Goal: Task Accomplishment & Management: Manage account settings

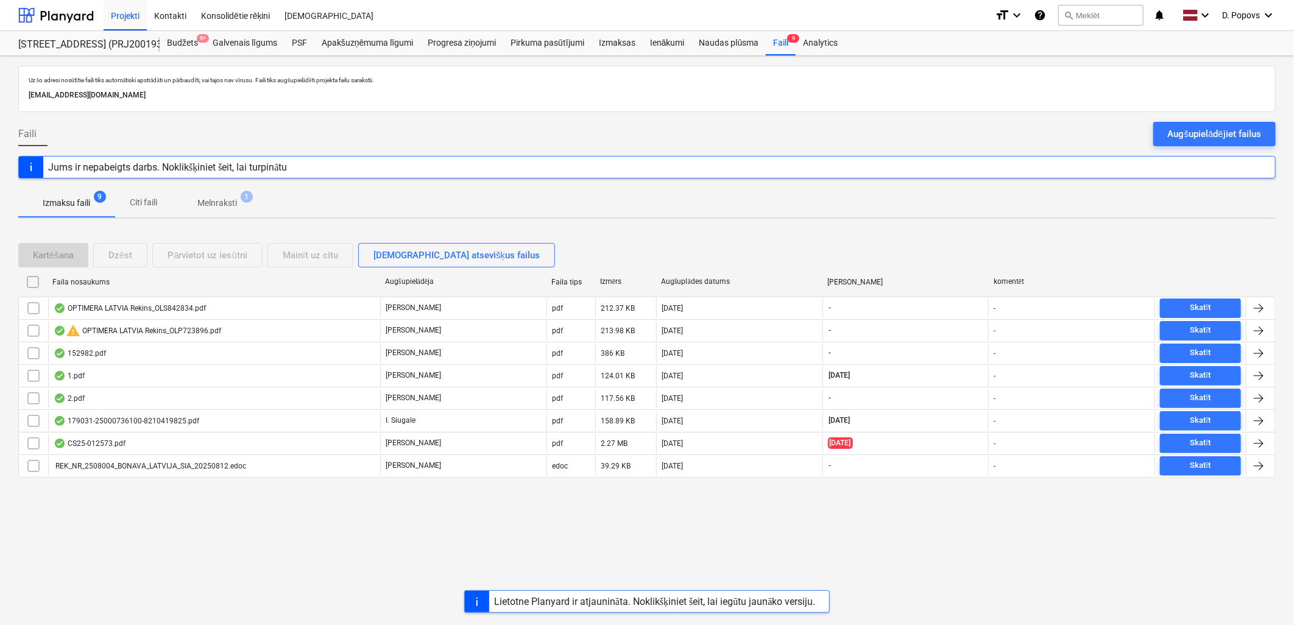
click at [924, 168] on div "Jums ir nepabeigts darbs. Noklikšķiniet šeit, lai turpinātu" at bounding box center [646, 167] width 1257 height 23
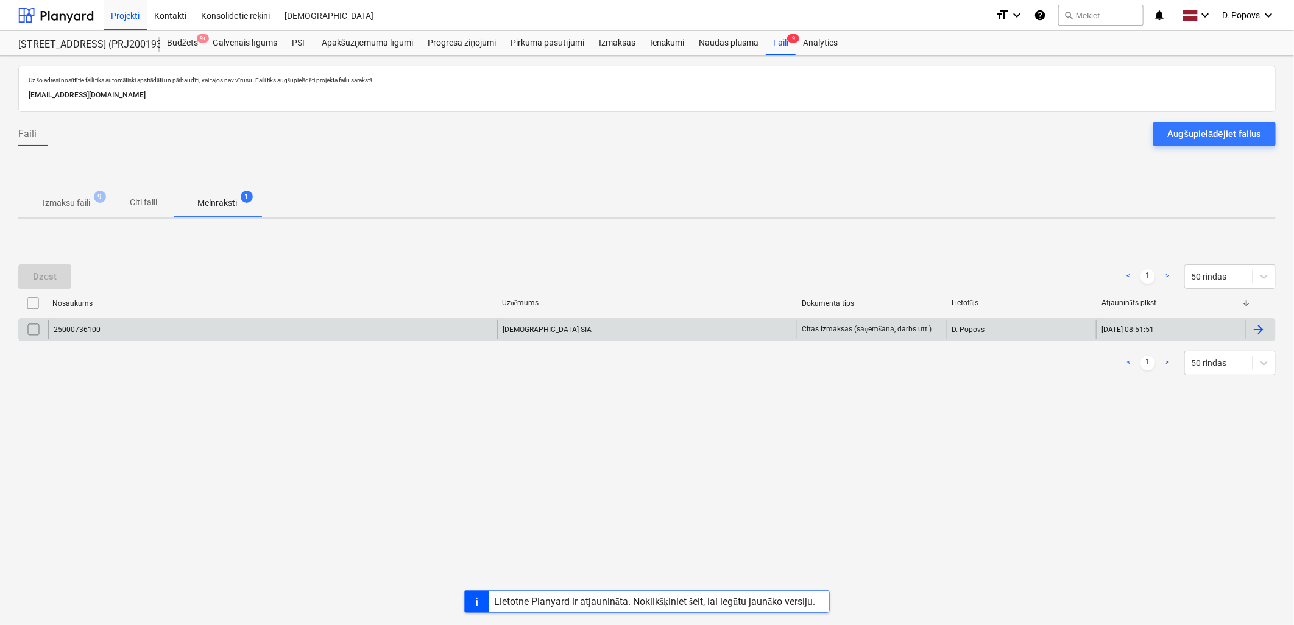
click at [422, 329] on div "25000736100" at bounding box center [272, 329] width 449 height 19
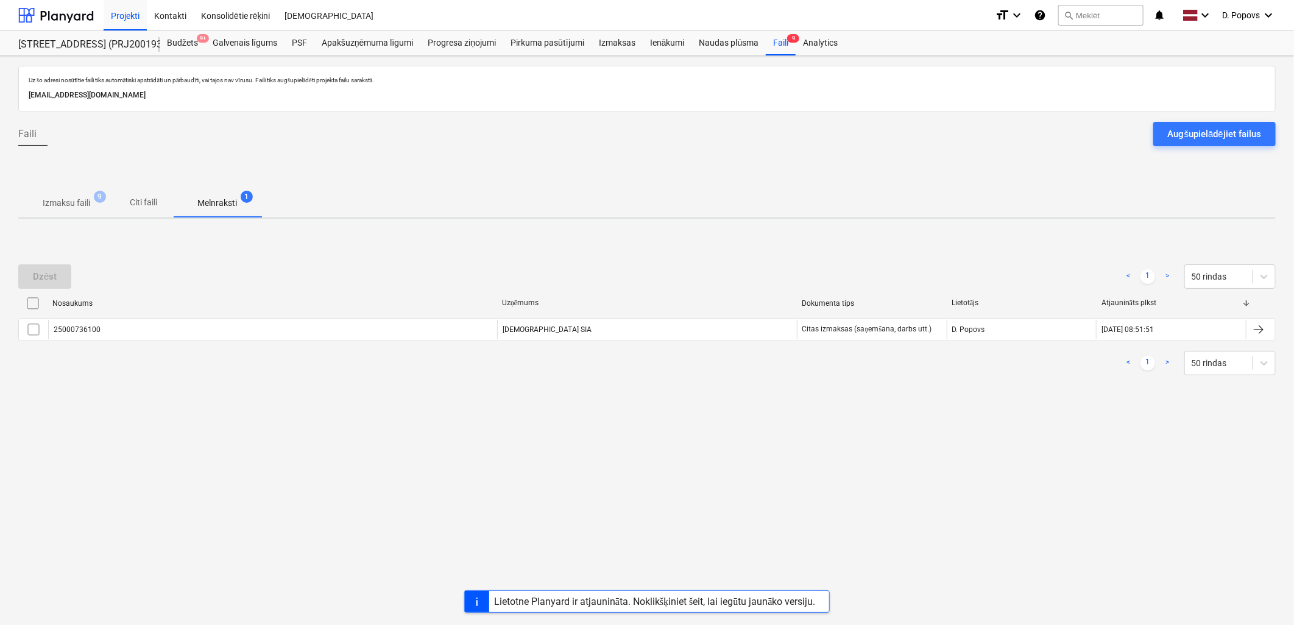
click at [100, 213] on span "Izmaksu faili 9" at bounding box center [66, 203] width 96 height 22
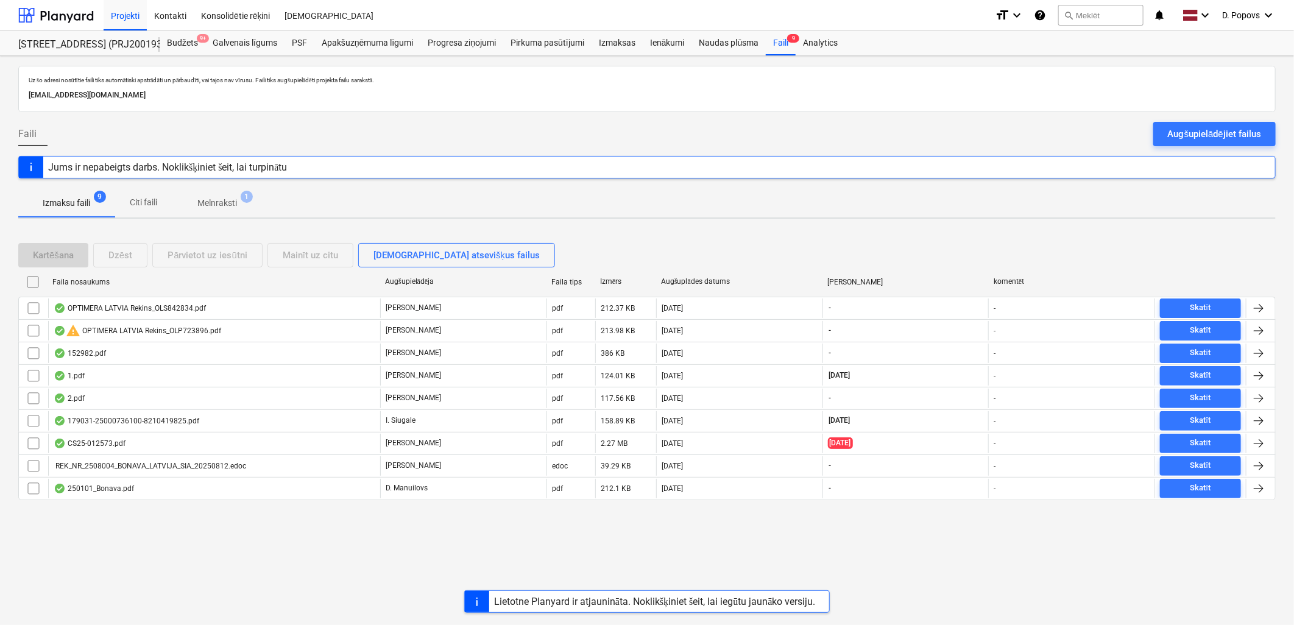
click at [531, 593] on div "Lietotne Planyard ir atjaunināta. Noklikšķiniet šeit, lai iegūtu jaunāko versij…" at bounding box center [654, 601] width 331 height 21
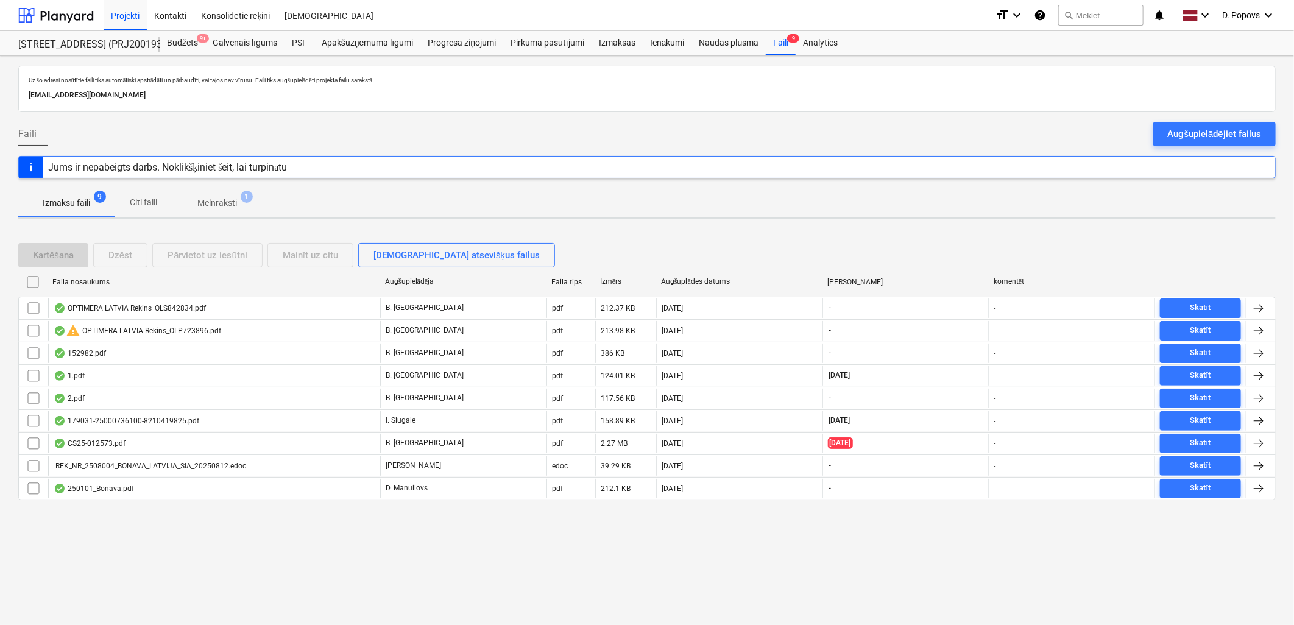
click at [420, 571] on div "Uz šo adresi nosūtītie faili tiks automātiski apstrādāti un pārbaudīti, vai taj…" at bounding box center [647, 340] width 1294 height 569
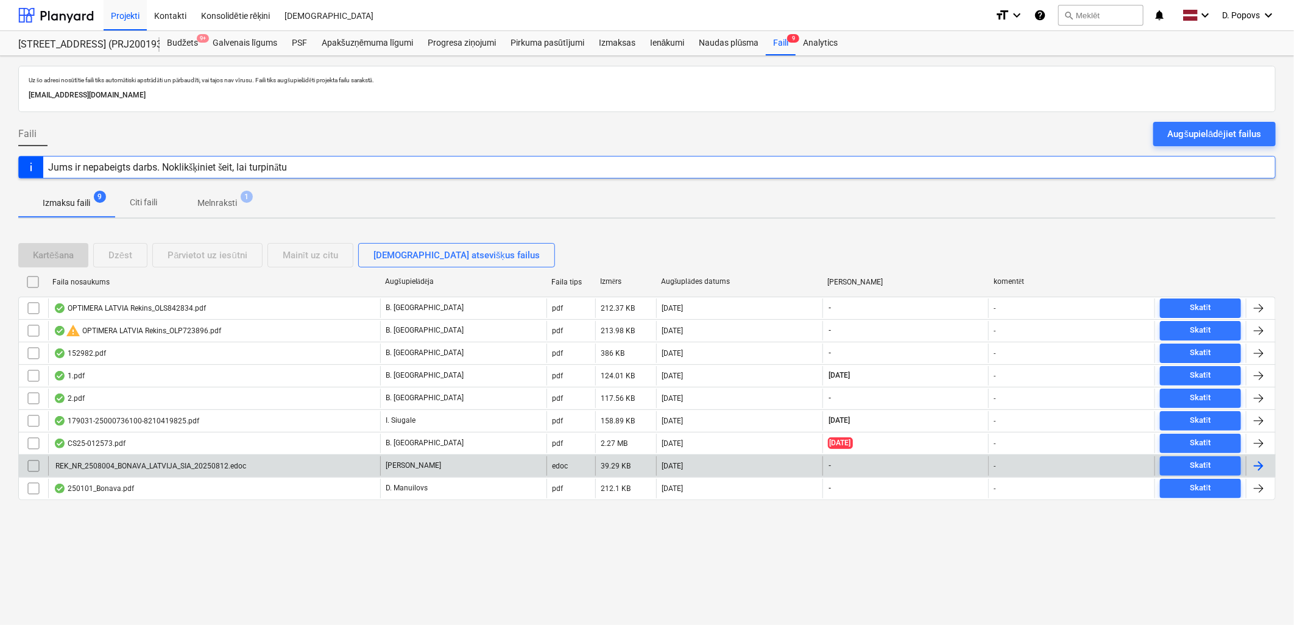
click at [422, 473] on div "[PERSON_NAME]" at bounding box center [463, 465] width 166 height 19
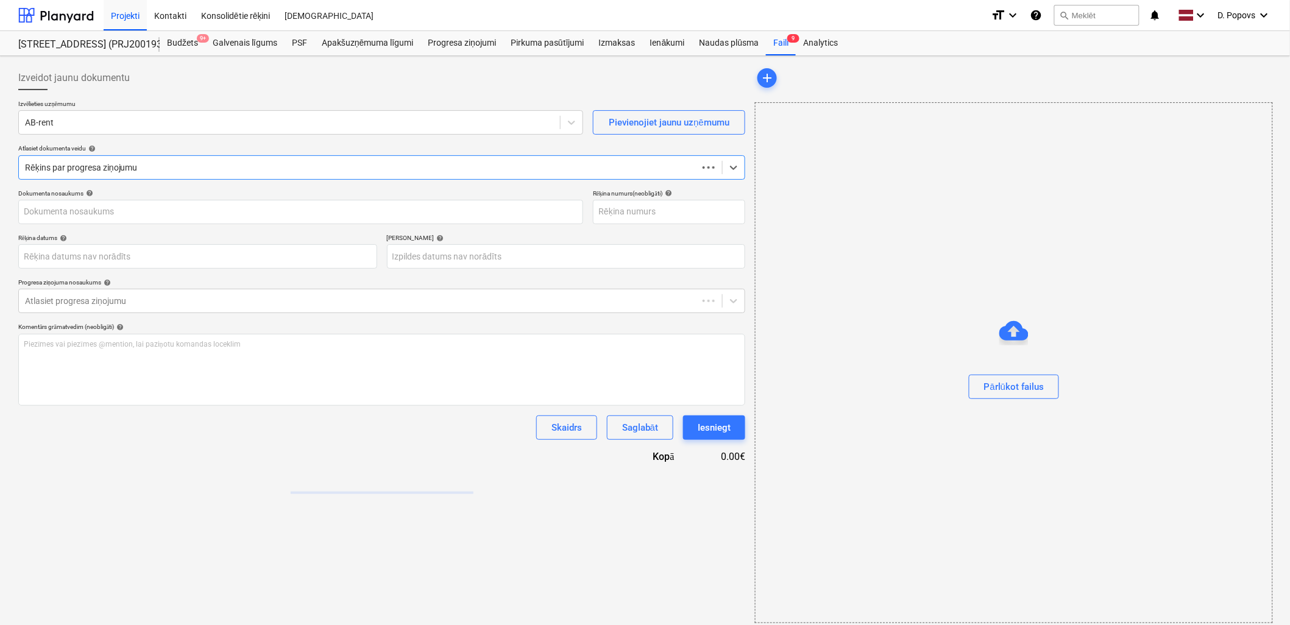
type input "REK_NR_2508004_BONAVA_LATVIJA_SIA_20250812.edoc"
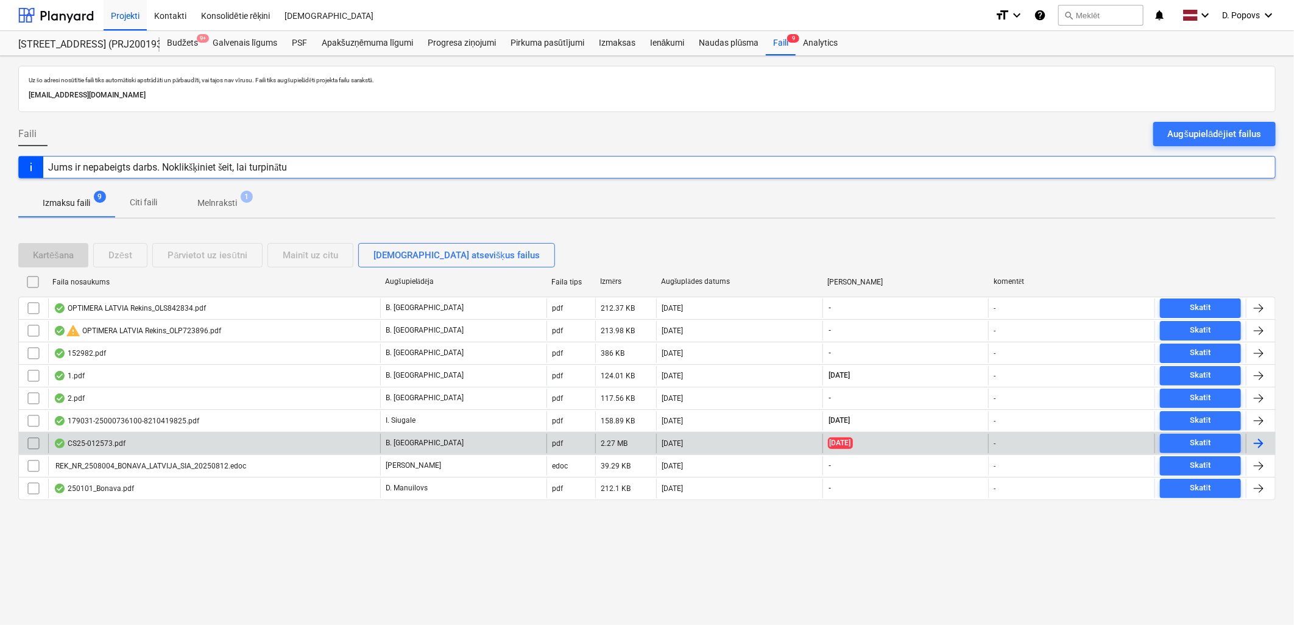
click at [236, 442] on div "CS25-012573.pdf" at bounding box center [214, 443] width 332 height 19
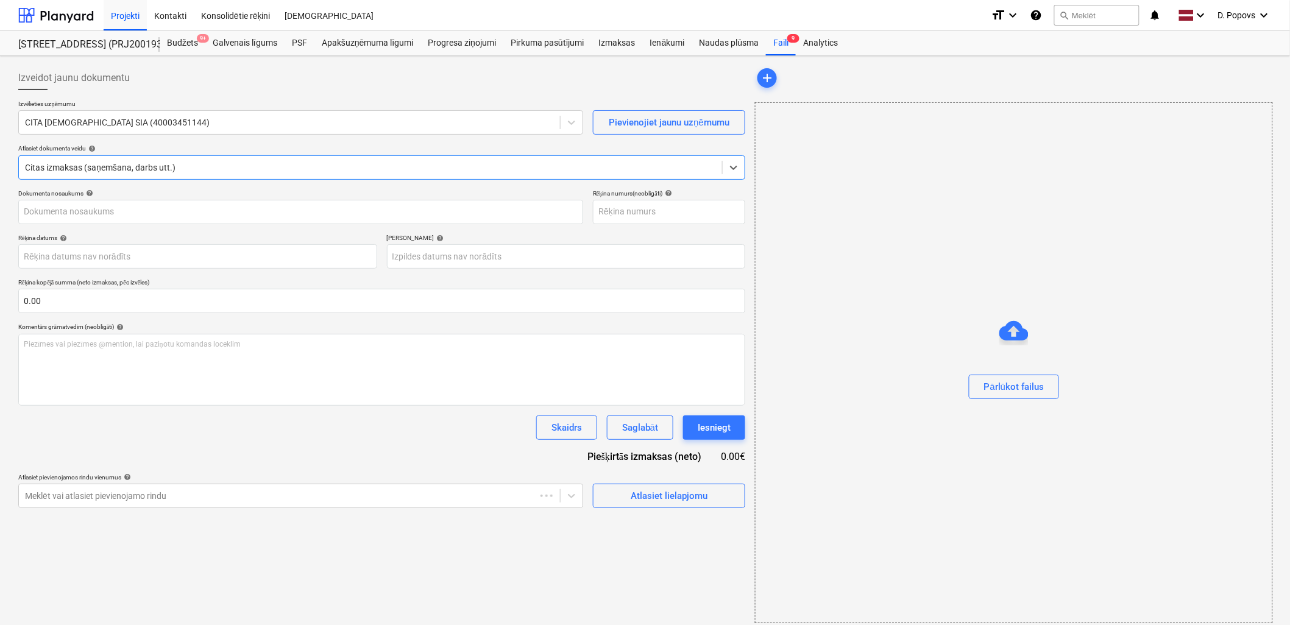
type input "CS25-012573.pdf"
type input "[DATE]"
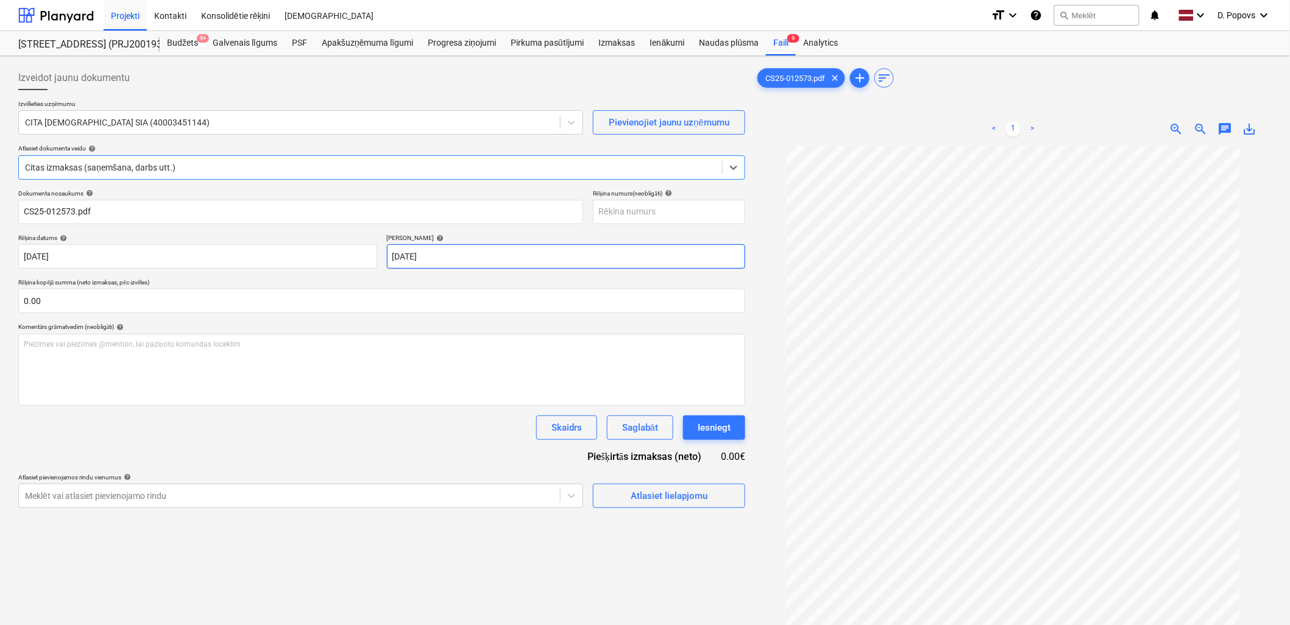
click at [553, 265] on body "Projekti Kontakti Konsolidētie rēķini Iesūtne format_size keyboard_arrow_down h…" at bounding box center [645, 312] width 1290 height 625
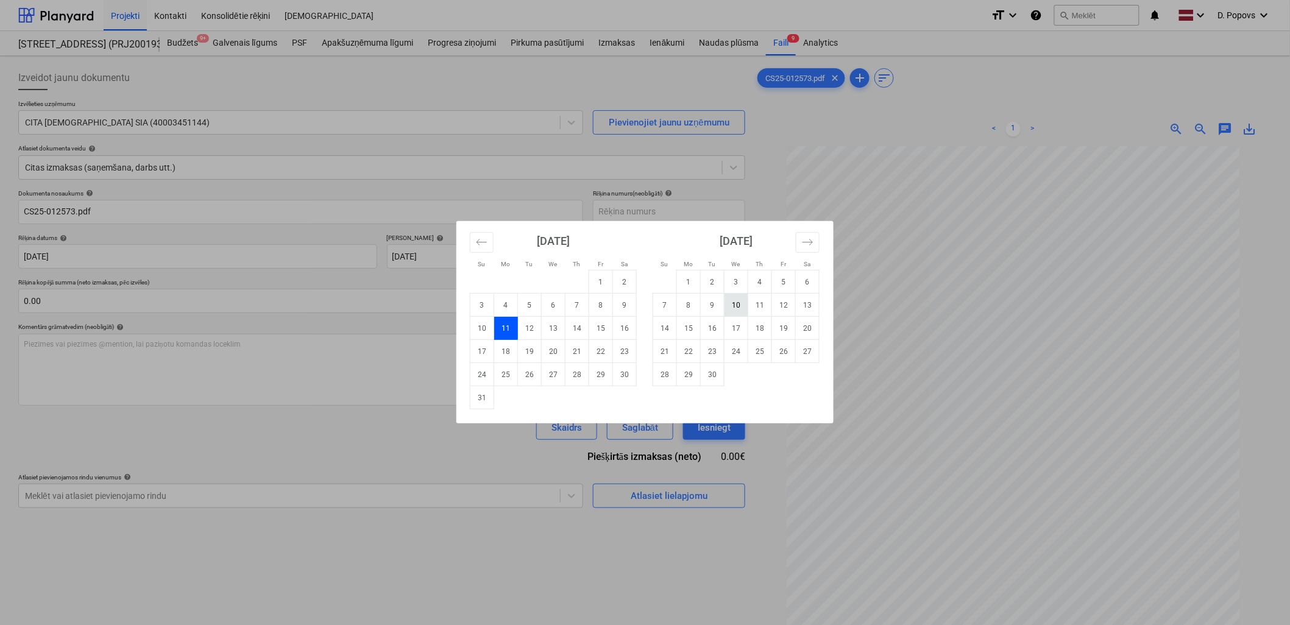
click at [732, 306] on td "10" at bounding box center [736, 305] width 24 height 23
type input "[DATE]"
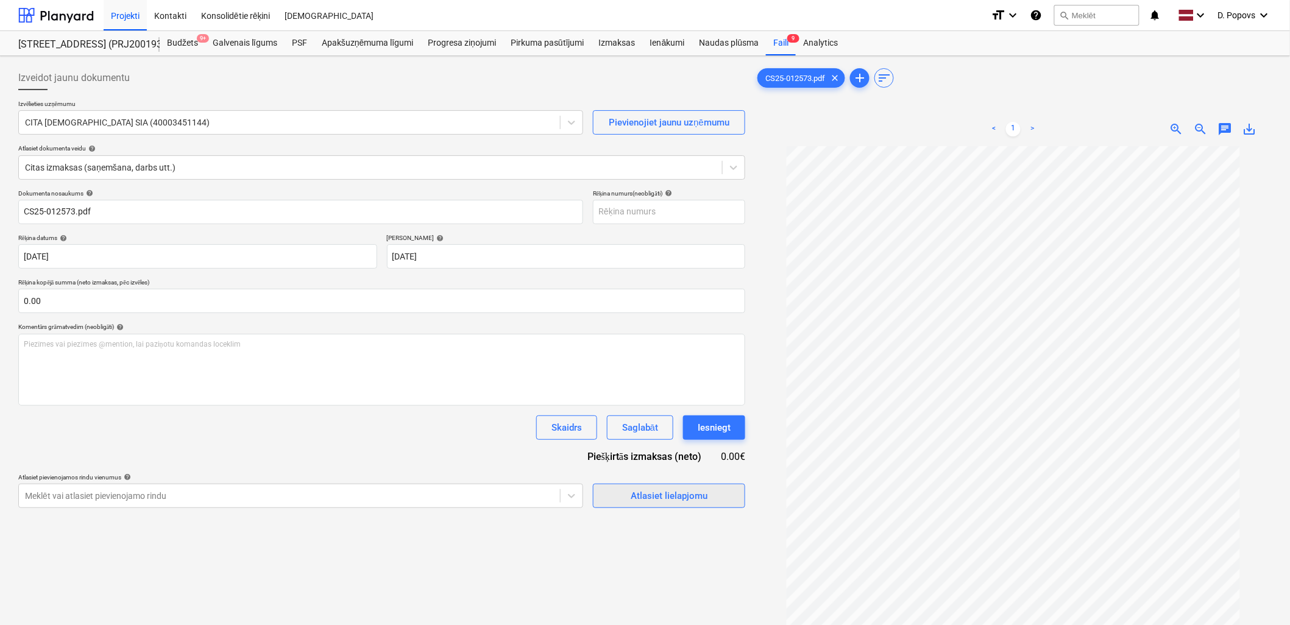
click at [658, 502] on div "Atlasiet lielapjomu" at bounding box center [669, 496] width 77 height 16
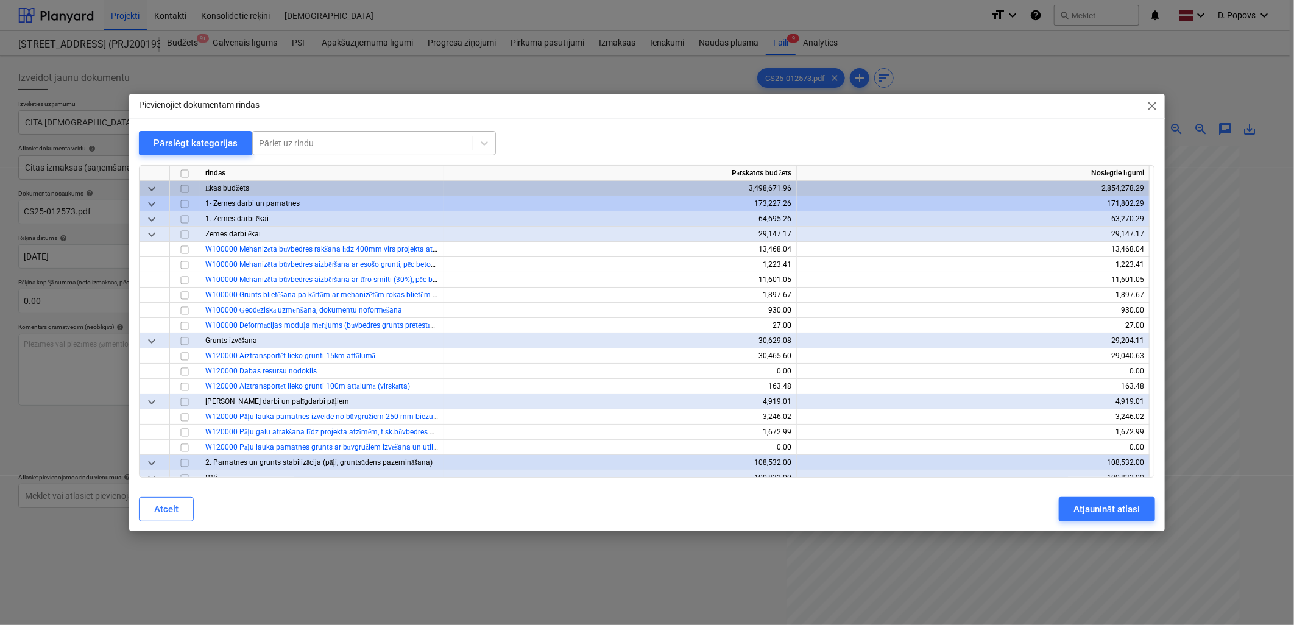
drag, startPoint x: 246, startPoint y: 130, endPoint x: 290, endPoint y: 138, distance: 44.6
click at [247, 129] on div "Pievienojiet dokumentam rindas close Pārslēgt kategorijas Pāriet uz rindu rinda…" at bounding box center [646, 313] width 1035 height 438
click at [291, 138] on div at bounding box center [363, 143] width 208 height 12
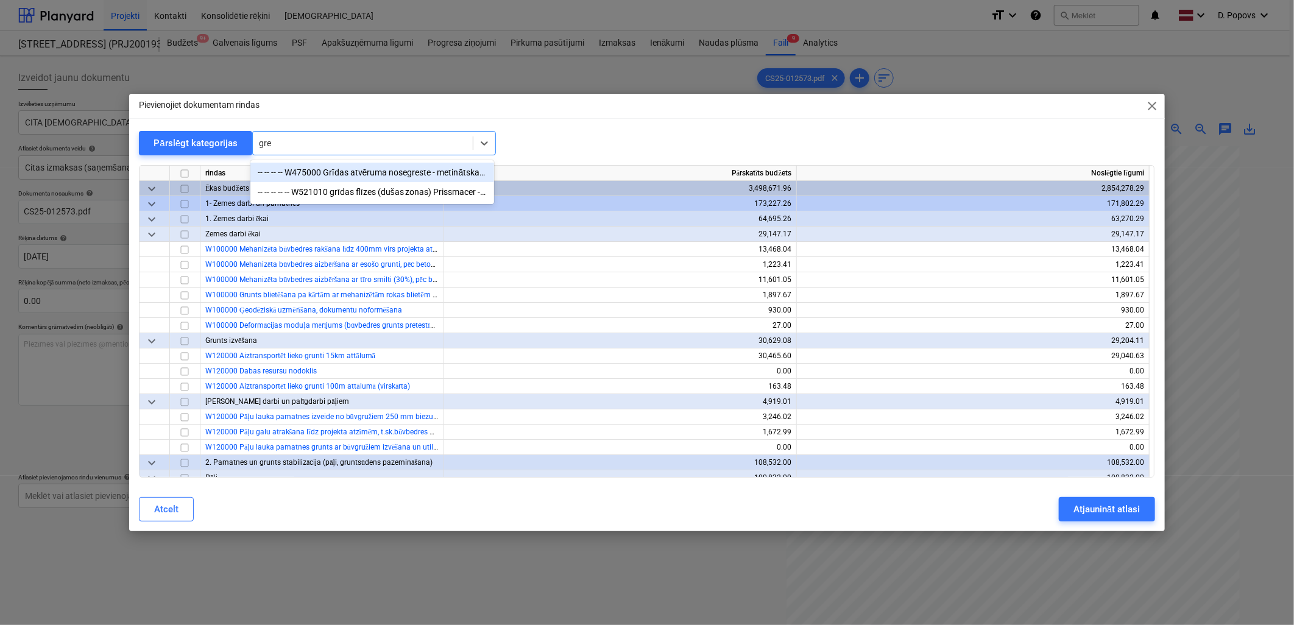
type input "grey"
click at [419, 169] on div "-- -- -- -- -- W521010 grīdas flīzes (dušas zonas) Prissmacer - Mineral Grey, 1…" at bounding box center [372, 172] width 244 height 19
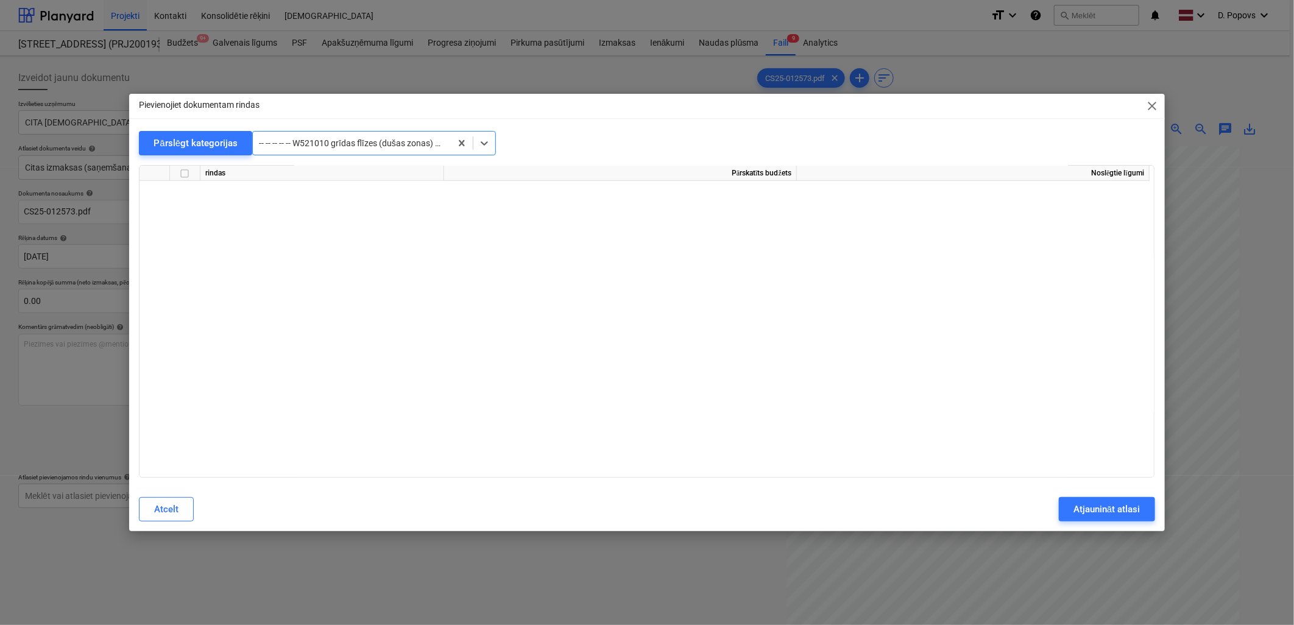
scroll to position [6412, 0]
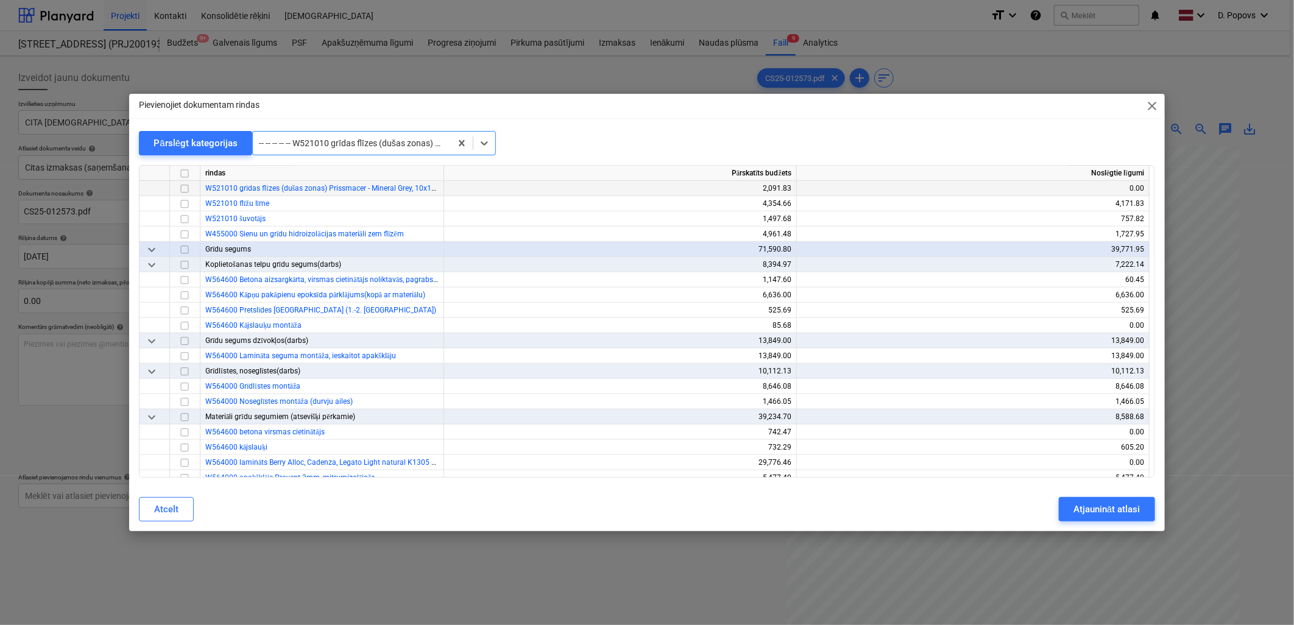
click at [189, 189] on input "checkbox" at bounding box center [184, 189] width 15 height 15
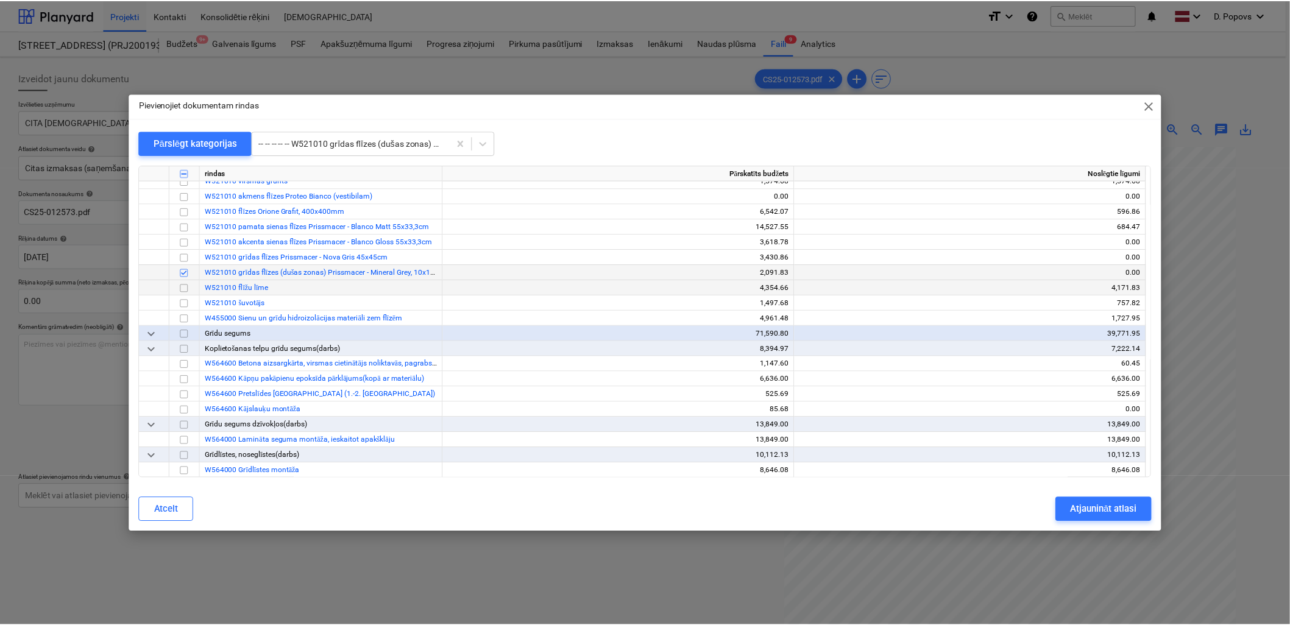
scroll to position [6277, 0]
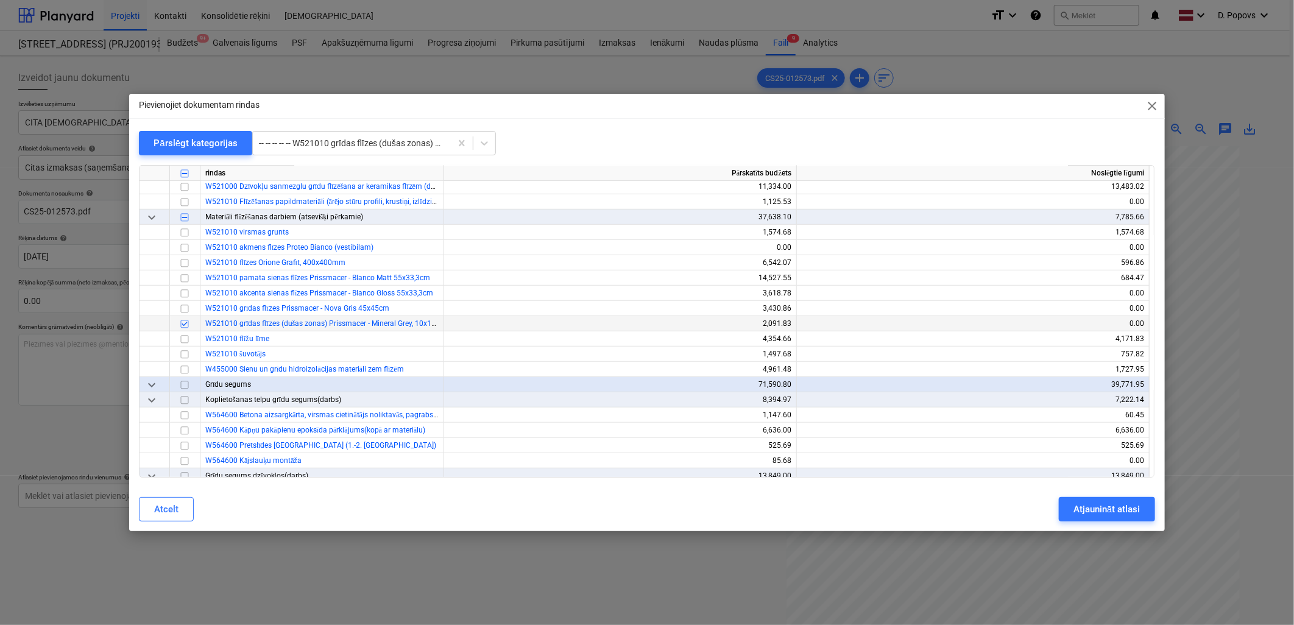
click at [1126, 522] on div "Atcelt Atjaunināt atlasi" at bounding box center [647, 509] width 1030 height 34
click at [1124, 515] on div "Atjaunināt atlasi" at bounding box center [1106, 509] width 66 height 16
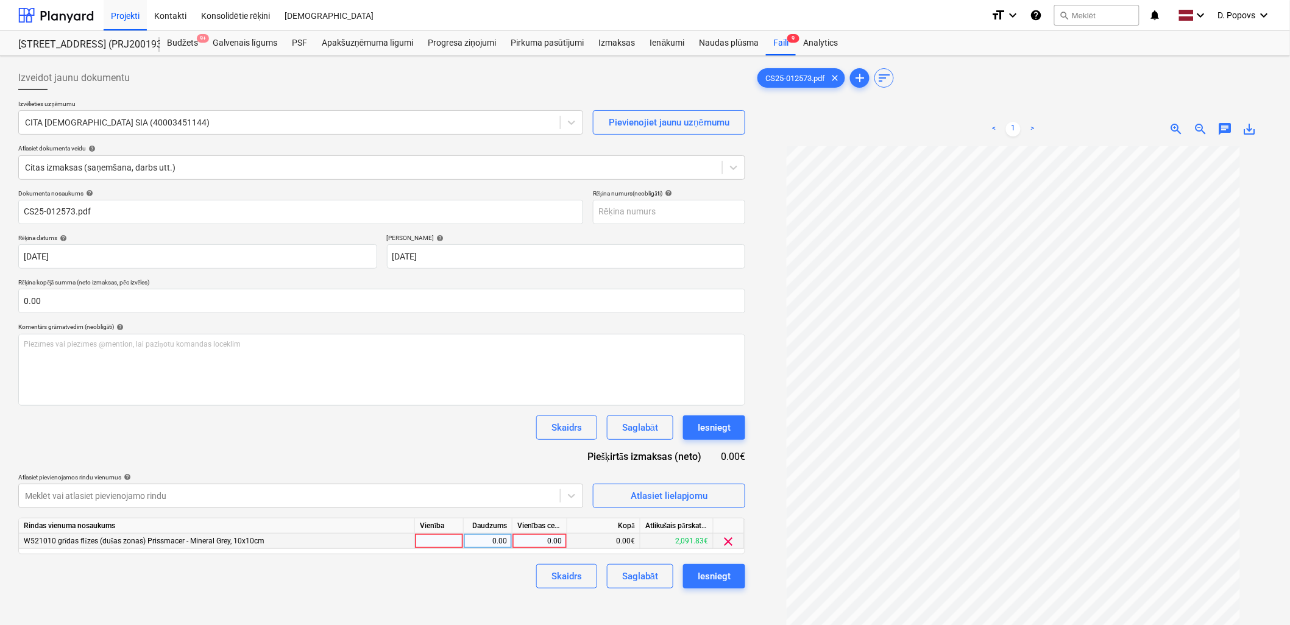
click at [521, 540] on div "0.00" at bounding box center [539, 541] width 44 height 15
type input "106.11"
click at [521, 561] on div "Dokumenta nosaukums help CS25-012573.pdf Rēķina numurs (neobligāti) help Rēķina…" at bounding box center [381, 388] width 727 height 399
click at [643, 584] on div "Saglabāt" at bounding box center [640, 576] width 36 height 16
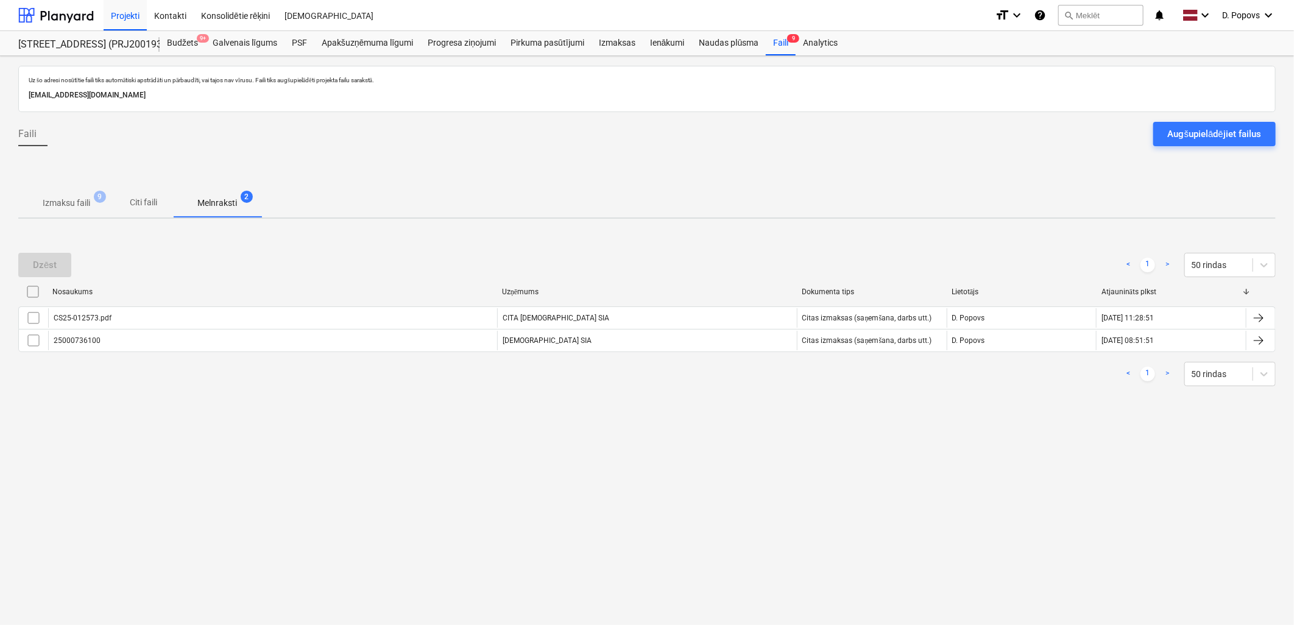
click at [100, 202] on span "9" at bounding box center [100, 197] width 12 height 12
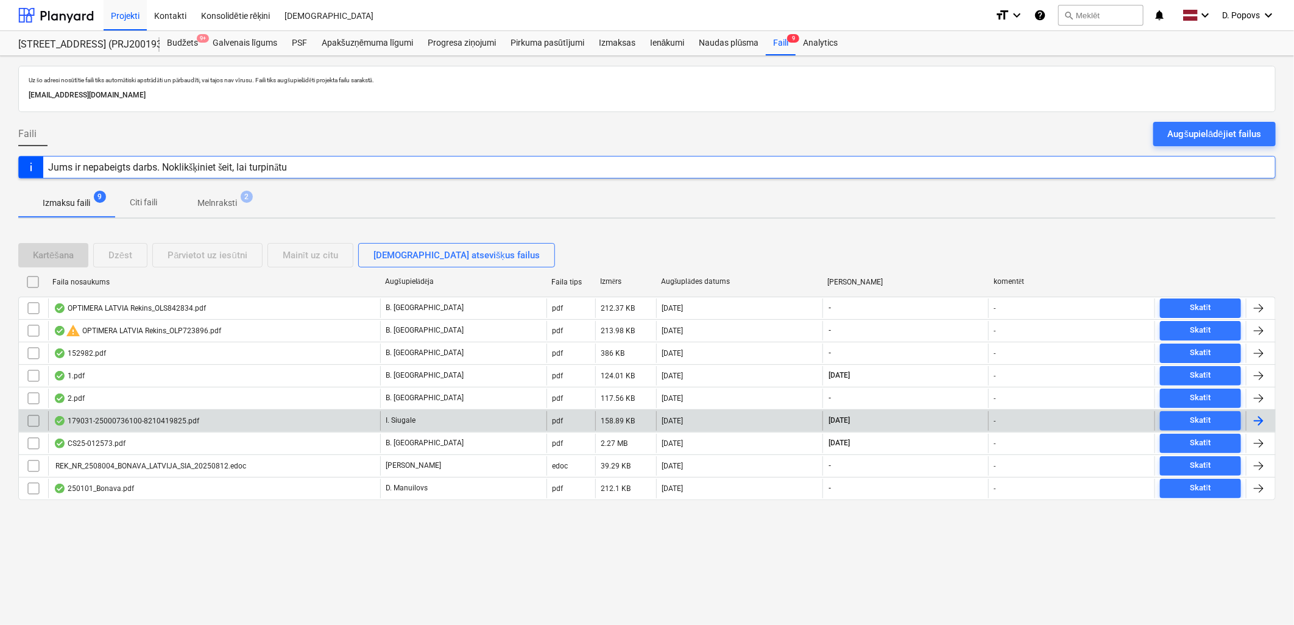
click at [200, 428] on div "179031-25000736100-8210419825.pdf" at bounding box center [214, 420] width 332 height 19
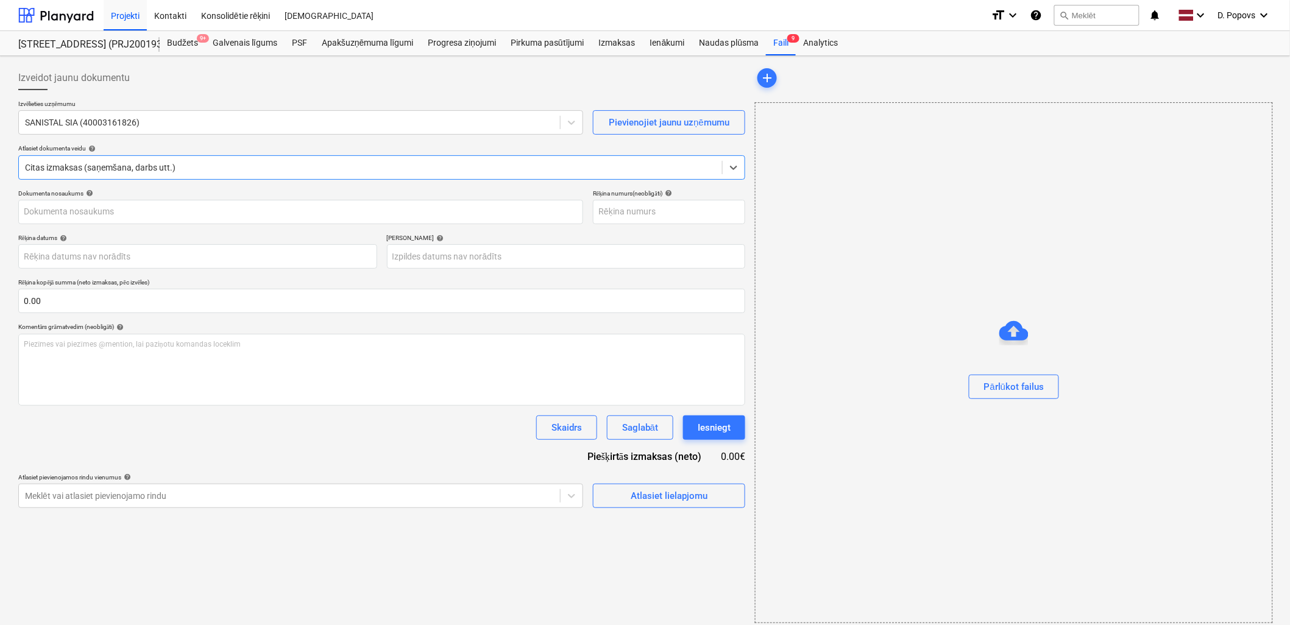
type input "25000736100"
type input "[DATE]"
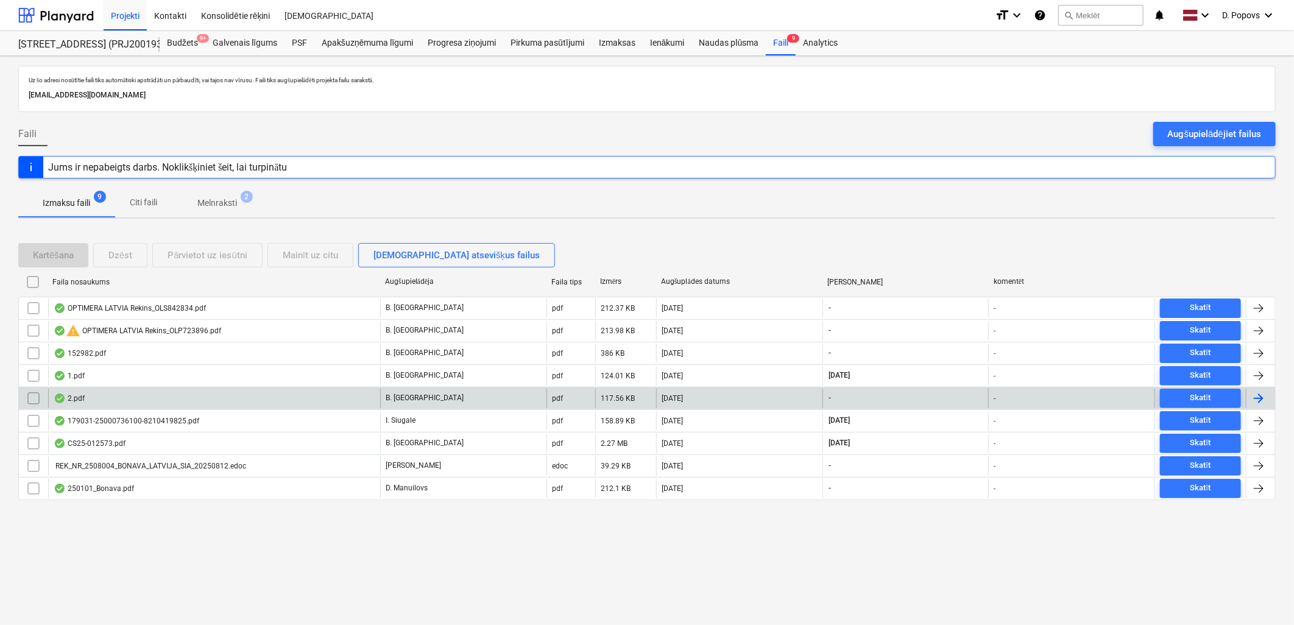
click at [129, 405] on div "2.pdf" at bounding box center [214, 398] width 332 height 19
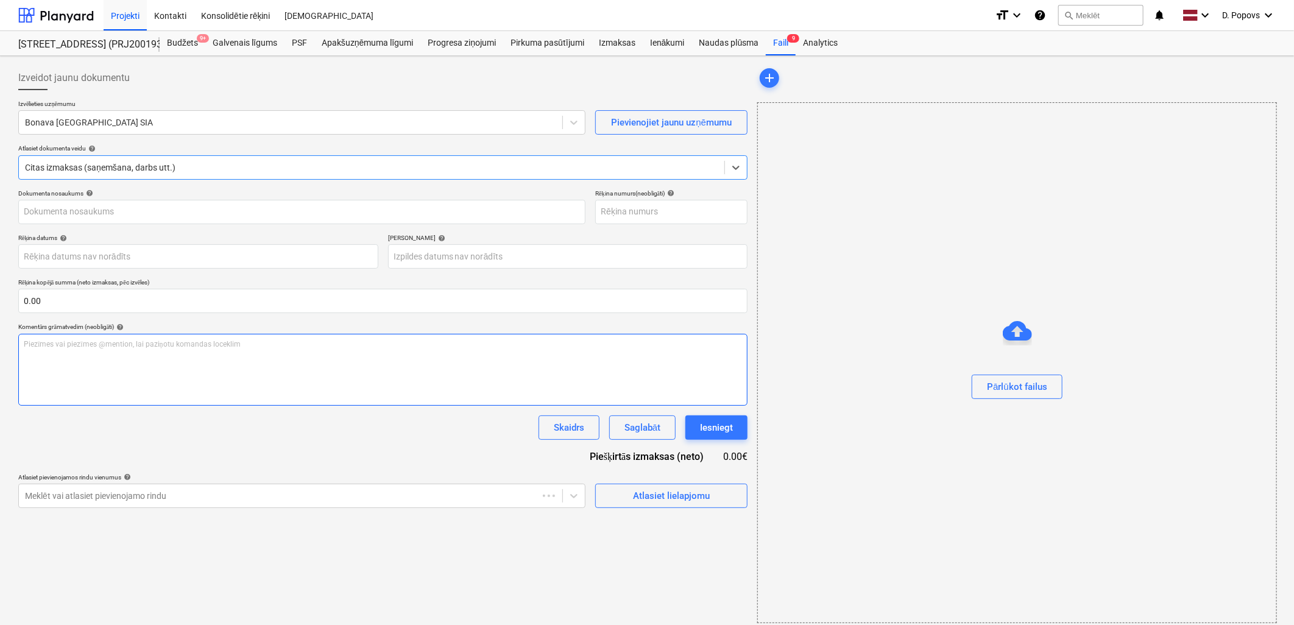
type input "2.pdf"
type input "[DATE]"
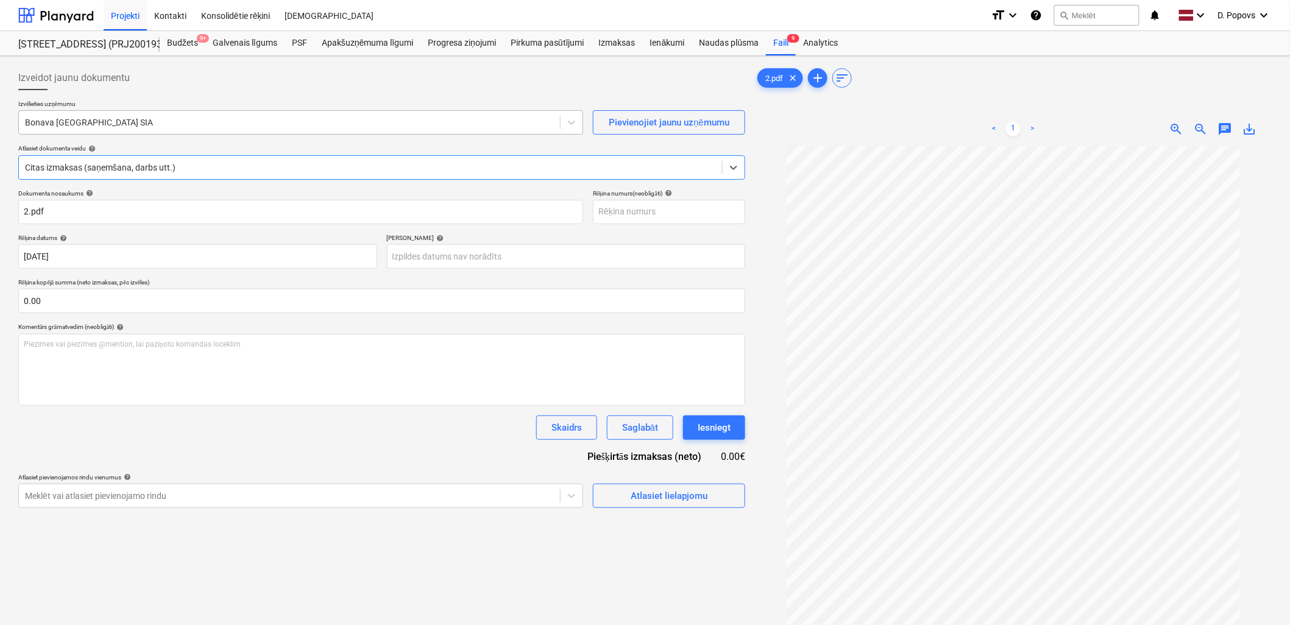
click at [239, 118] on div at bounding box center [289, 122] width 529 height 12
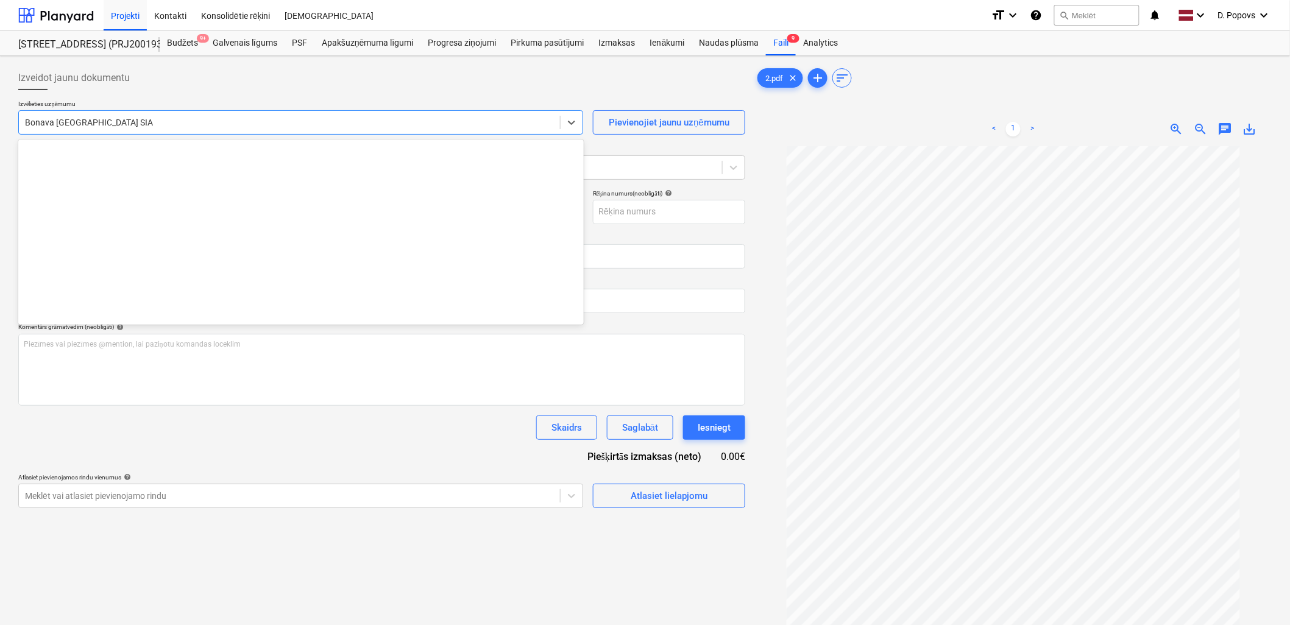
scroll to position [2239, 0]
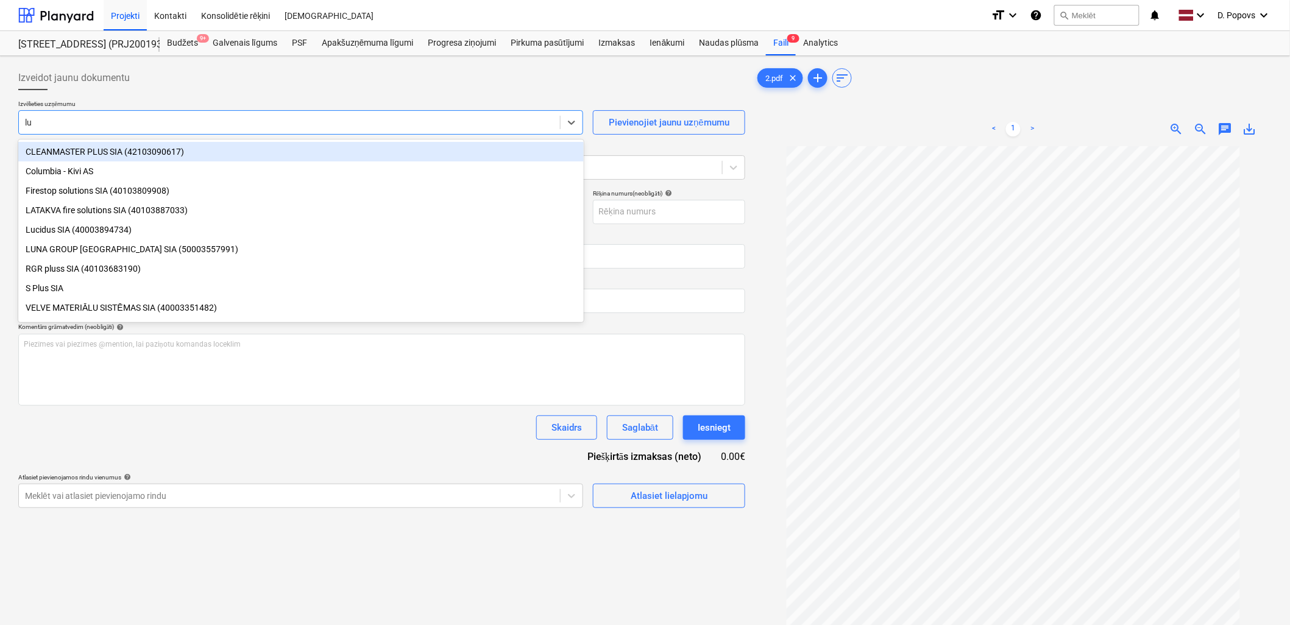
type input "luc"
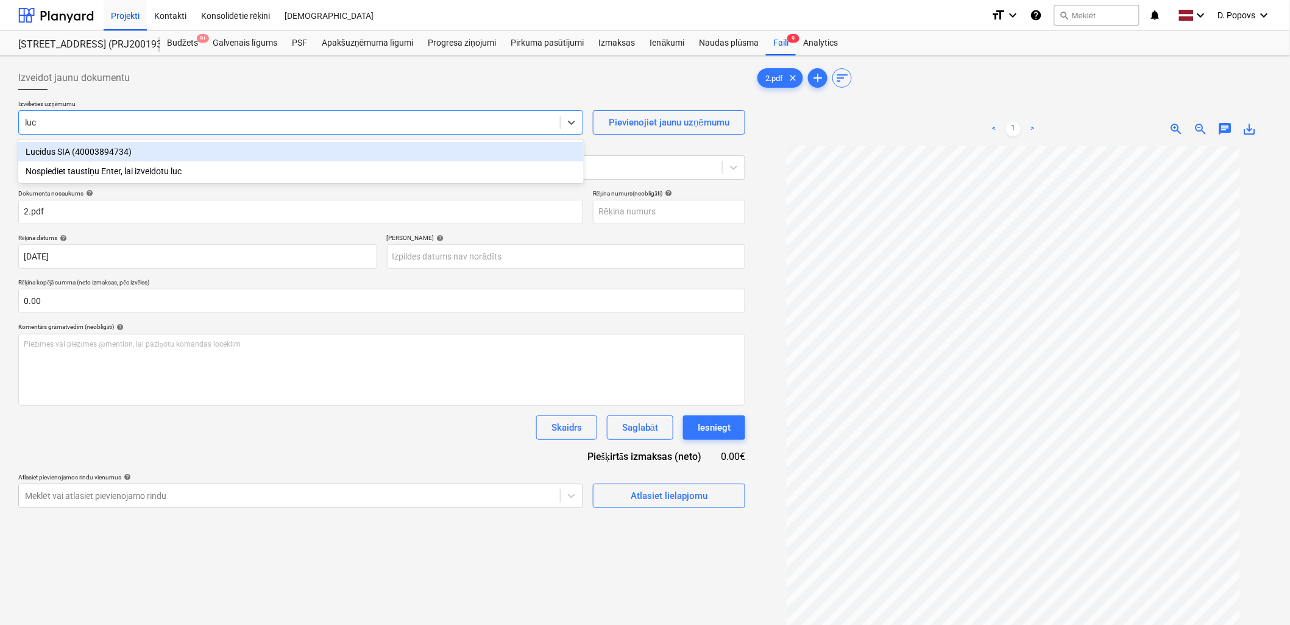
click at [135, 147] on div "Lucidus SIA (40003894734)" at bounding box center [300, 151] width 565 height 19
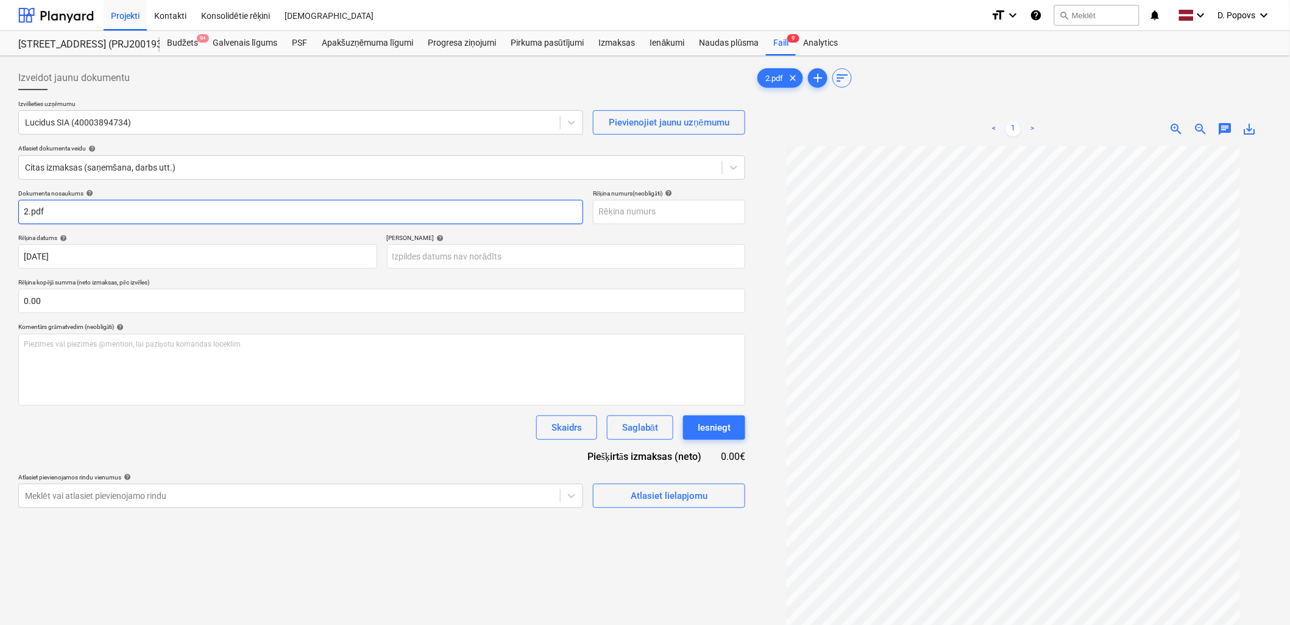
drag, startPoint x: 96, startPoint y: 214, endPoint x: -3, endPoint y: 222, distance: 99.6
click at [0, 222] on html "Projekti Kontakti Konsolidētie rēķini Iesūtne format_size keyboard_arrow_down h…" at bounding box center [645, 312] width 1290 height 625
drag, startPoint x: 81, startPoint y: 211, endPoint x: -3, endPoint y: 222, distance: 84.7
click at [0, 222] on html "Projekti Kontakti Konsolidētie rēķini Iesūtne format_size keyboard_arrow_down h…" at bounding box center [645, 312] width 1290 height 625
type input "LU 252873"
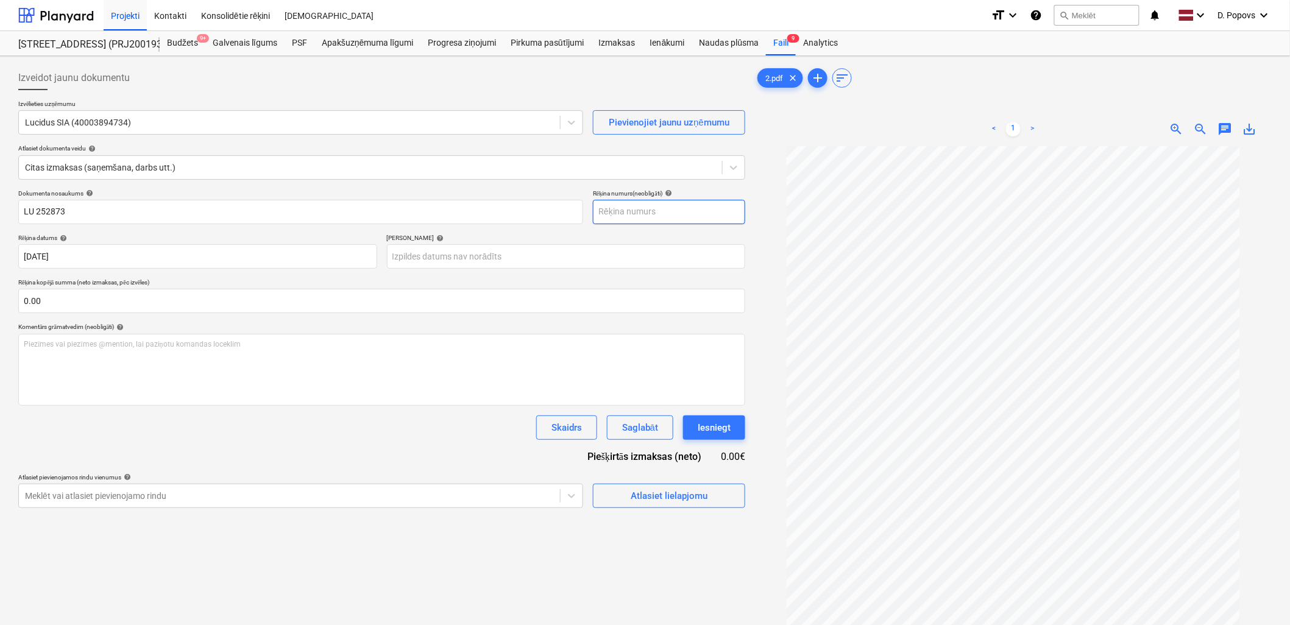
click at [632, 216] on input "text" at bounding box center [669, 212] width 152 height 24
paste input "LU 252873"
type input "LU 252873"
click at [379, 279] on p "Rēķina kopējā summa (neto izmaksas, pēc izvēles)" at bounding box center [381, 283] width 727 height 10
click at [464, 258] on body "Projekti Kontakti Konsolidētie rēķini Iesūtne format_size keyboard_arrow_down h…" at bounding box center [645, 312] width 1290 height 625
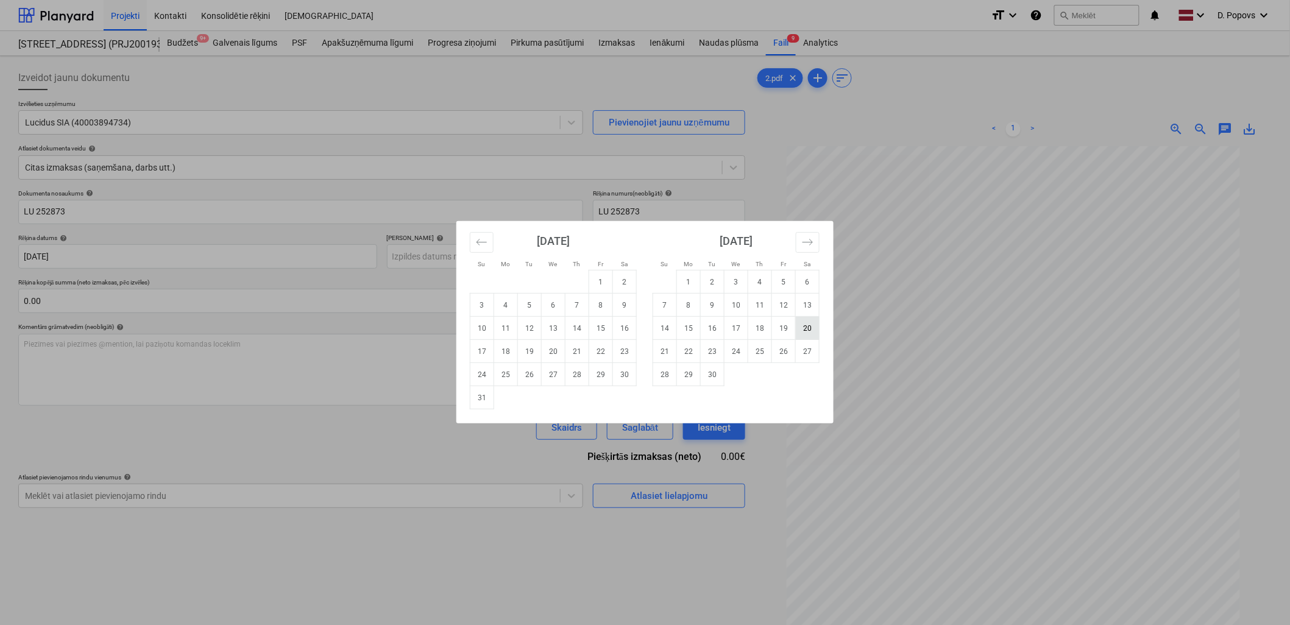
click at [802, 328] on td "20" at bounding box center [808, 328] width 24 height 23
type input "[DATE]"
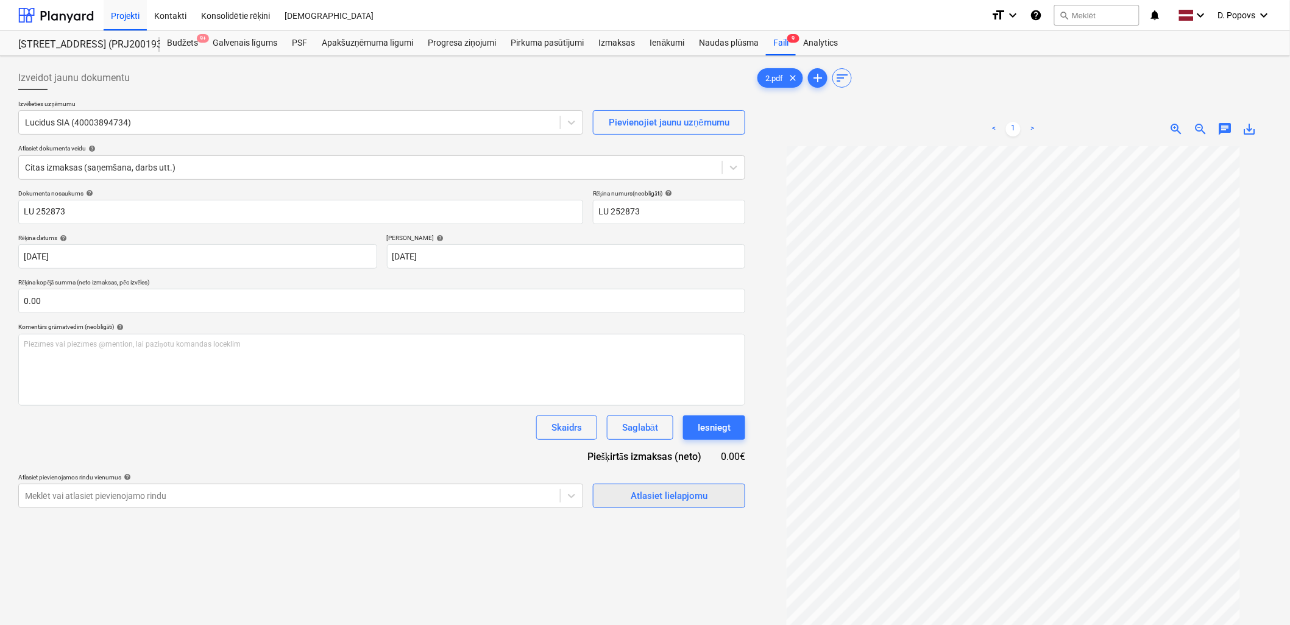
click at [665, 504] on button "Atlasiet lielapjomu" at bounding box center [669, 496] width 152 height 24
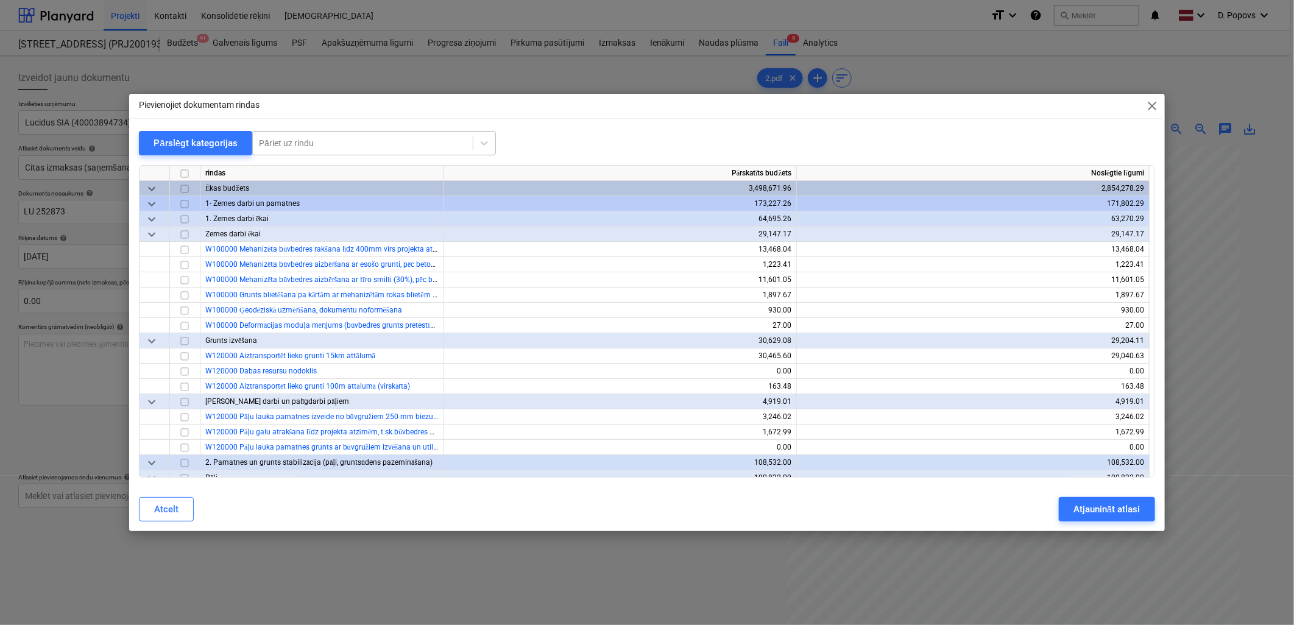
click at [366, 136] on div "Pāriet uz rindu" at bounding box center [363, 143] width 220 height 17
type input "RONDO"
click at [387, 179] on div "-- -- -- -- -- -- W731000 LED virsmas gaismeklis uzstādīšanai pagrabstāva dzīvo…" at bounding box center [372, 172] width 244 height 19
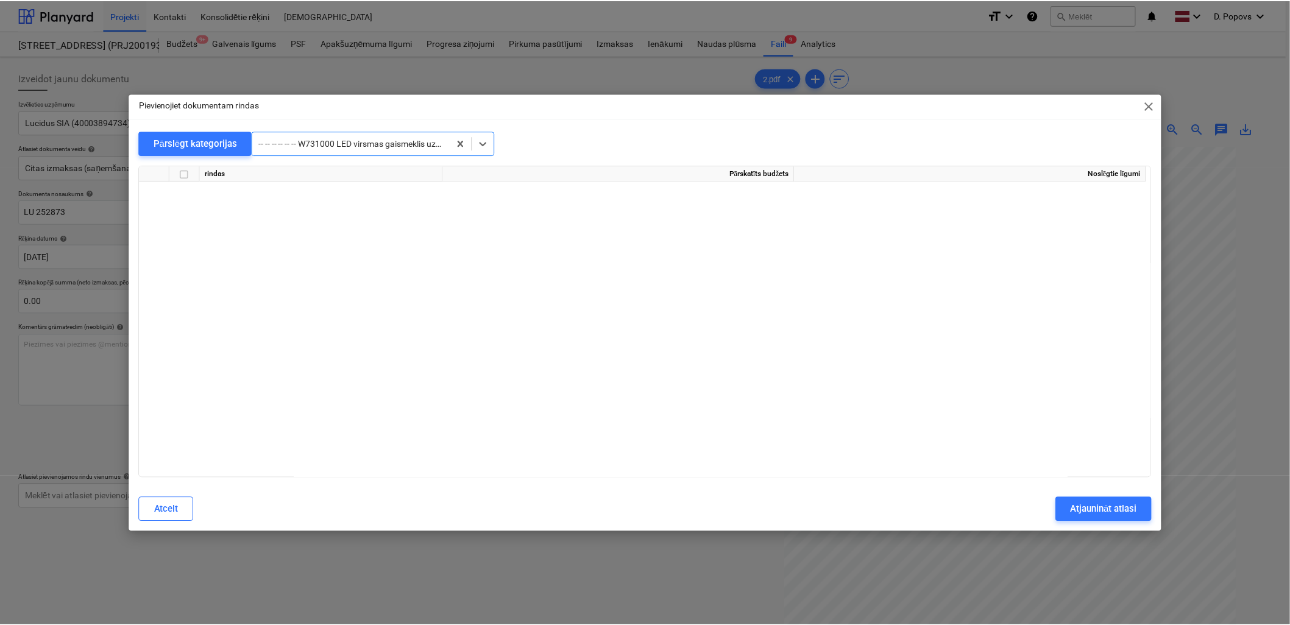
scroll to position [9885, 0]
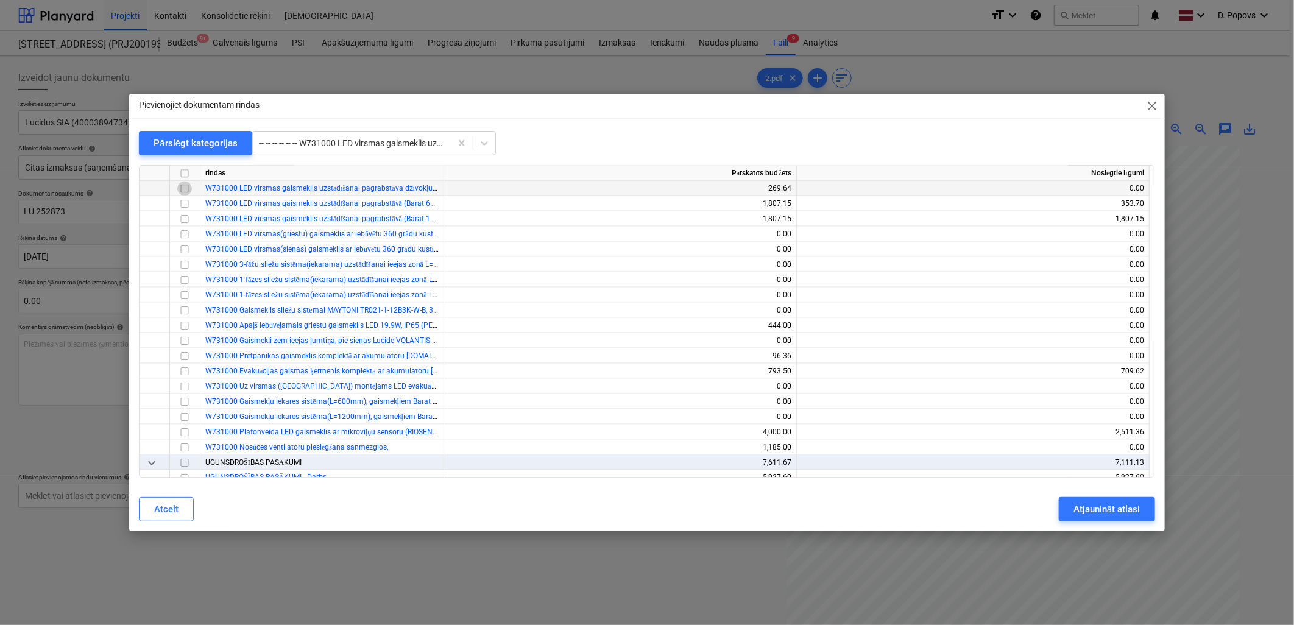
click at [179, 185] on input "checkbox" at bounding box center [184, 189] width 15 height 15
click at [1081, 503] on div "Atjaunināt atlasi" at bounding box center [1106, 509] width 66 height 16
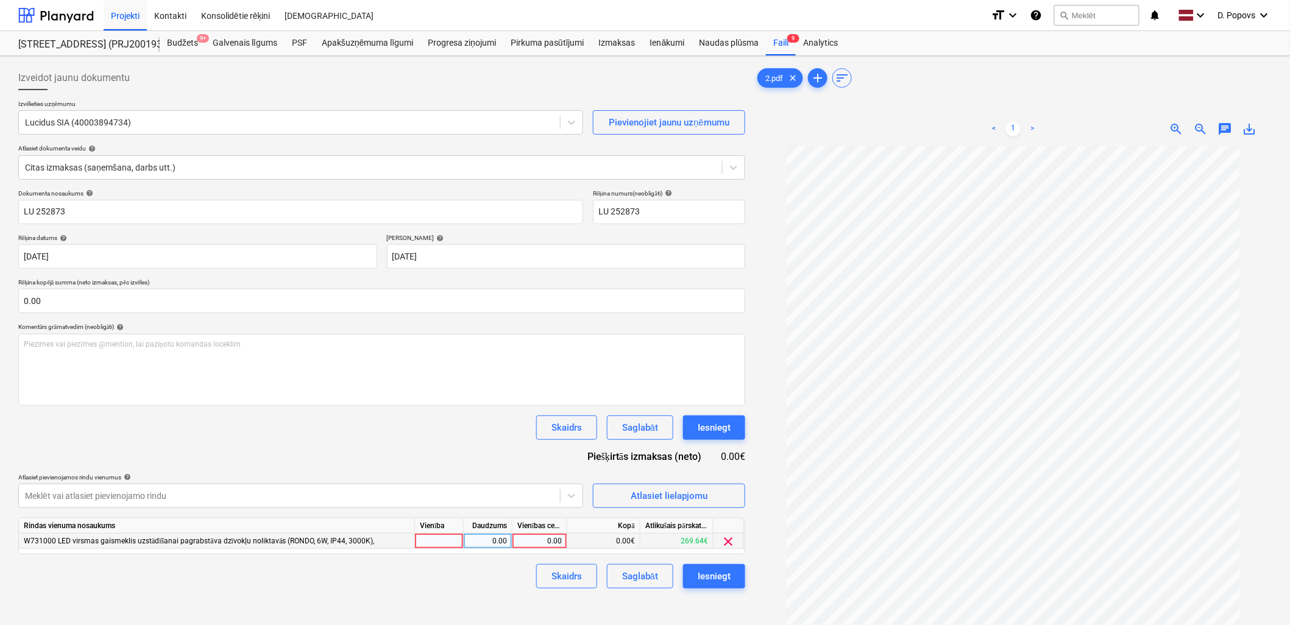
click at [540, 545] on div "0.00" at bounding box center [539, 541] width 44 height 15
type input "484.47"
click at [467, 581] on div "Skaidrs Saglabāt Iesniegt" at bounding box center [381, 576] width 727 height 24
click at [645, 576] on div "Saglabāt" at bounding box center [640, 576] width 36 height 16
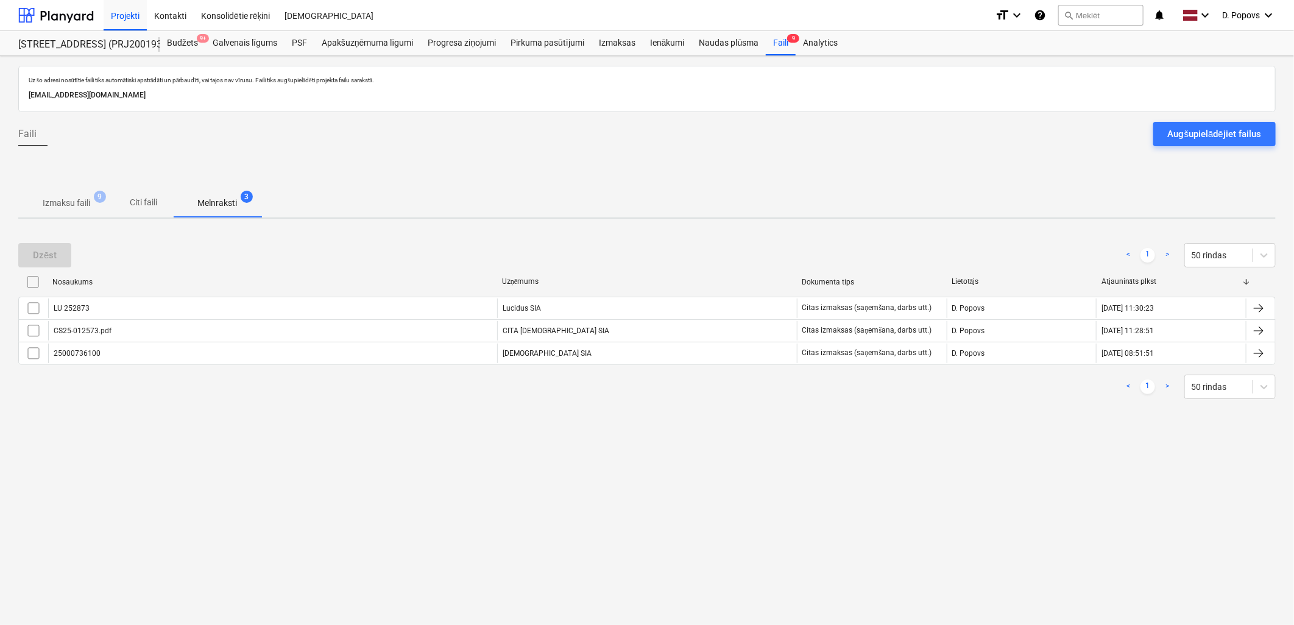
click at [85, 198] on p "Izmaksu faili" at bounding box center [67, 203] width 48 height 13
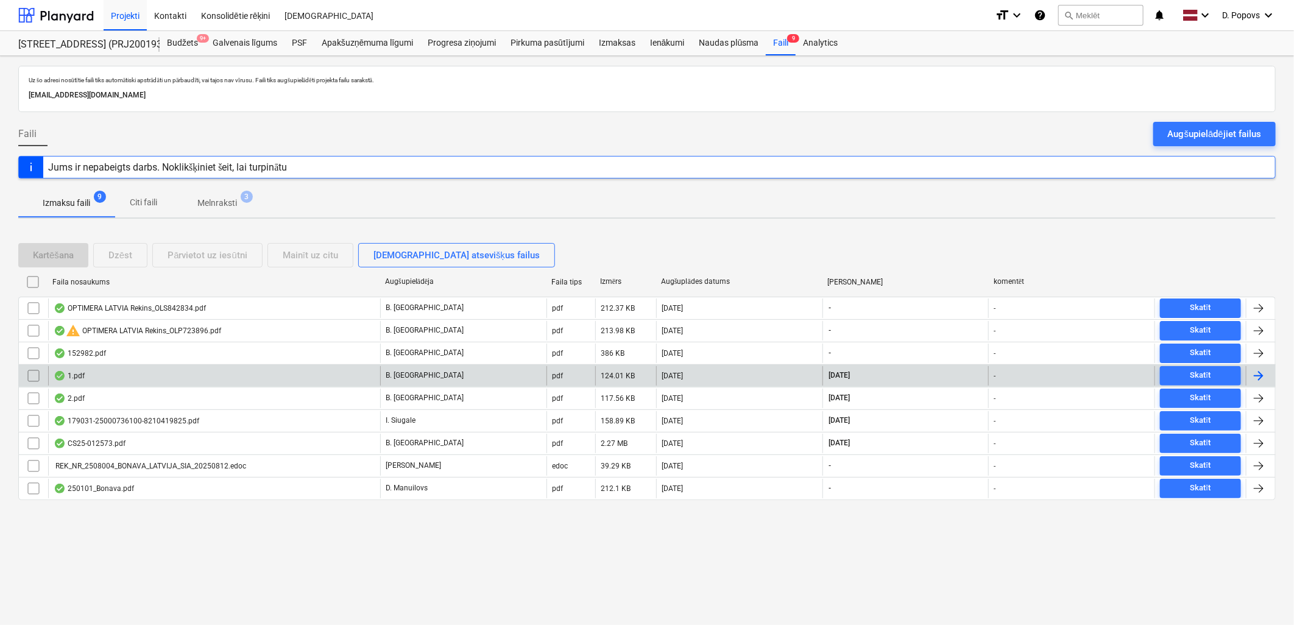
click at [183, 380] on div "1.pdf" at bounding box center [214, 375] width 332 height 19
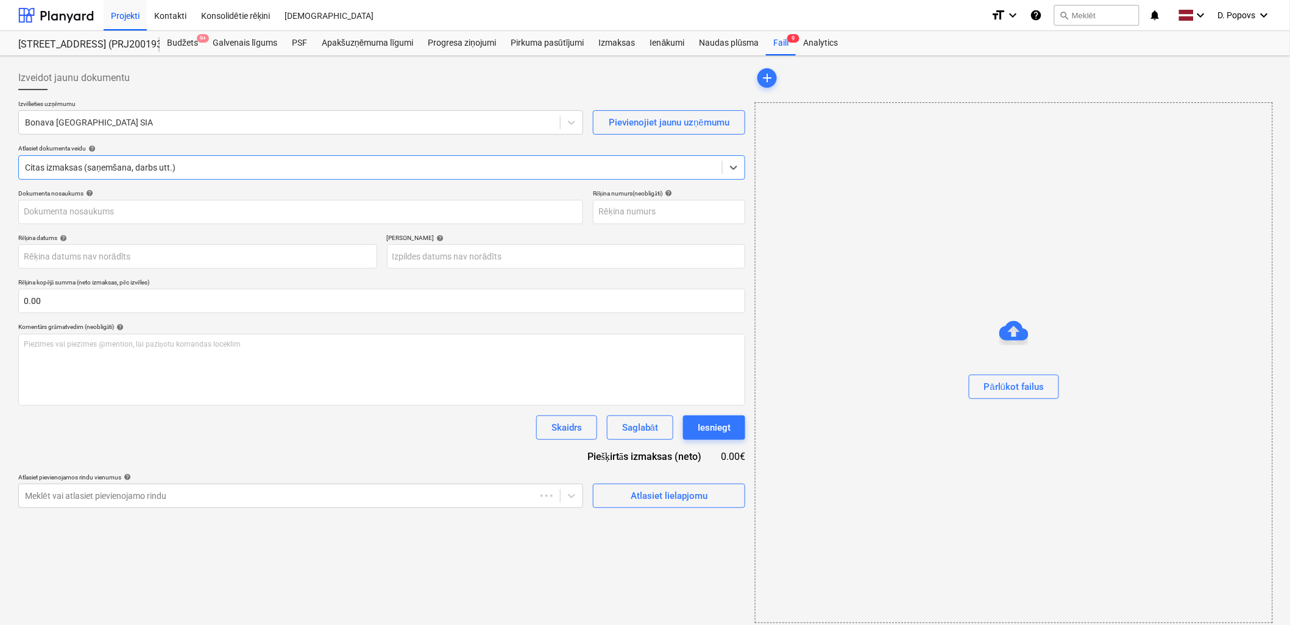
type input "1.pdf"
type input "[DATE]"
click at [300, 119] on div at bounding box center [289, 122] width 529 height 12
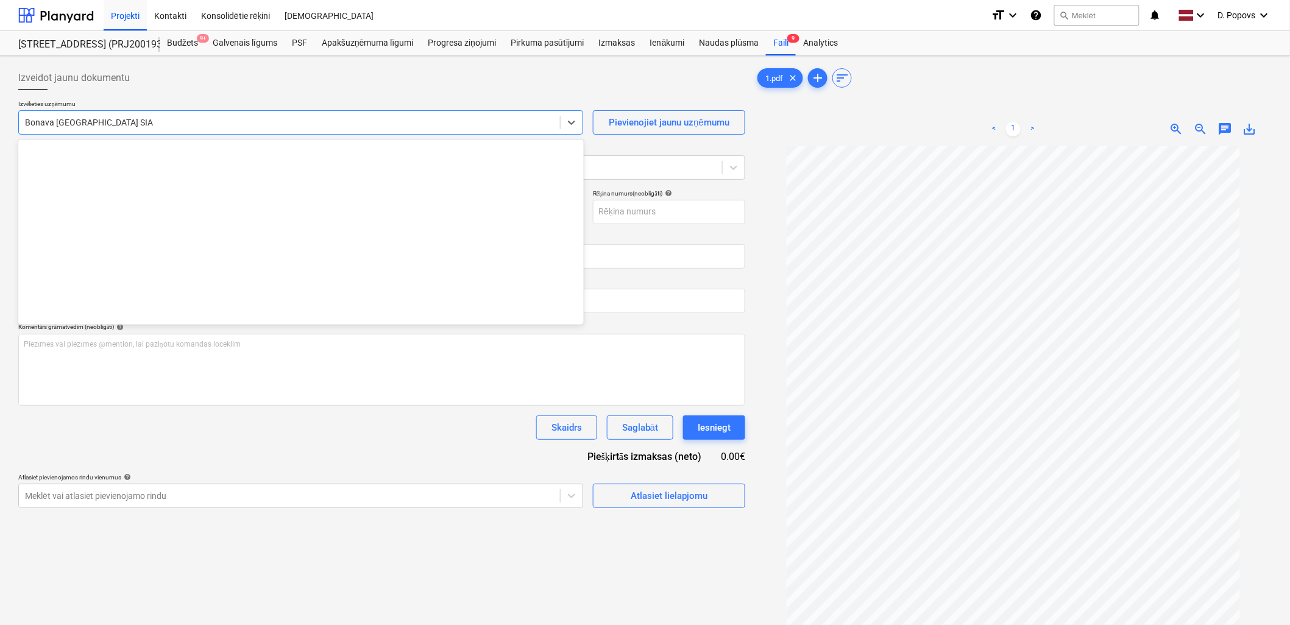
scroll to position [2239, 0]
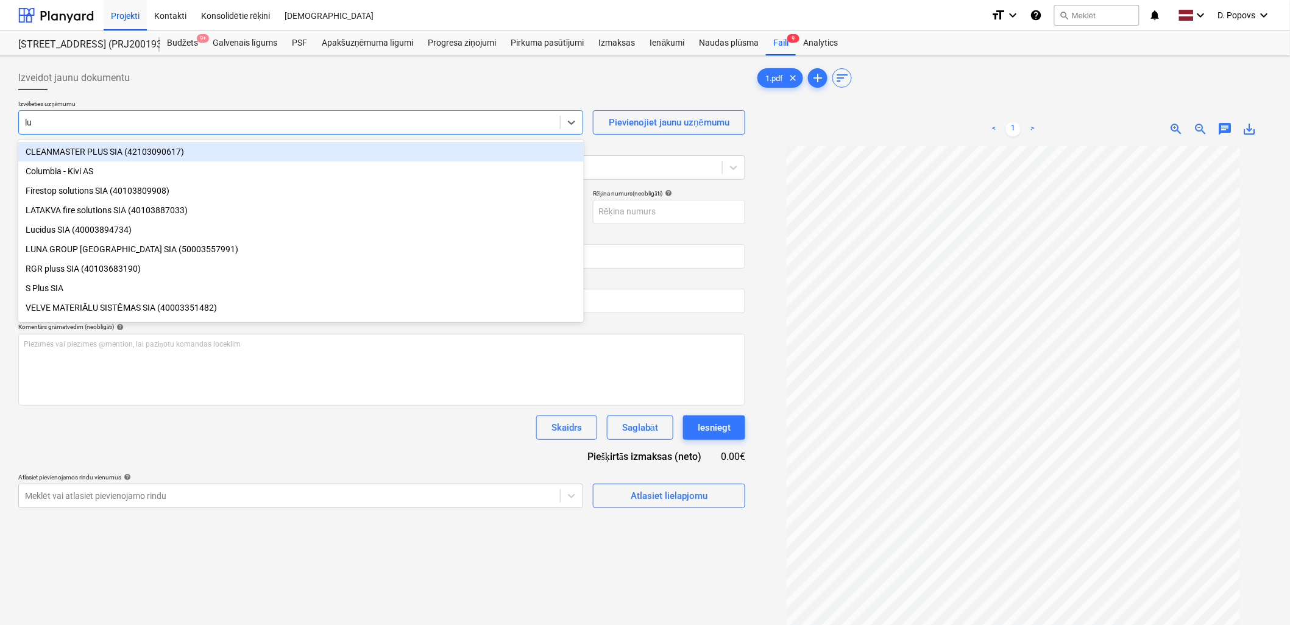
type input "luc"
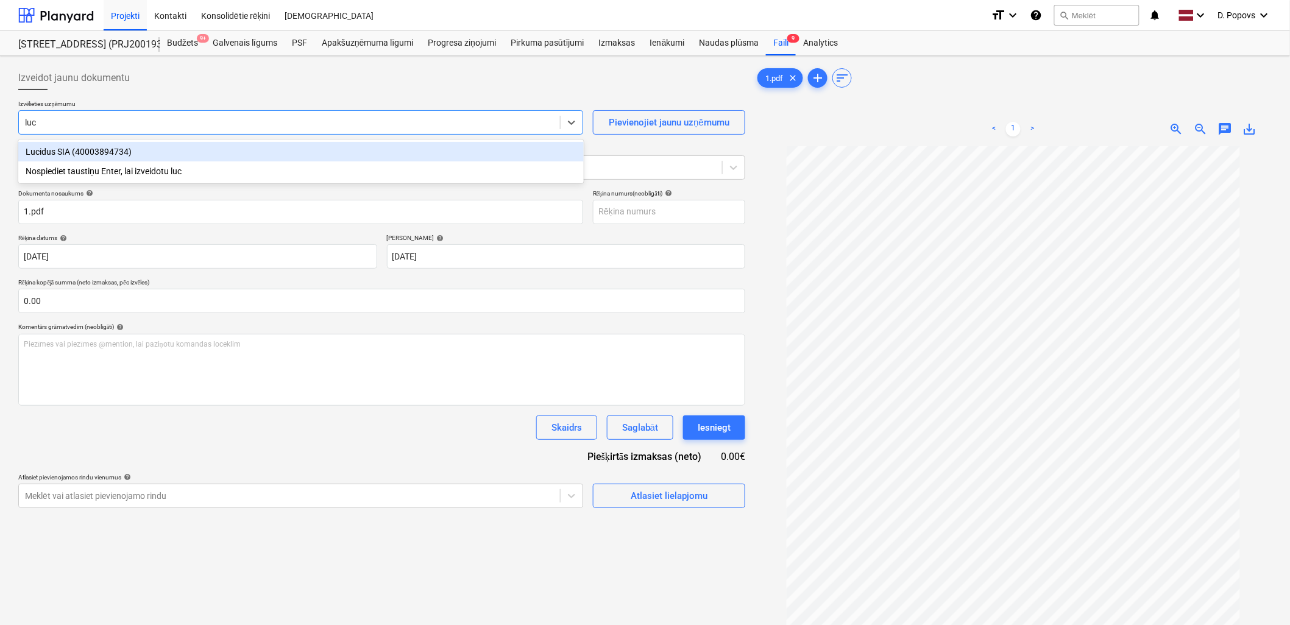
click at [270, 155] on div "Lucidus SIA (40003894734)" at bounding box center [300, 151] width 565 height 19
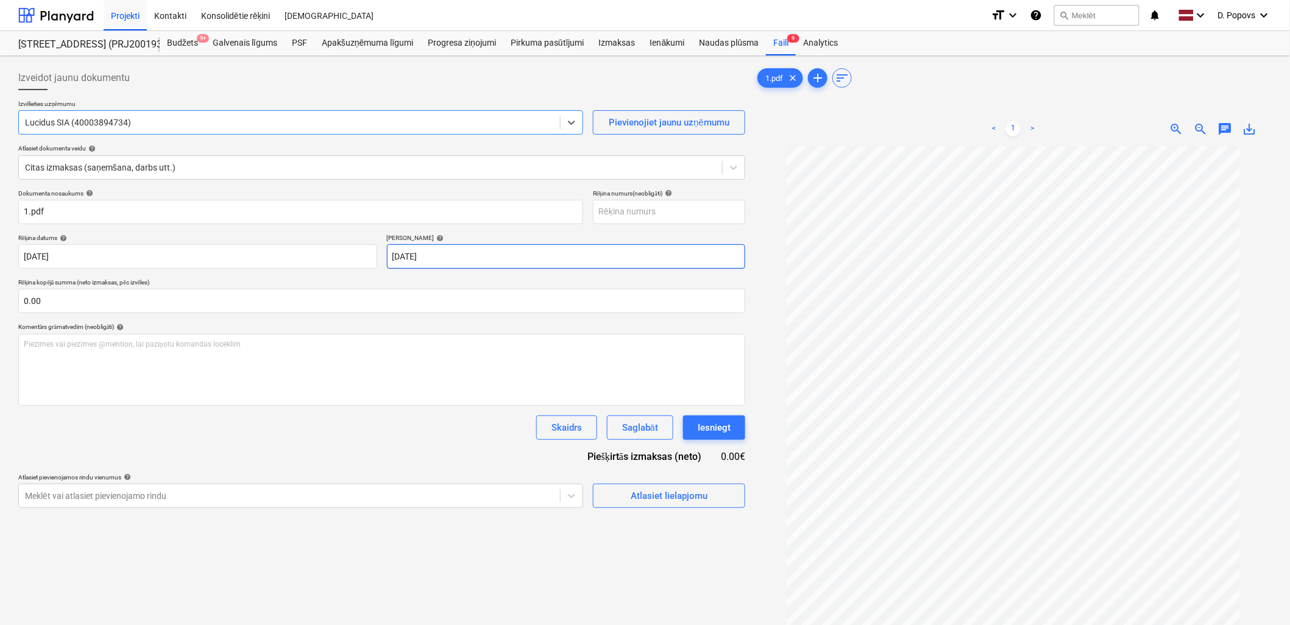
click at [530, 261] on body "Projekti Kontakti Konsolidētie rēķini Iesūtne format_size keyboard_arrow_down h…" at bounding box center [645, 312] width 1290 height 625
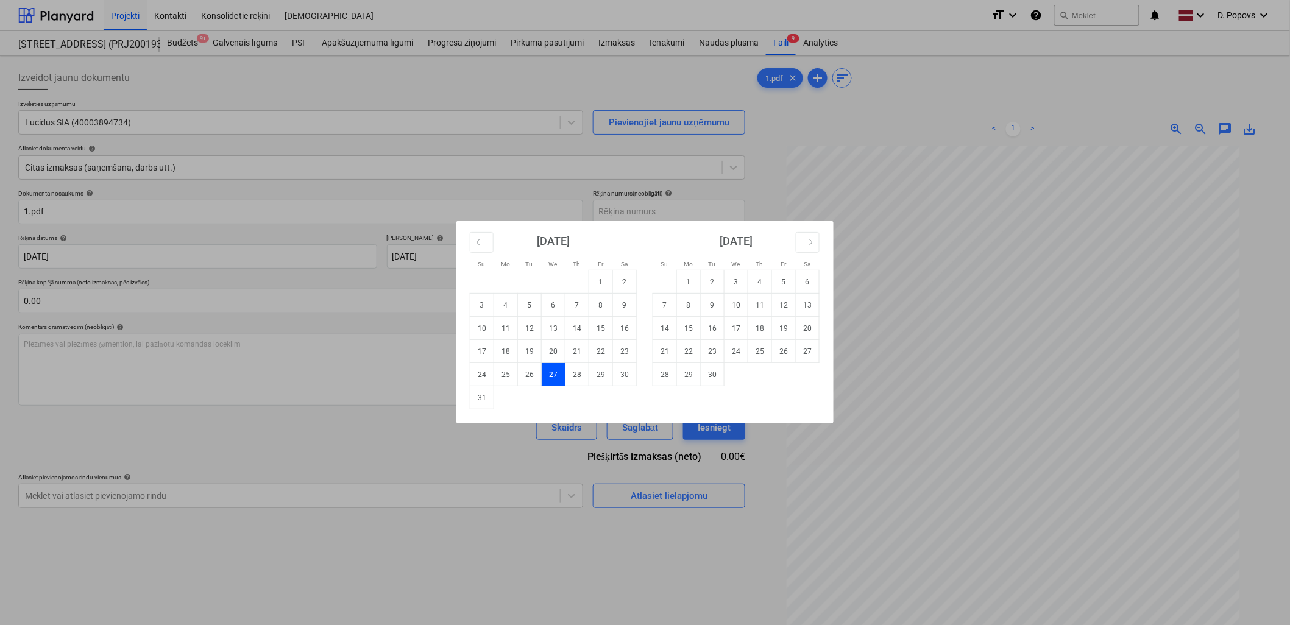
click at [330, 459] on div "Su Mo Tu We Th Fr Sa Su Mo Tu We Th Fr Sa [DATE] 1 2 3 4 5 6 7 8 9 10 11 12 13 …" at bounding box center [645, 312] width 1290 height 625
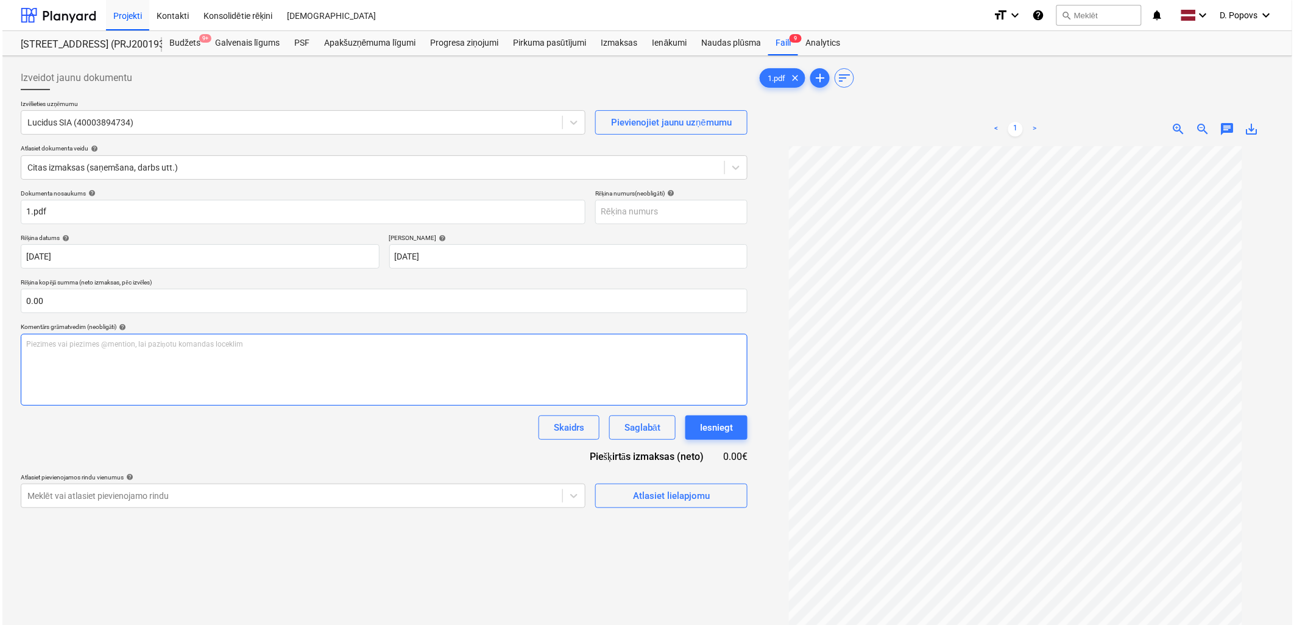
scroll to position [52, 0]
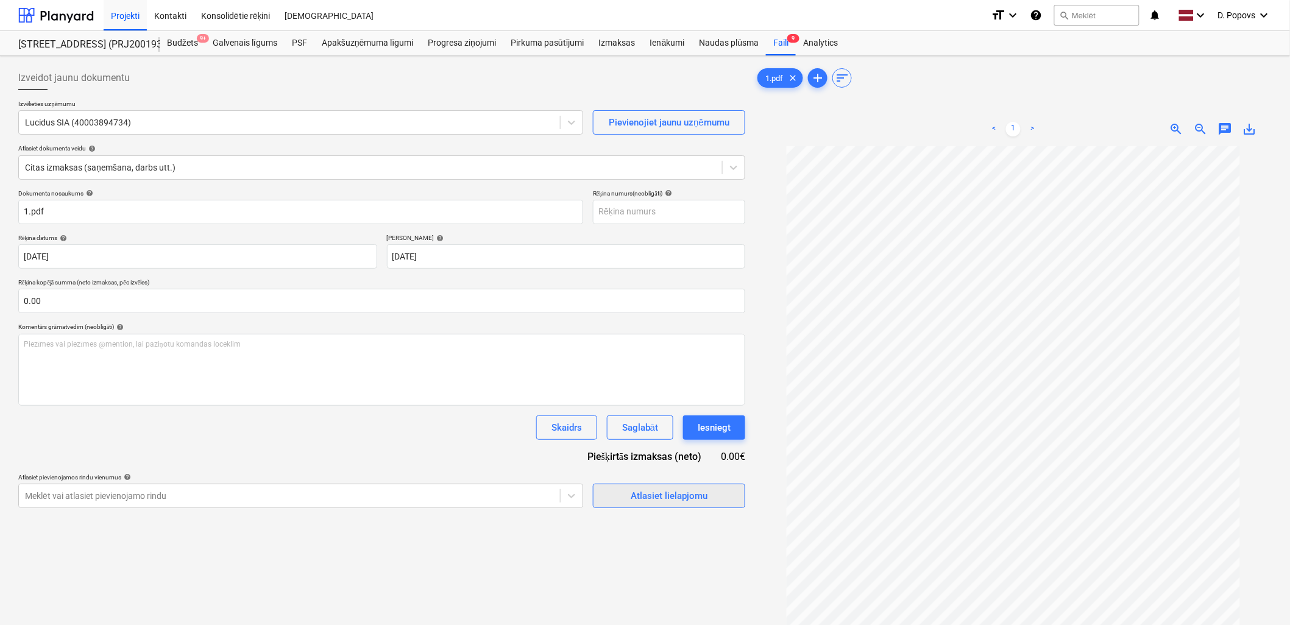
click at [642, 492] on div "Atlasiet lielapjomu" at bounding box center [669, 496] width 77 height 16
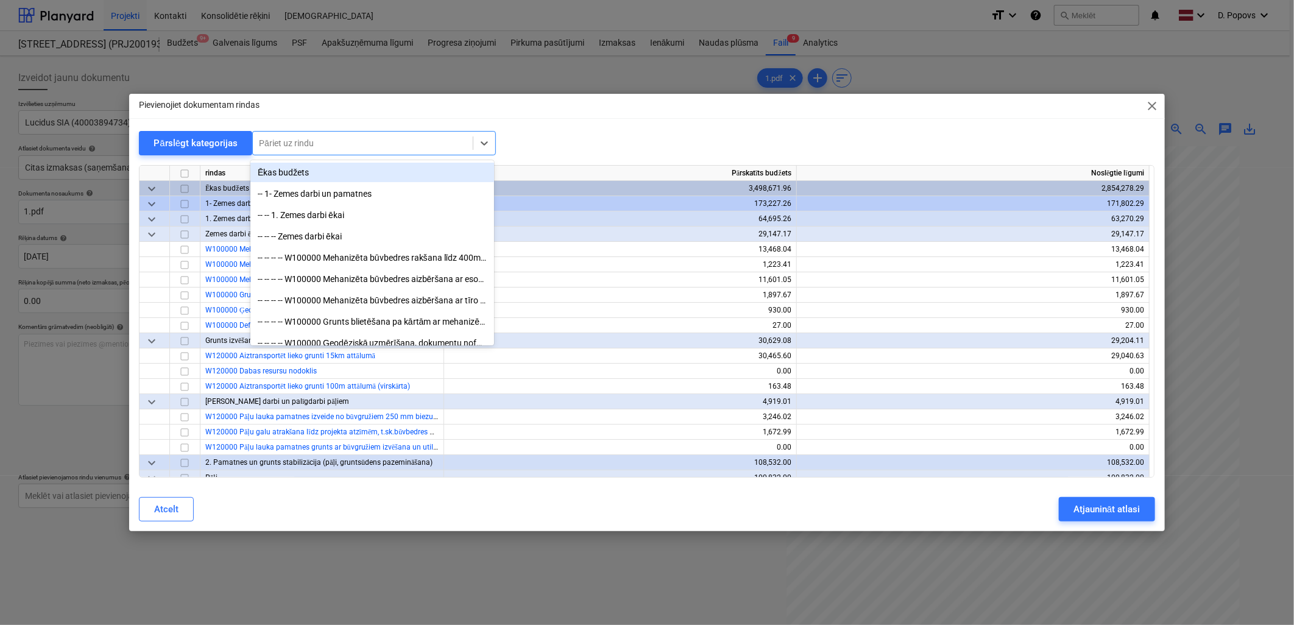
click at [431, 142] on div at bounding box center [363, 143] width 208 height 12
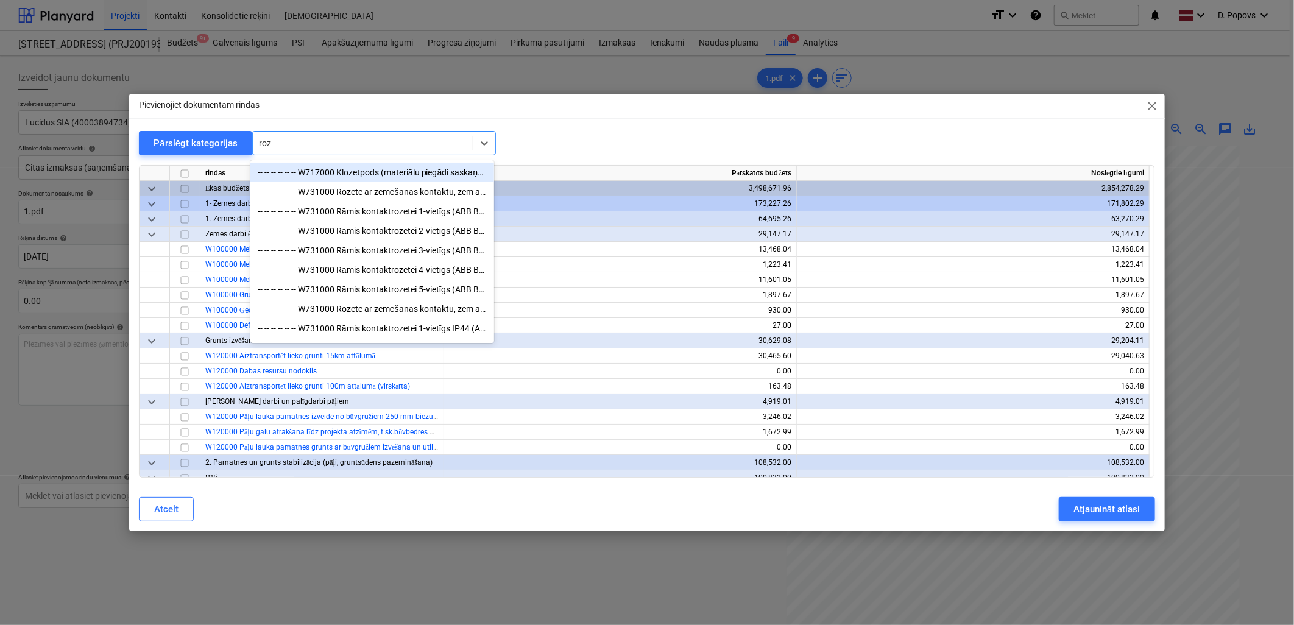
type input "roze"
click at [423, 188] on div "-- -- -- -- -- -- W731000 Rozete ar zemēšanas kontaktu, zem apmetuma, komplektā…" at bounding box center [372, 191] width 244 height 19
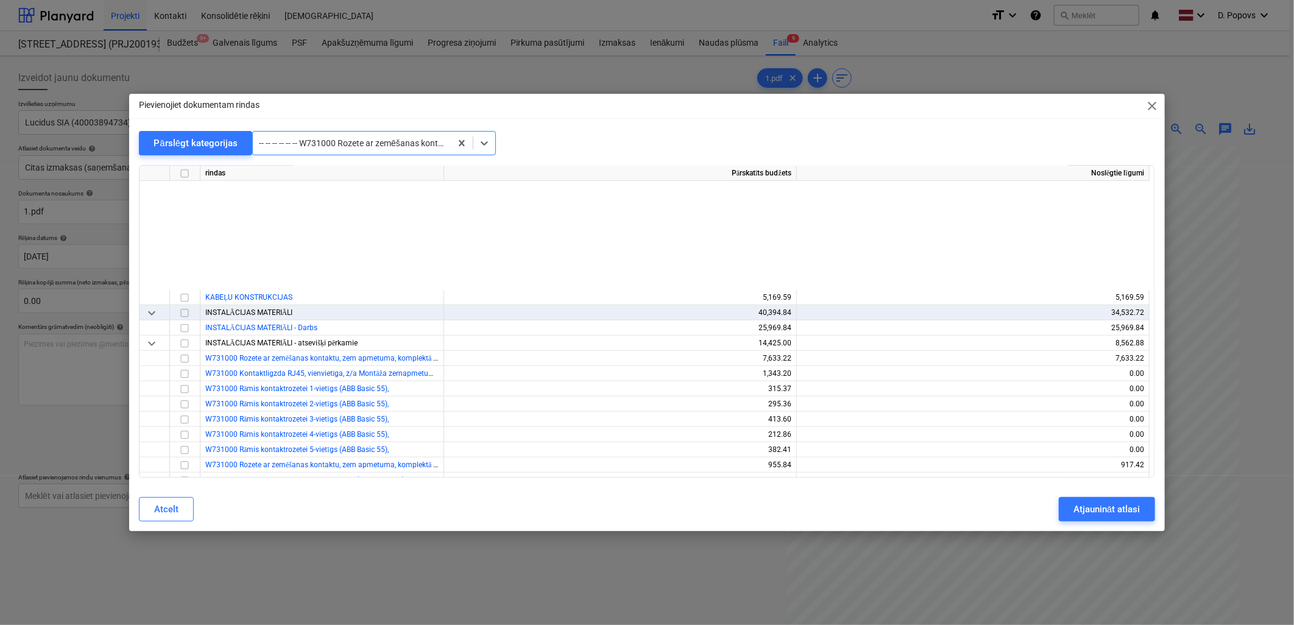
scroll to position [9489, 0]
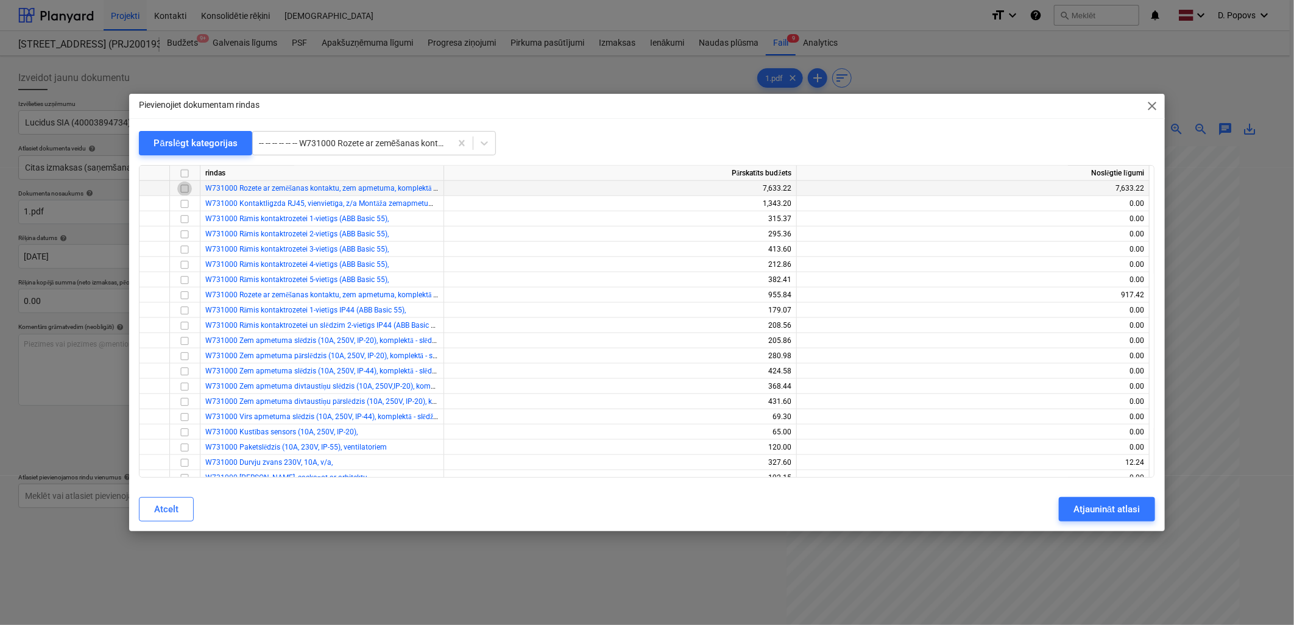
click at [189, 189] on input "checkbox" at bounding box center [184, 189] width 15 height 15
click at [1089, 507] on div "Atjaunināt atlasi" at bounding box center [1106, 509] width 66 height 16
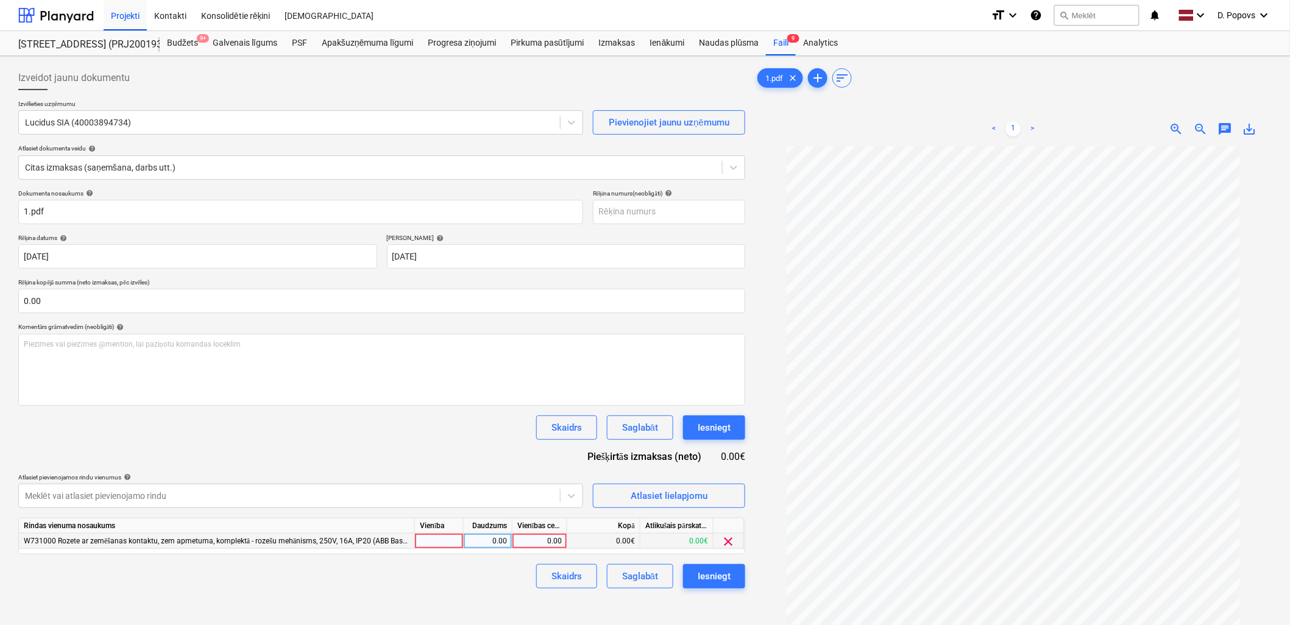
click at [729, 540] on span "clear" at bounding box center [728, 541] width 15 height 15
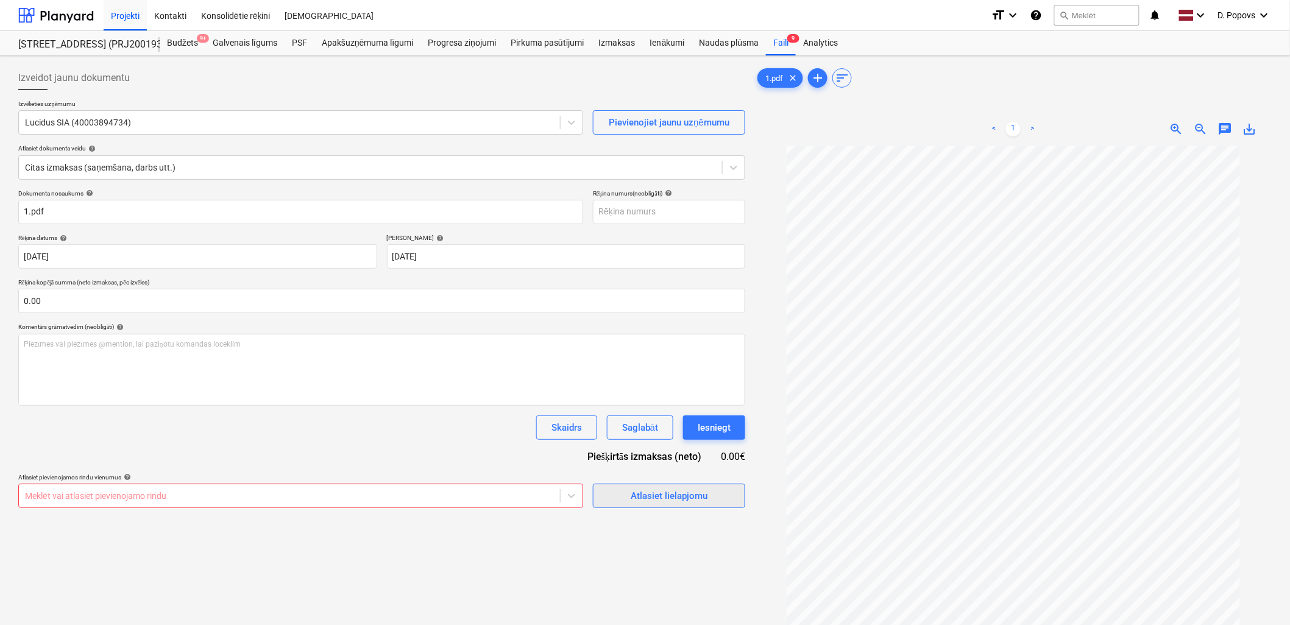
click at [647, 498] on div "Atlasiet lielapjomu" at bounding box center [669, 496] width 77 height 16
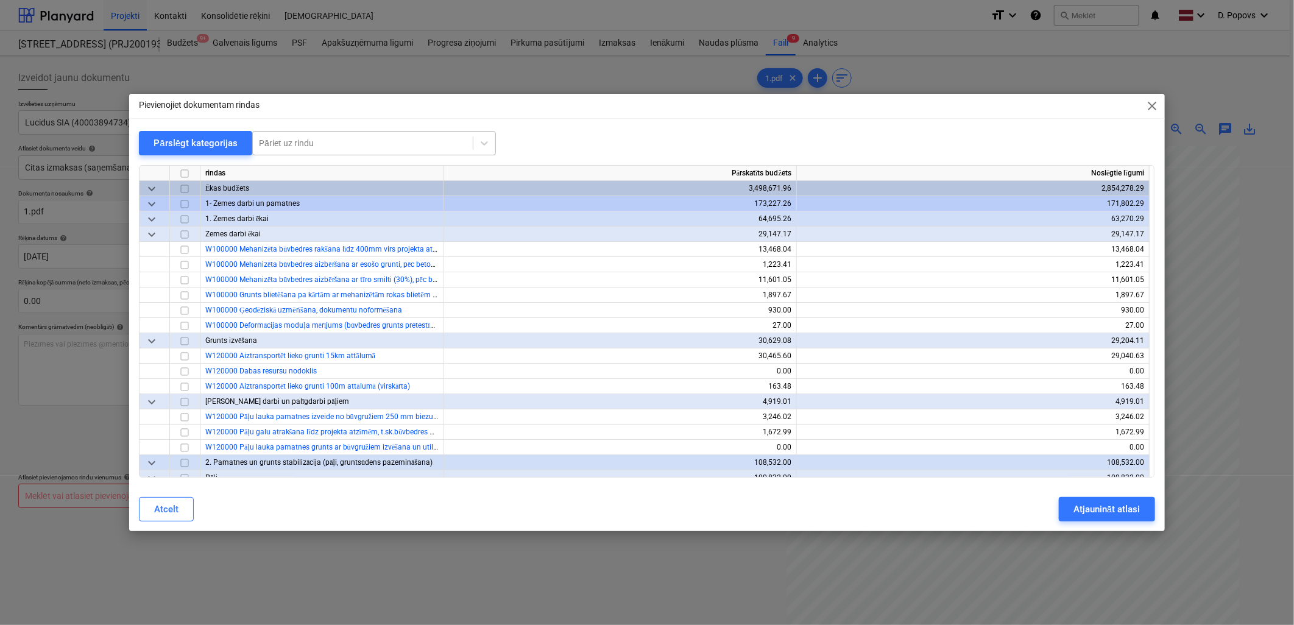
click at [421, 142] on div at bounding box center [363, 143] width 208 height 12
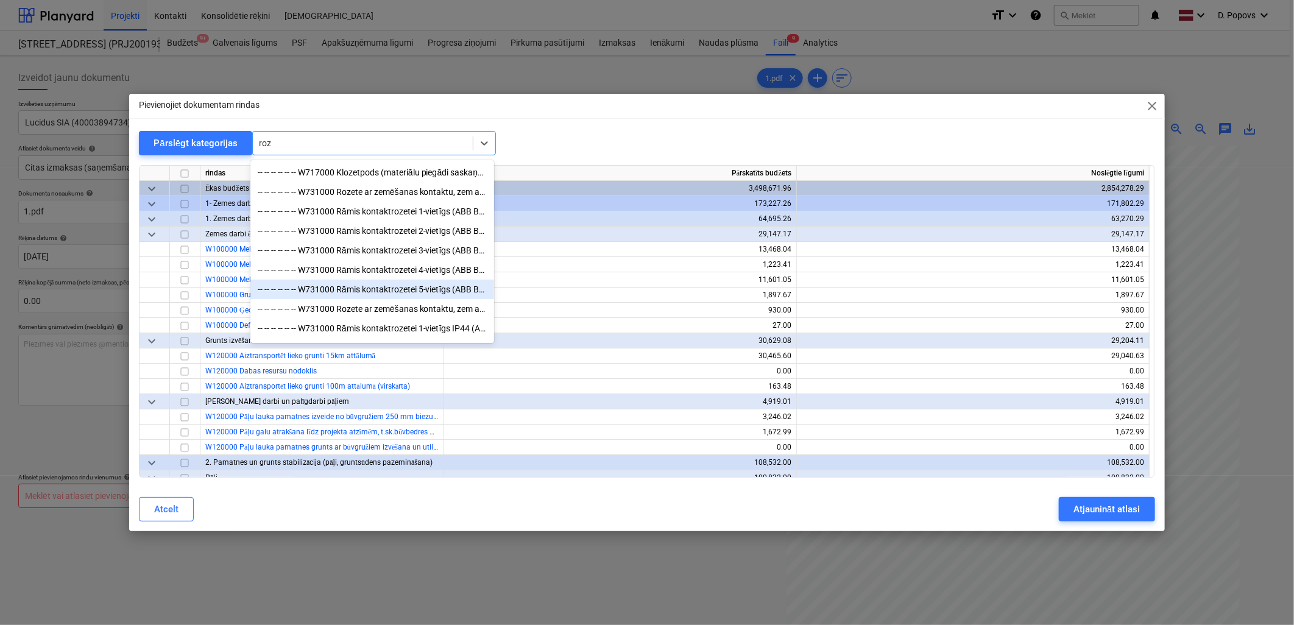
type input "roz"
click at [551, 564] on div "Pievienojiet dokumentam rindas close Pārslēgt kategorijas option -- -- -- -- --…" at bounding box center [647, 312] width 1294 height 625
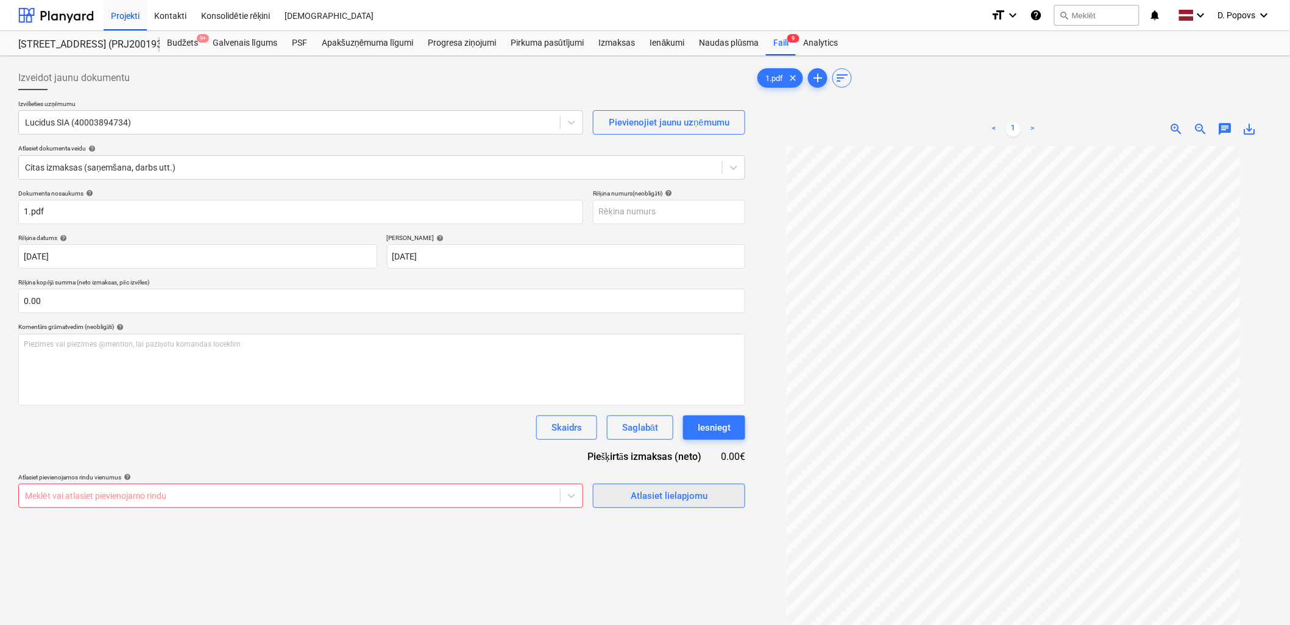
click at [661, 501] on div "Atlasiet lielapjomu" at bounding box center [669, 496] width 77 height 16
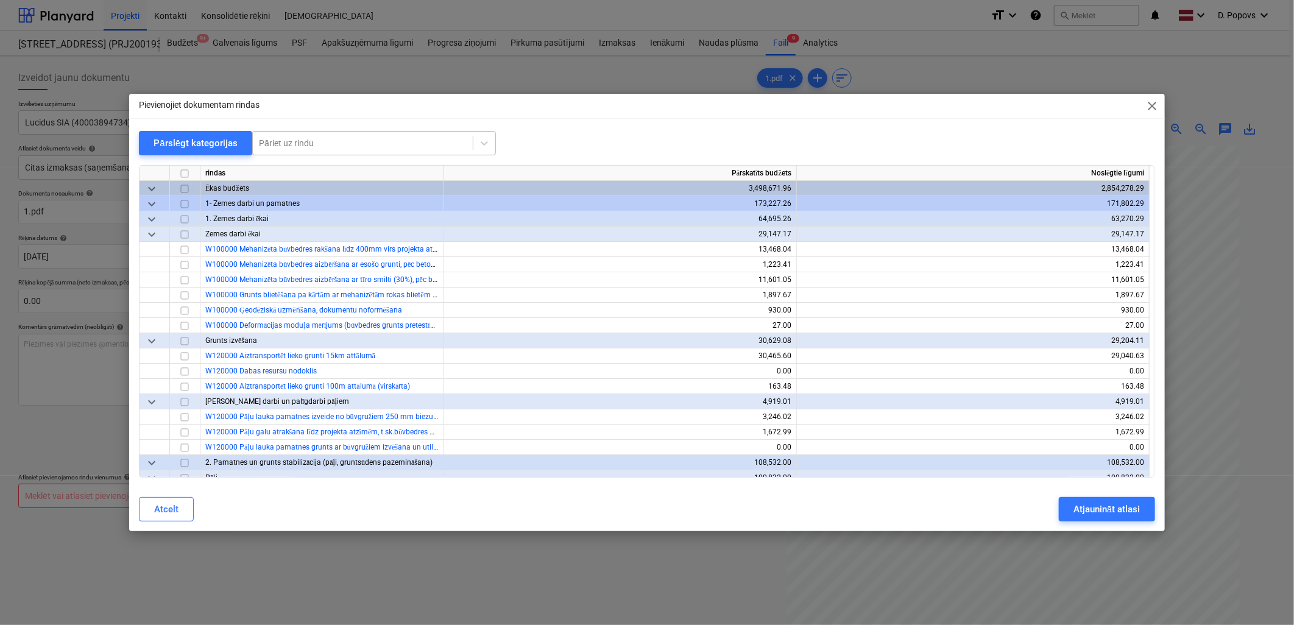
click at [418, 145] on div at bounding box center [363, 143] width 208 height 12
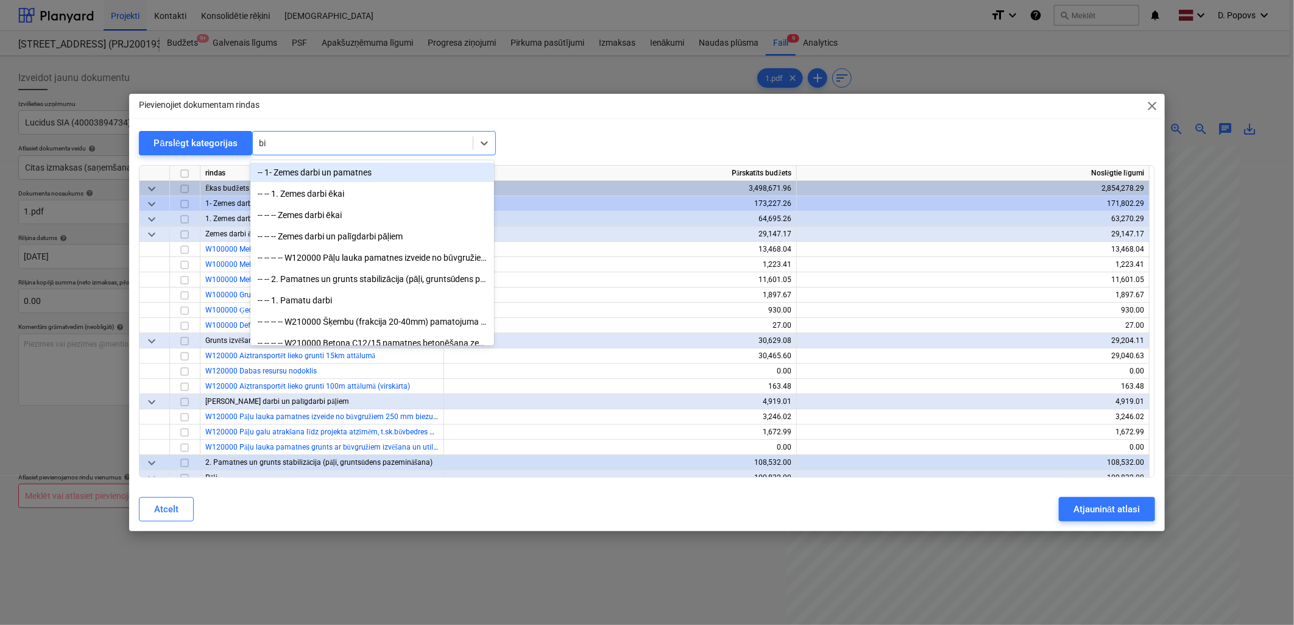
type input "b"
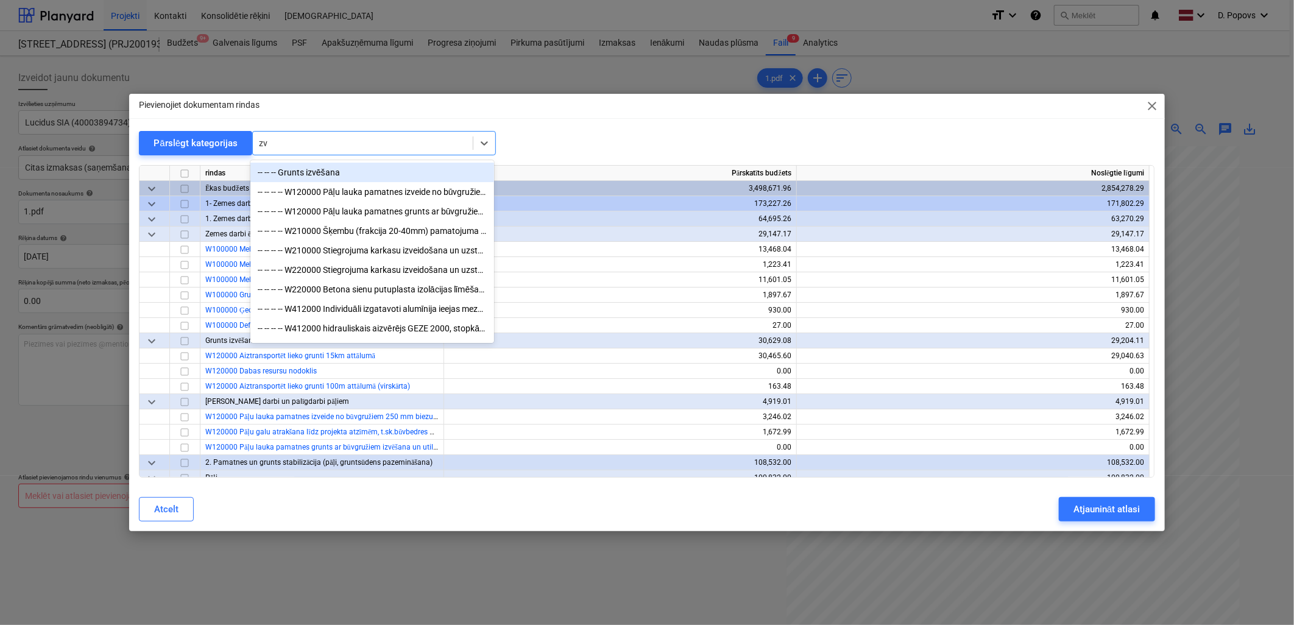
type input "zva"
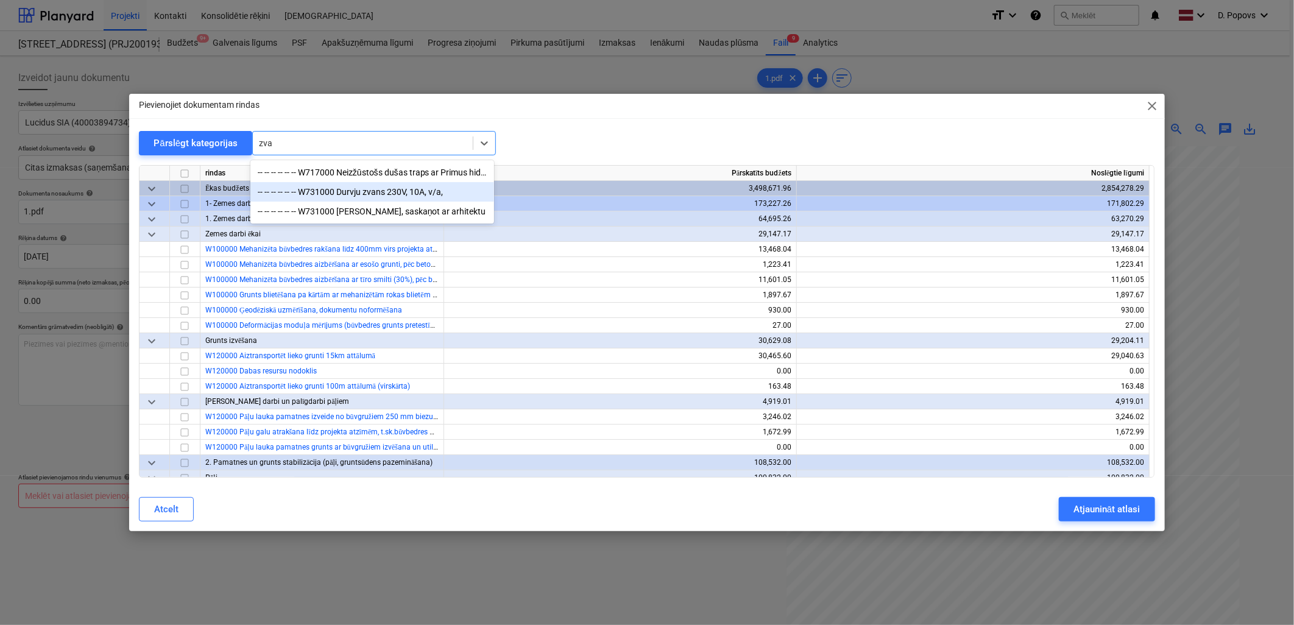
click at [412, 192] on div "-- -- -- -- -- -- W731000 Durvju zvans 230V, 10A, v/a," at bounding box center [372, 191] width 244 height 19
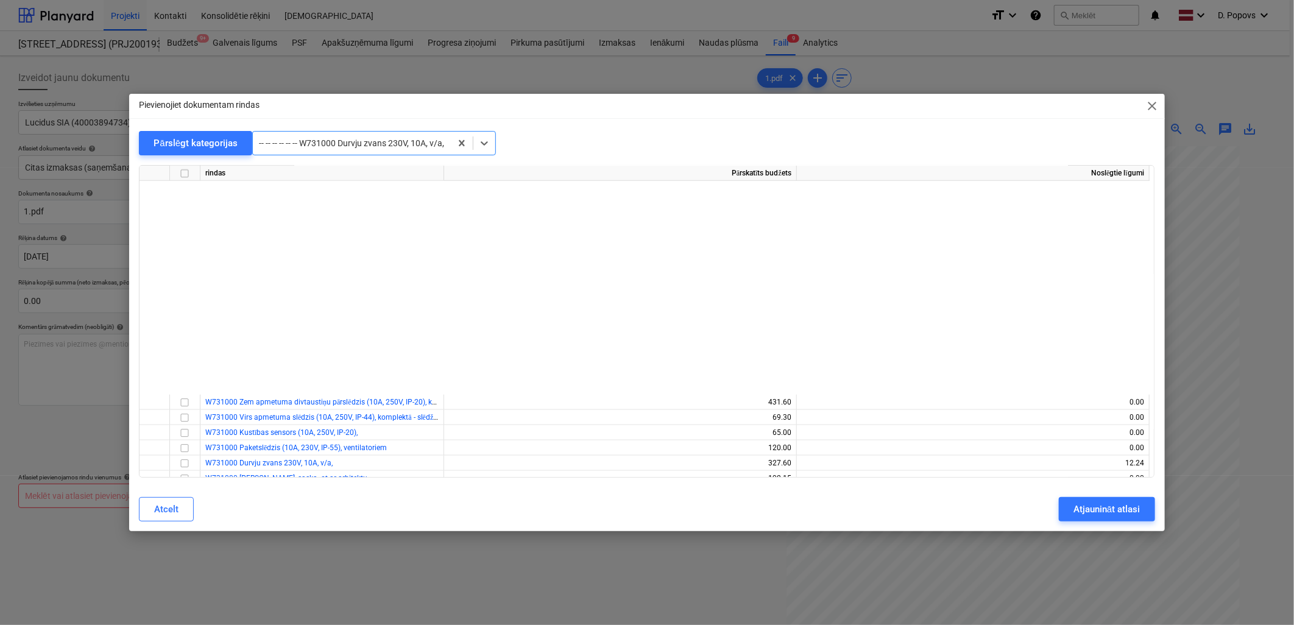
scroll to position [9763, 0]
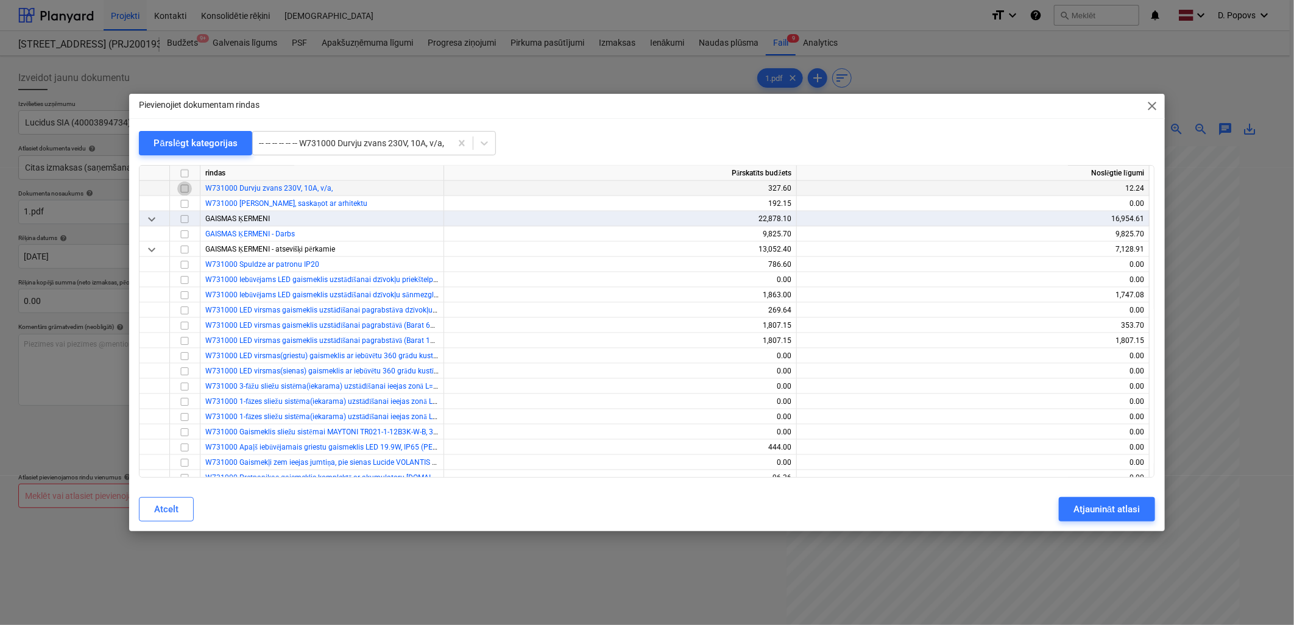
click at [185, 188] on input "checkbox" at bounding box center [184, 189] width 15 height 15
click at [1083, 514] on div "Atjaunināt atlasi" at bounding box center [1106, 509] width 66 height 16
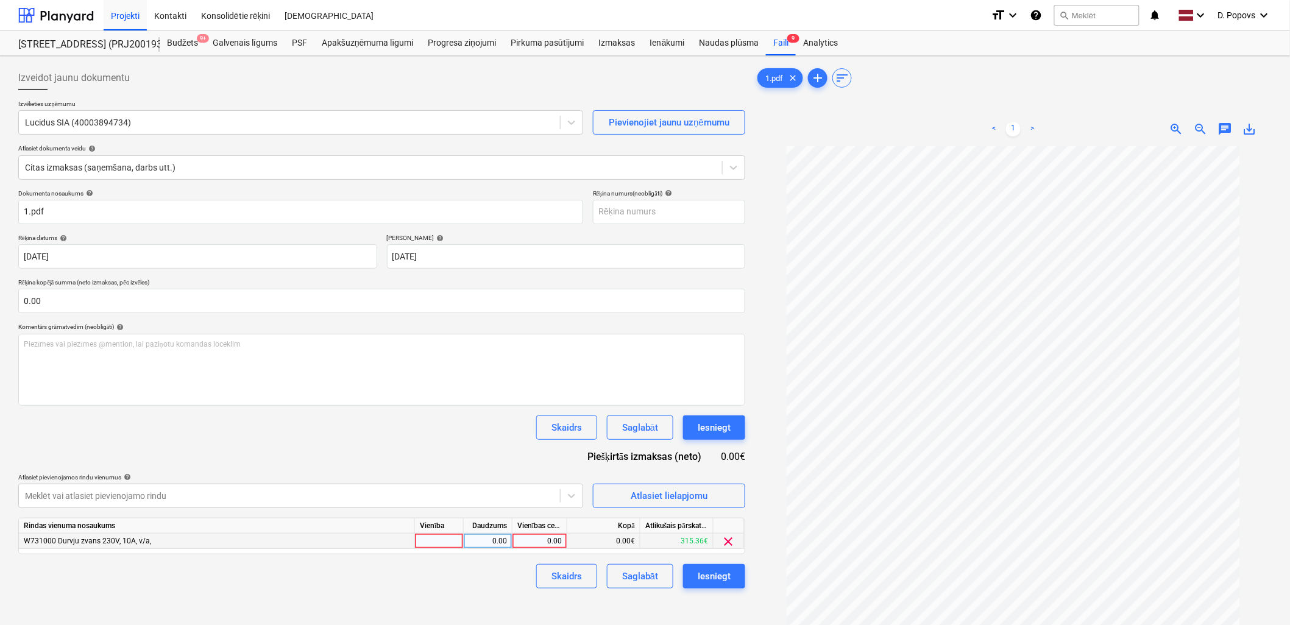
click at [550, 539] on div "0.00" at bounding box center [539, 541] width 44 height 15
type input "327.6"
click at [504, 567] on div "Skaidrs Saglabāt Iesniegt" at bounding box center [381, 576] width 727 height 24
click at [710, 503] on span "Atlasiet lielapjomu" at bounding box center [669, 496] width 122 height 16
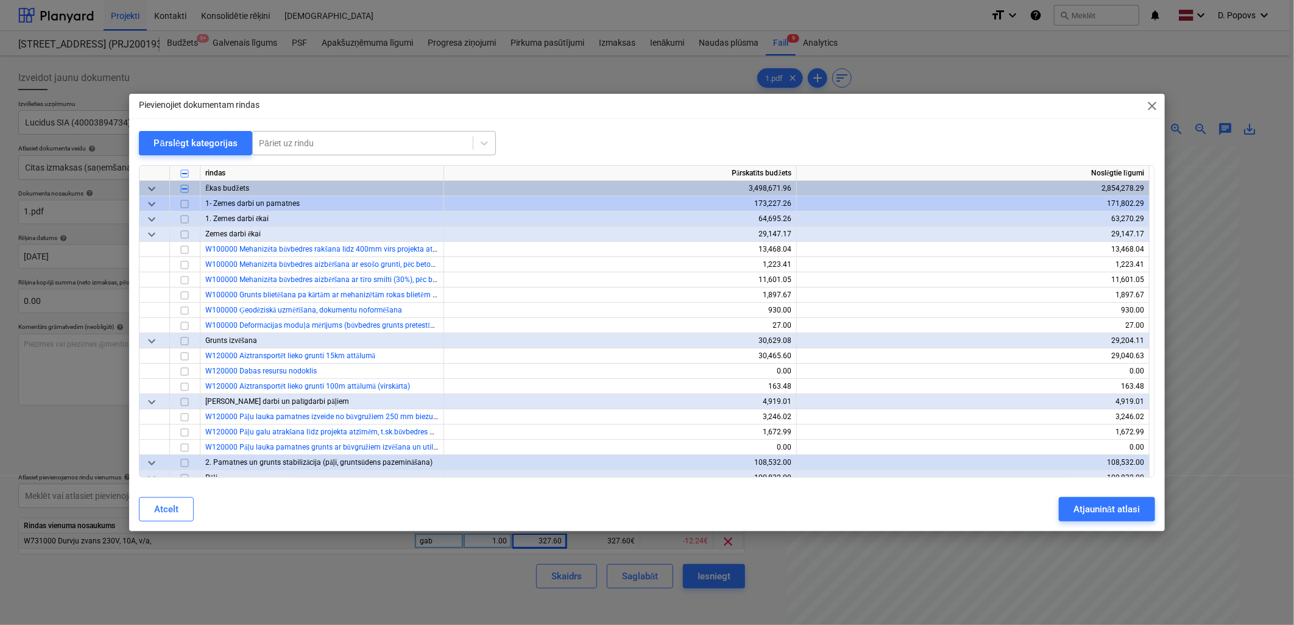
click at [396, 131] on div "Pāriet uz rindu" at bounding box center [374, 143] width 244 height 24
type input "rozete"
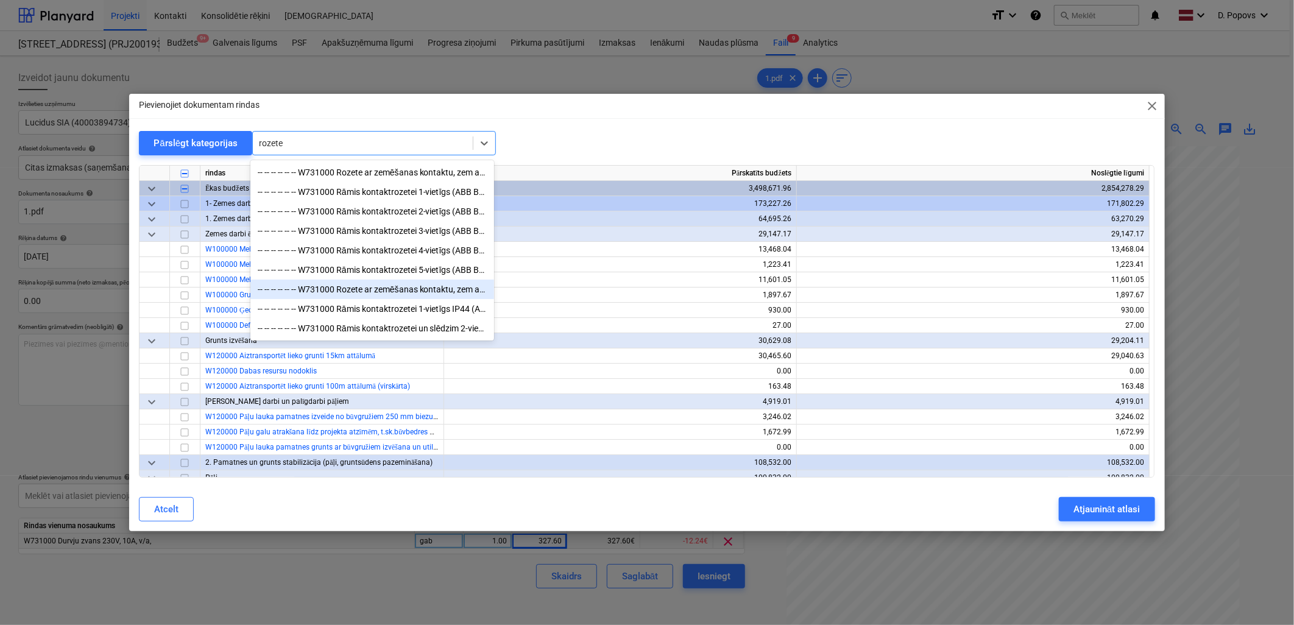
click at [441, 294] on div "-- -- -- -- -- -- W731000 Rozete ar zemēšanas kontaktu, zem apmetuma, komplektā…" at bounding box center [372, 289] width 244 height 19
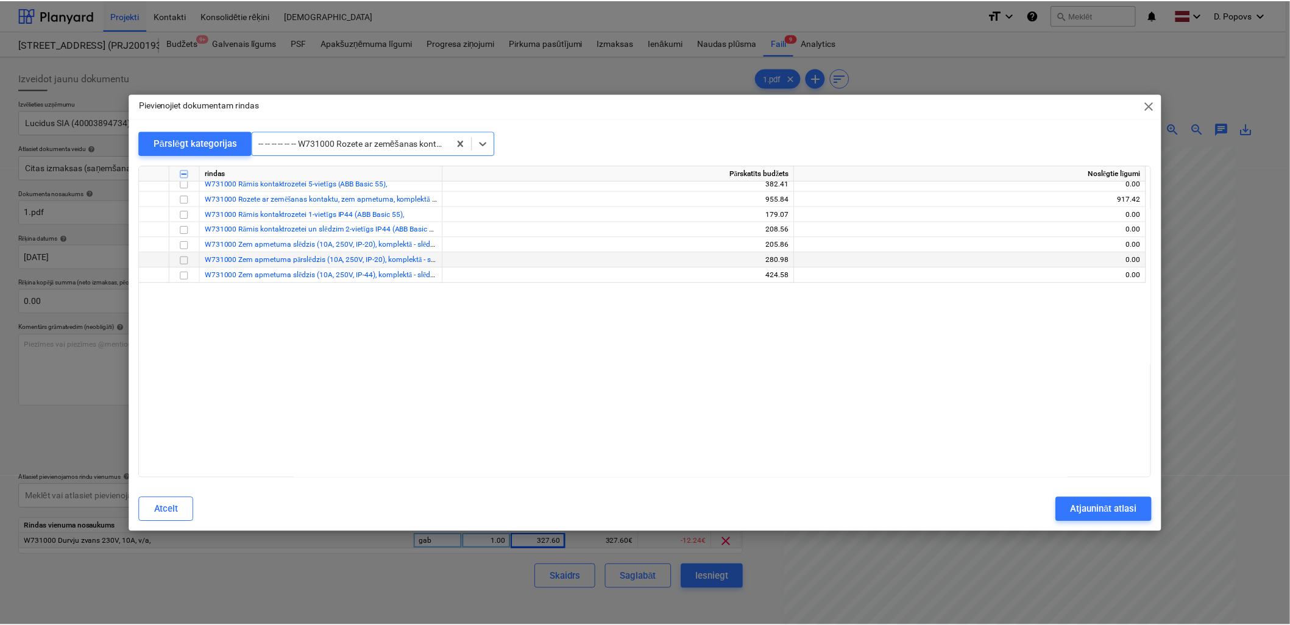
scroll to position [9595, 0]
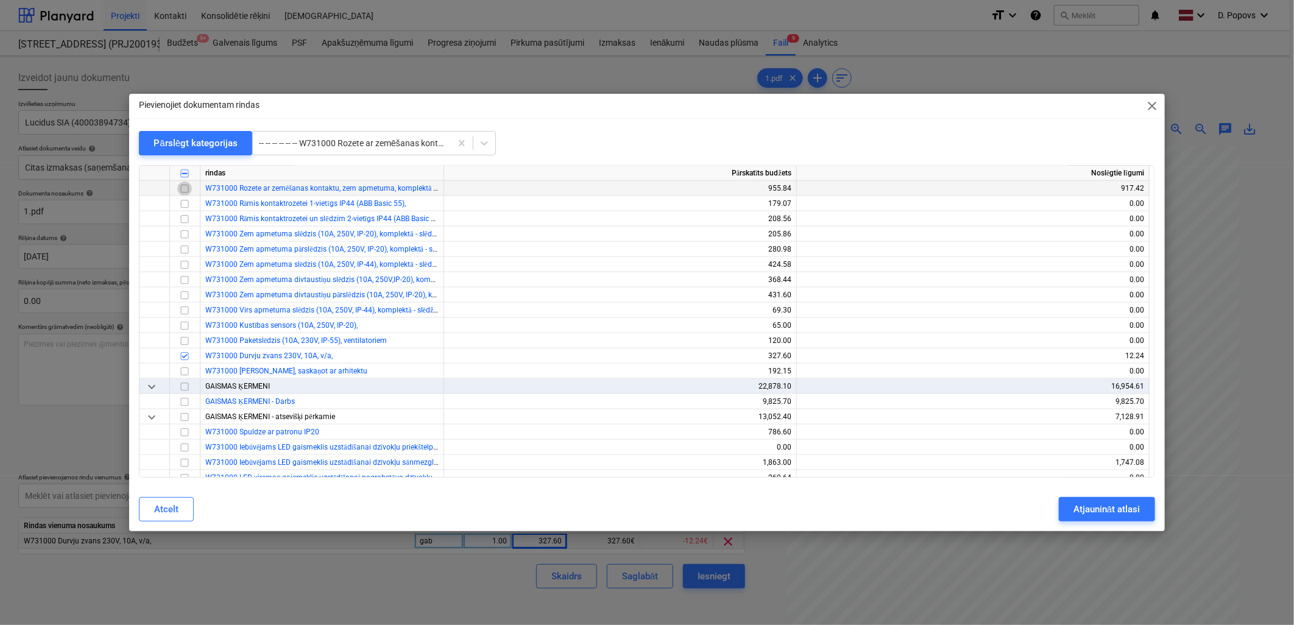
click at [185, 186] on input "checkbox" at bounding box center [184, 189] width 15 height 15
click at [1122, 497] on div "Atcelt Atjaunināt atlasi" at bounding box center [647, 509] width 1030 height 34
click at [1135, 500] on button "Atjaunināt atlasi" at bounding box center [1107, 509] width 96 height 24
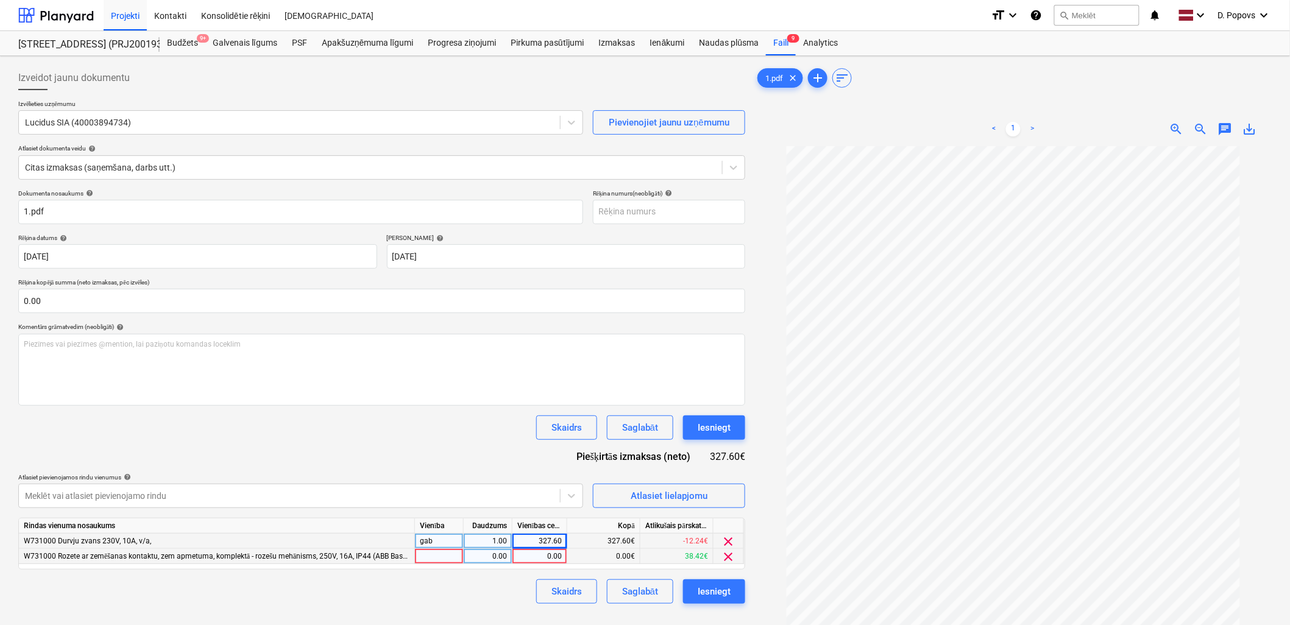
click at [543, 561] on div "0.00" at bounding box center [539, 556] width 44 height 15
type input "286"
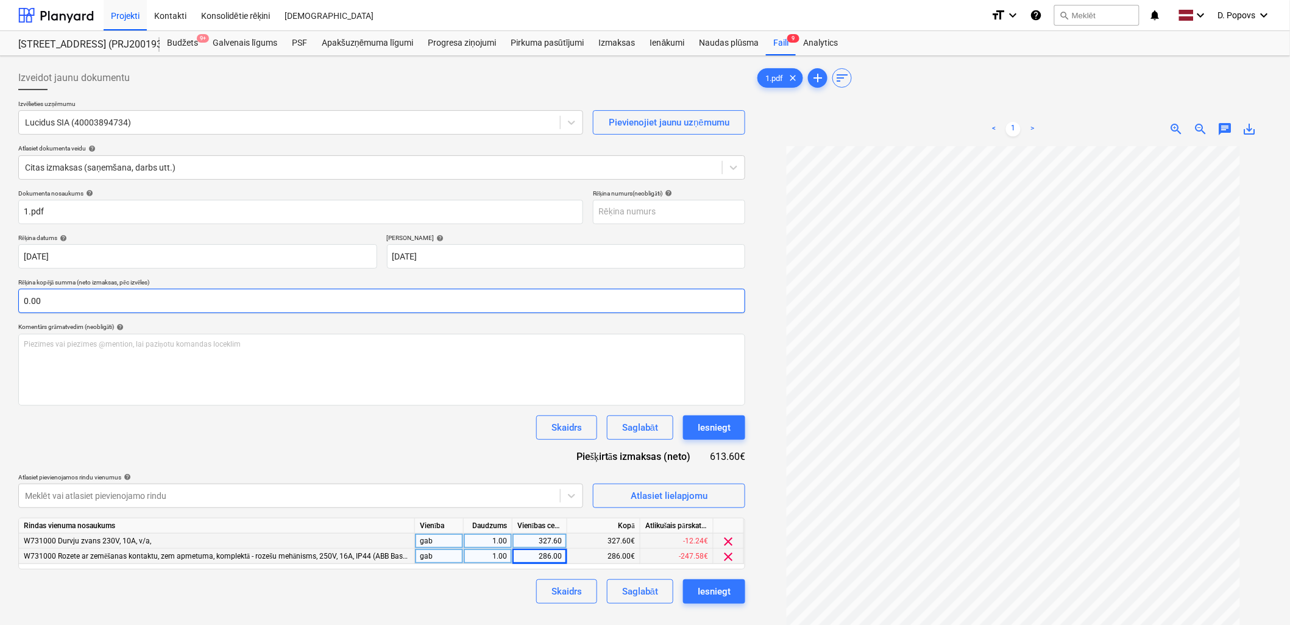
drag, startPoint x: 63, startPoint y: 308, endPoint x: 29, endPoint y: 313, distance: 34.6
click at [29, 313] on input "0.00" at bounding box center [381, 301] width 727 height 24
click at [38, 303] on input "text" at bounding box center [381, 301] width 727 height 24
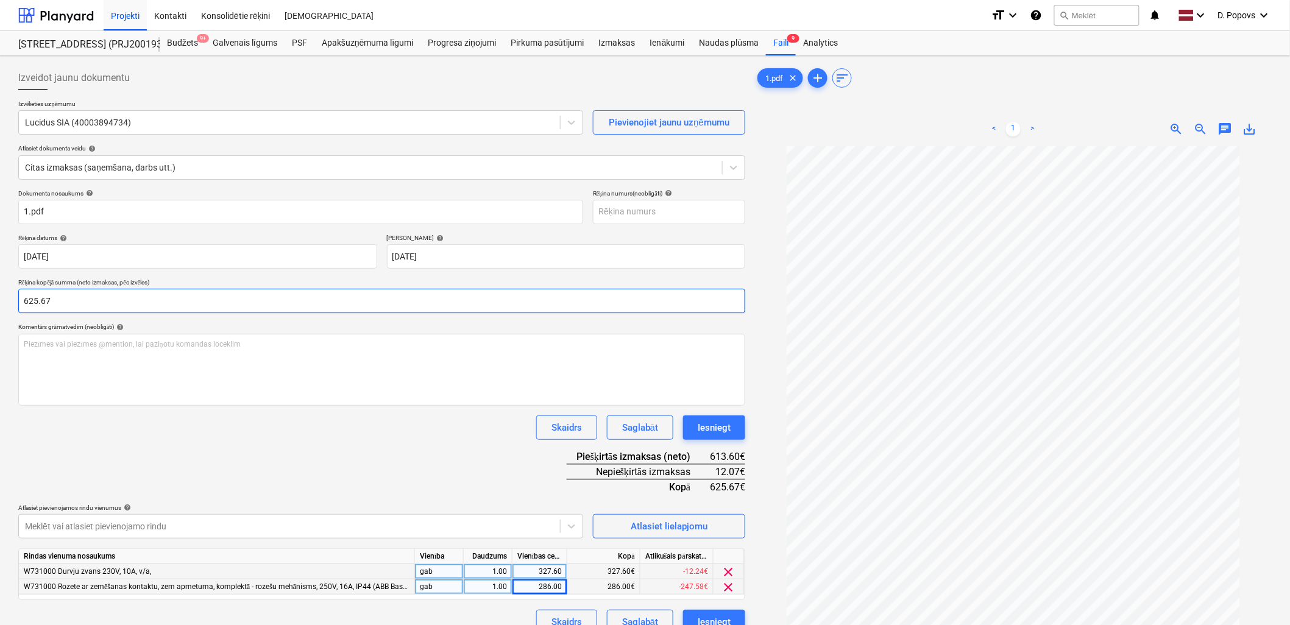
type input "625.67"
click at [218, 433] on div "Skaidrs Saglabāt Iesniegt" at bounding box center [381, 427] width 727 height 24
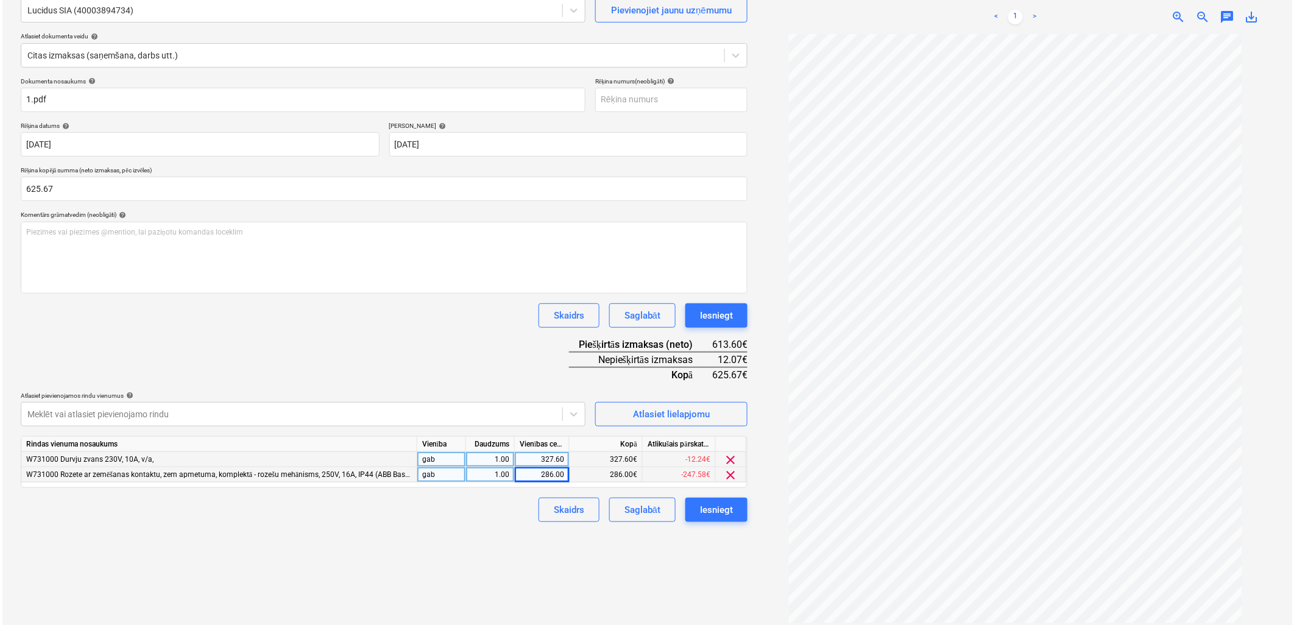
scroll to position [122, 0]
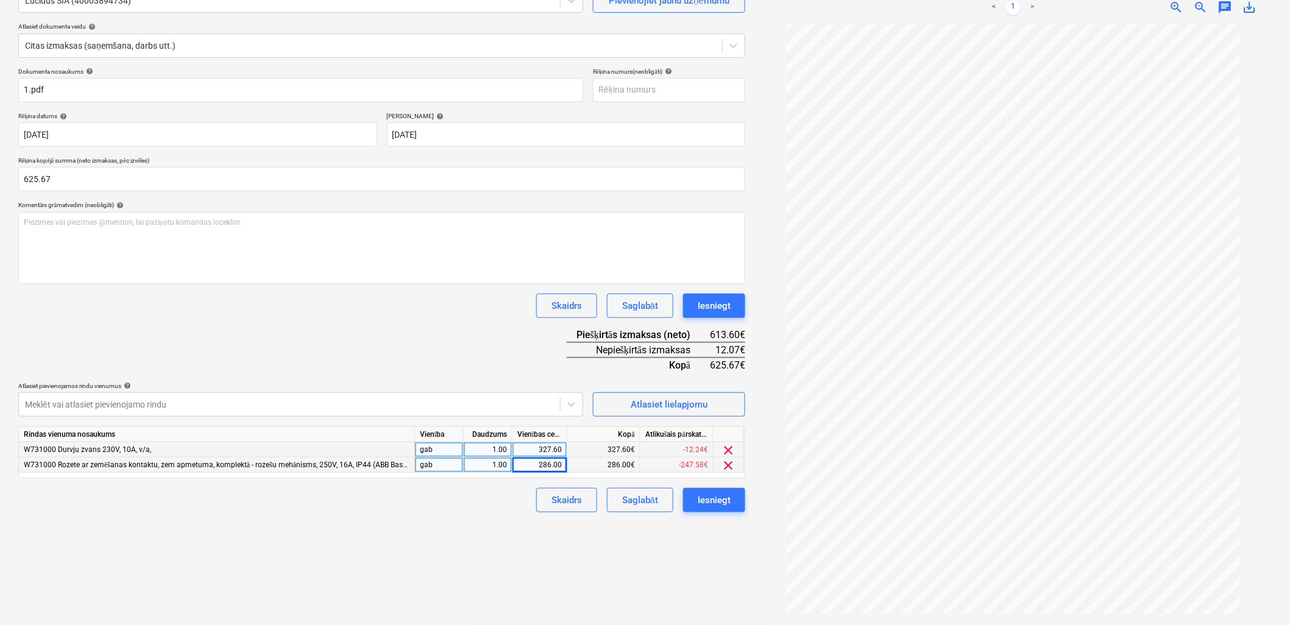
click at [723, 464] on span "clear" at bounding box center [728, 465] width 15 height 15
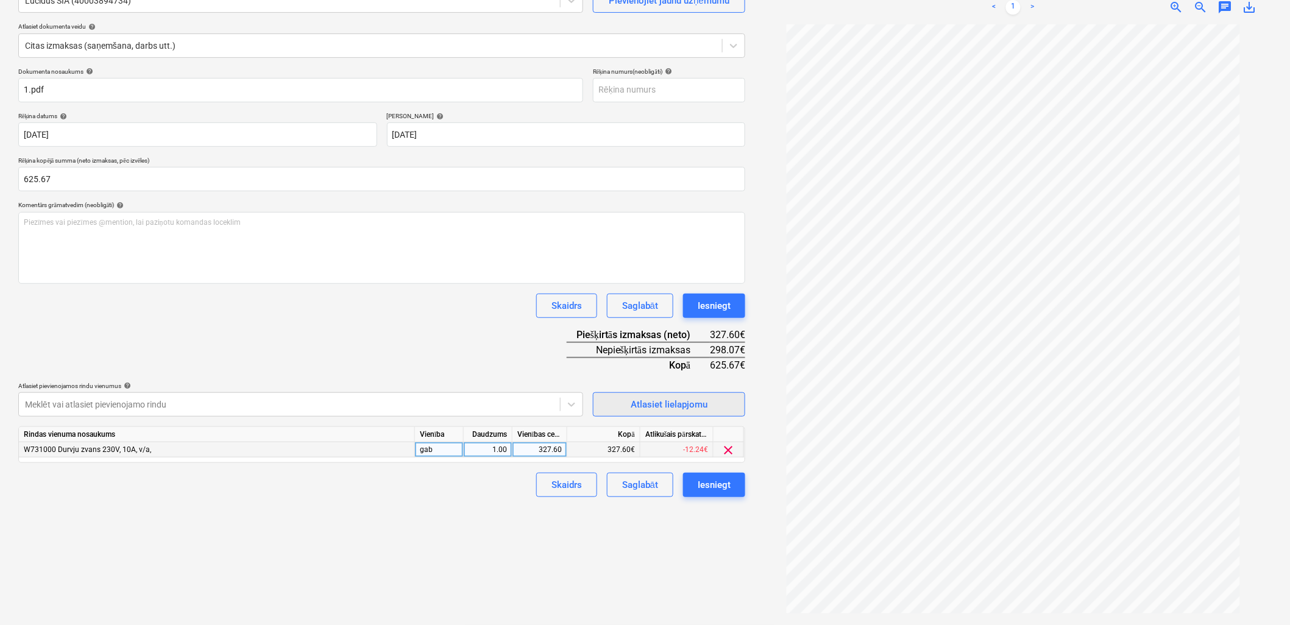
click at [682, 401] on div "Atlasiet lielapjomu" at bounding box center [669, 405] width 77 height 16
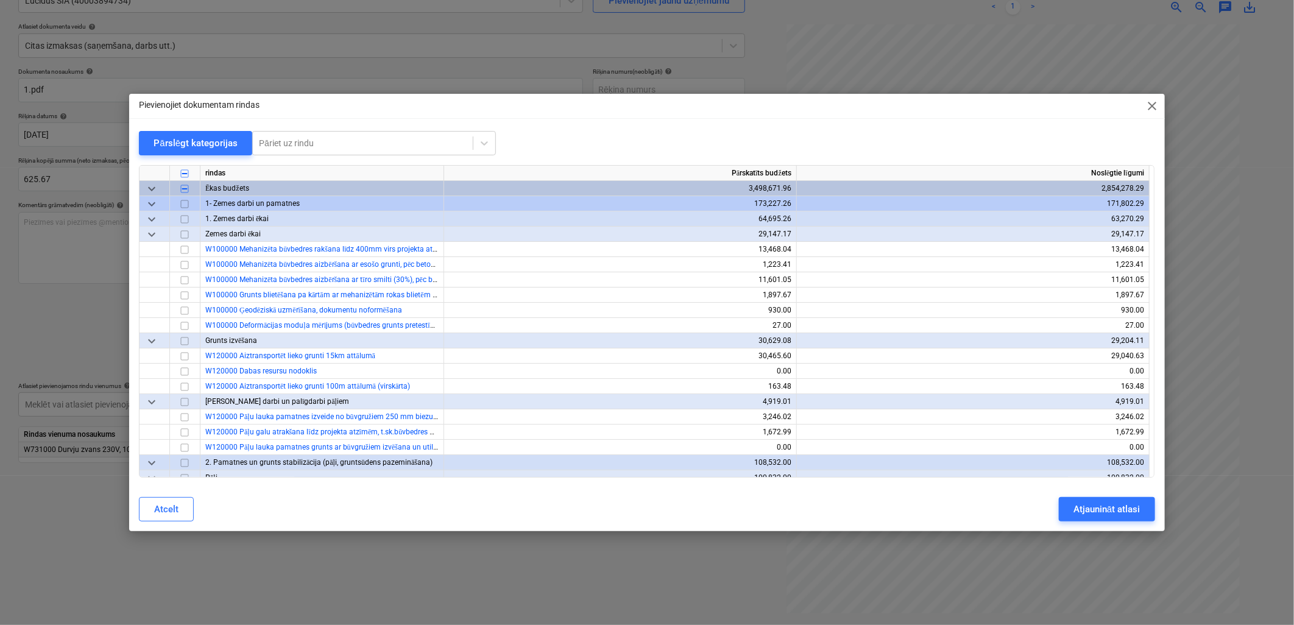
click at [364, 127] on div "Pievienojiet dokumentam rindas close Pārslēgt kategorijas Pāriet uz rindu rinda…" at bounding box center [646, 313] width 1035 height 438
click at [367, 137] on div at bounding box center [363, 143] width 208 height 12
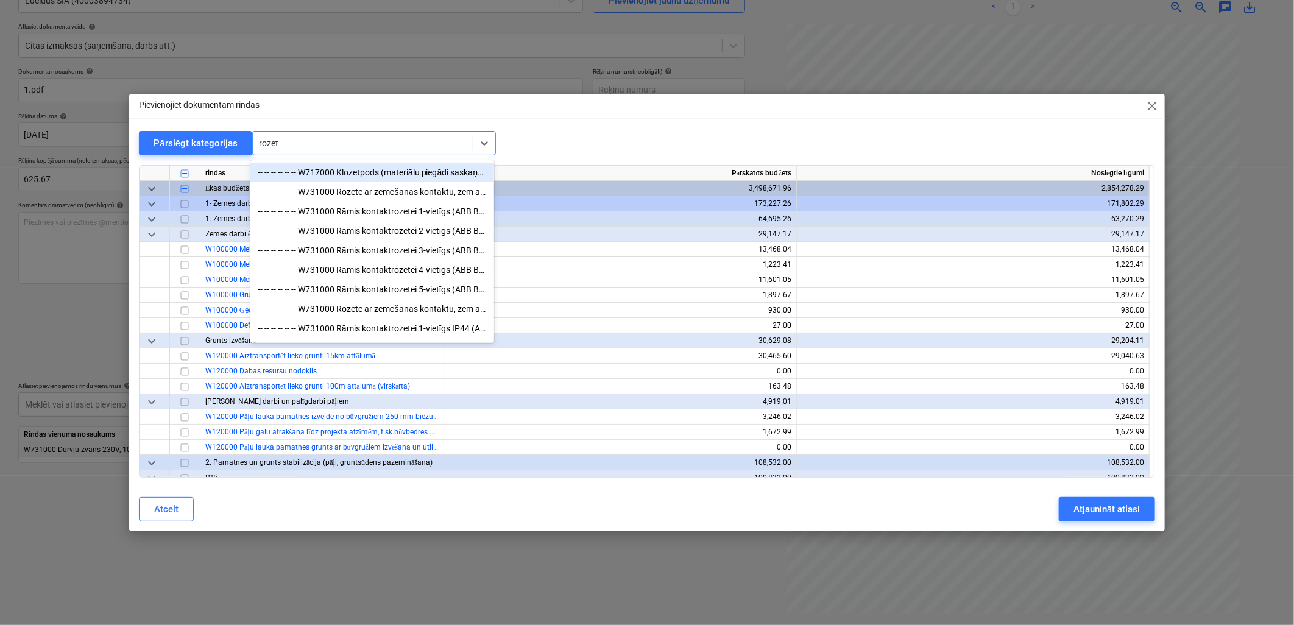
type input "rozete"
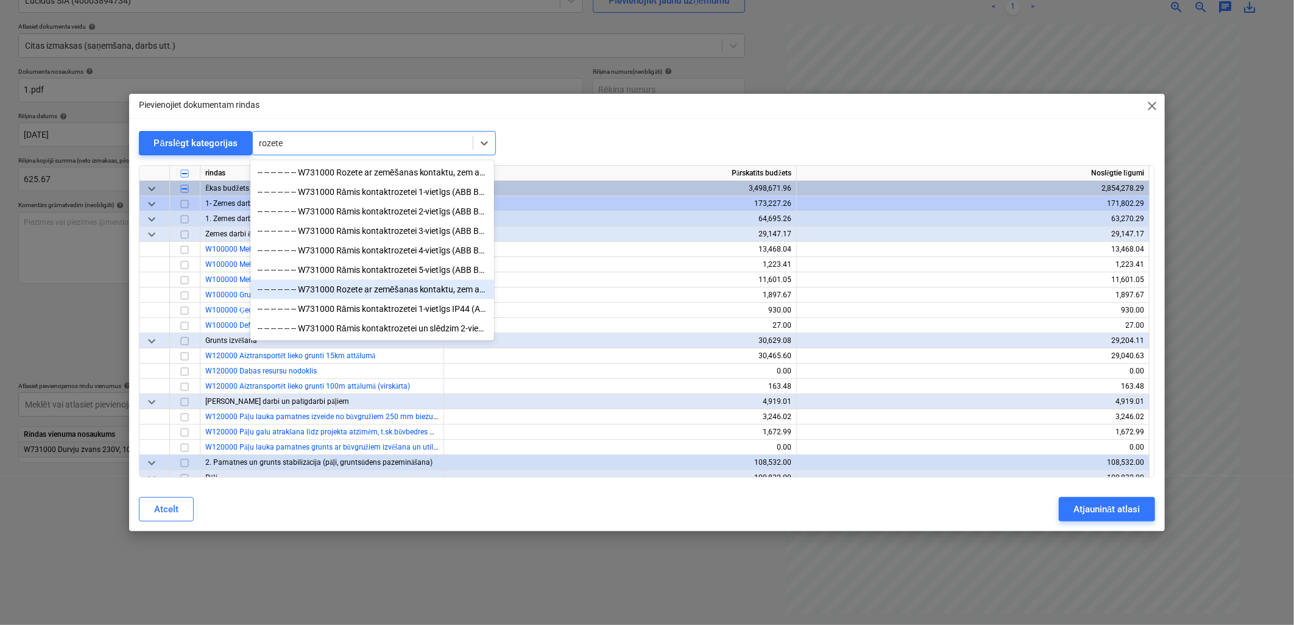
click at [391, 288] on div "-- -- -- -- -- -- W731000 Rozete ar zemēšanas kontaktu, zem apmetuma, komplektā…" at bounding box center [372, 289] width 244 height 19
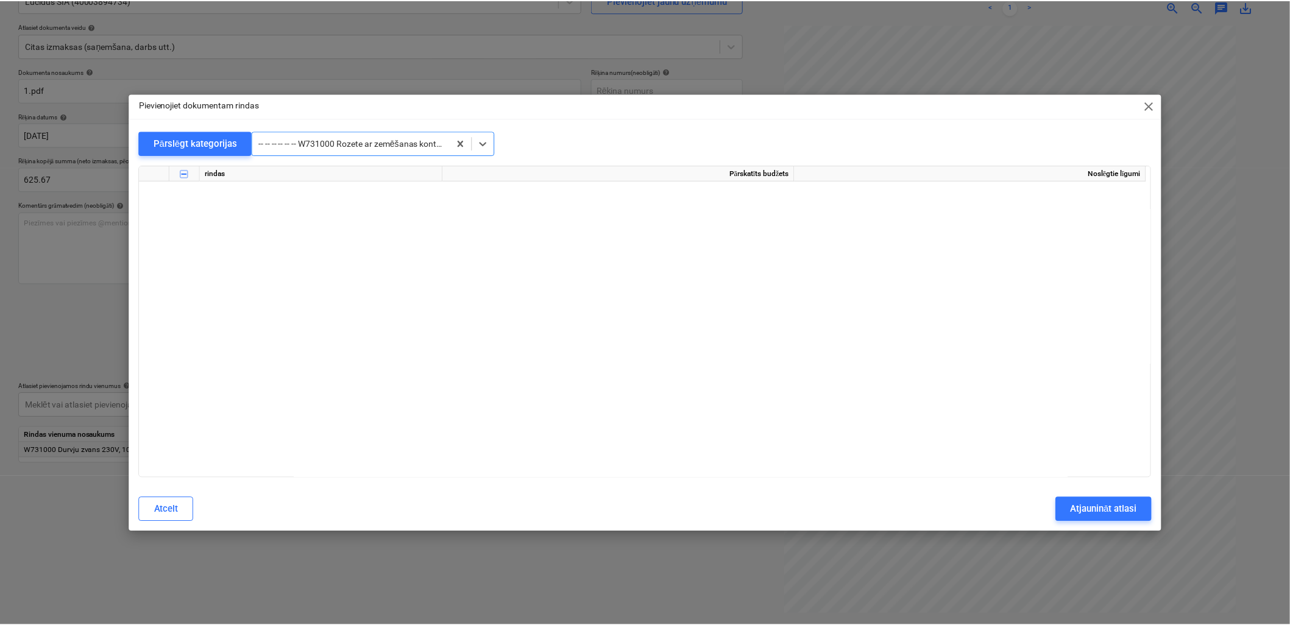
scroll to position [9595, 0]
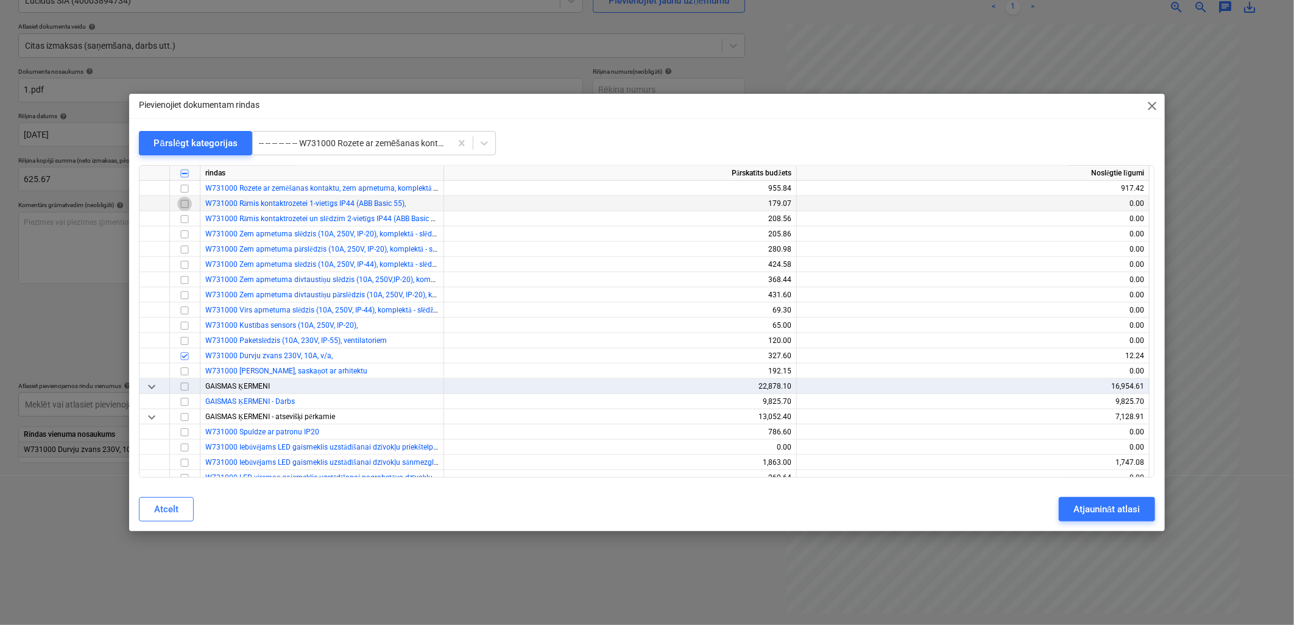
click at [191, 202] on input "checkbox" at bounding box center [184, 204] width 15 height 15
click at [1087, 510] on div "Atjaunināt atlasi" at bounding box center [1106, 509] width 66 height 16
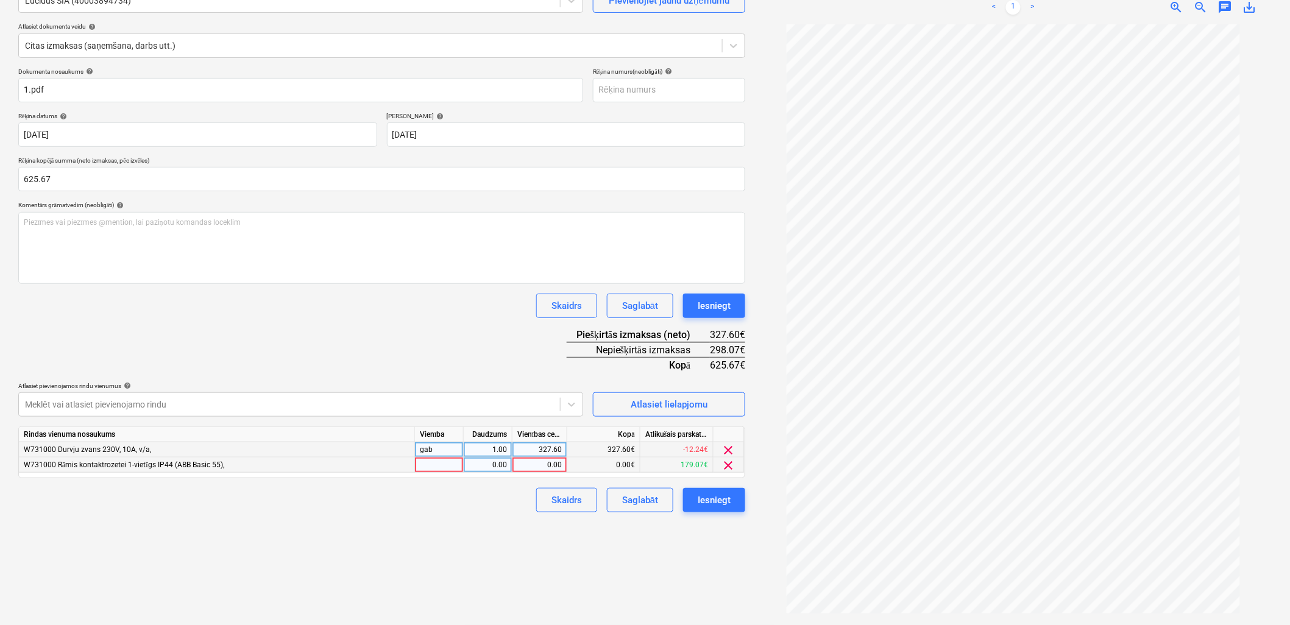
click at [526, 468] on div "0.00" at bounding box center [539, 465] width 44 height 15
type input "298.07"
click at [497, 515] on div "Izveidot jaunu dokumentu Izvēlieties uzņēmumu Lucidus SIA (40003894734) Pievien…" at bounding box center [381, 279] width 737 height 681
click at [630, 507] on div "Saglabāt" at bounding box center [640, 500] width 36 height 16
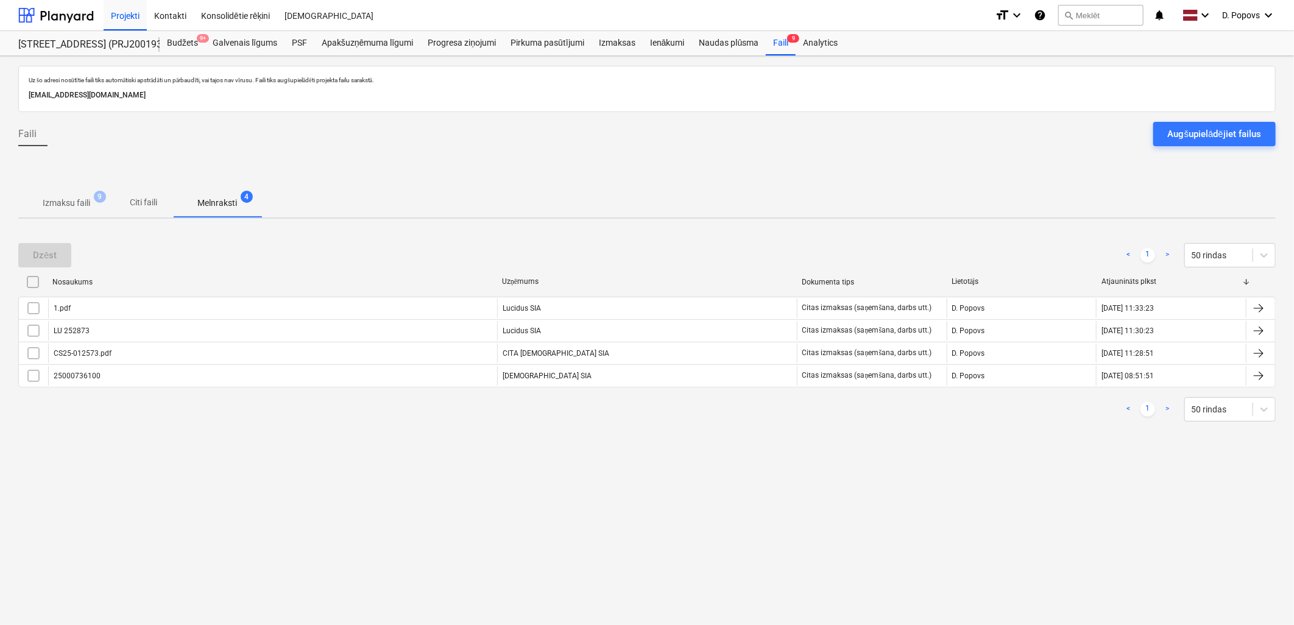
click at [57, 197] on p "Izmaksu faili" at bounding box center [67, 203] width 48 height 13
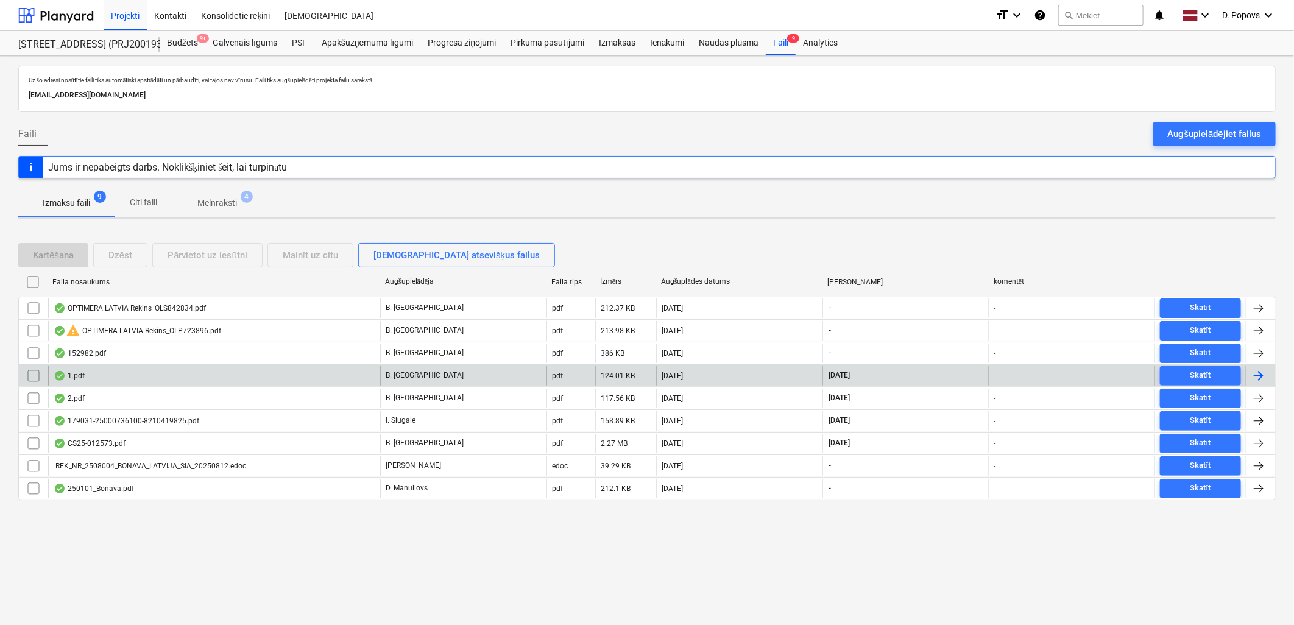
click at [302, 381] on div "1.pdf" at bounding box center [214, 375] width 332 height 19
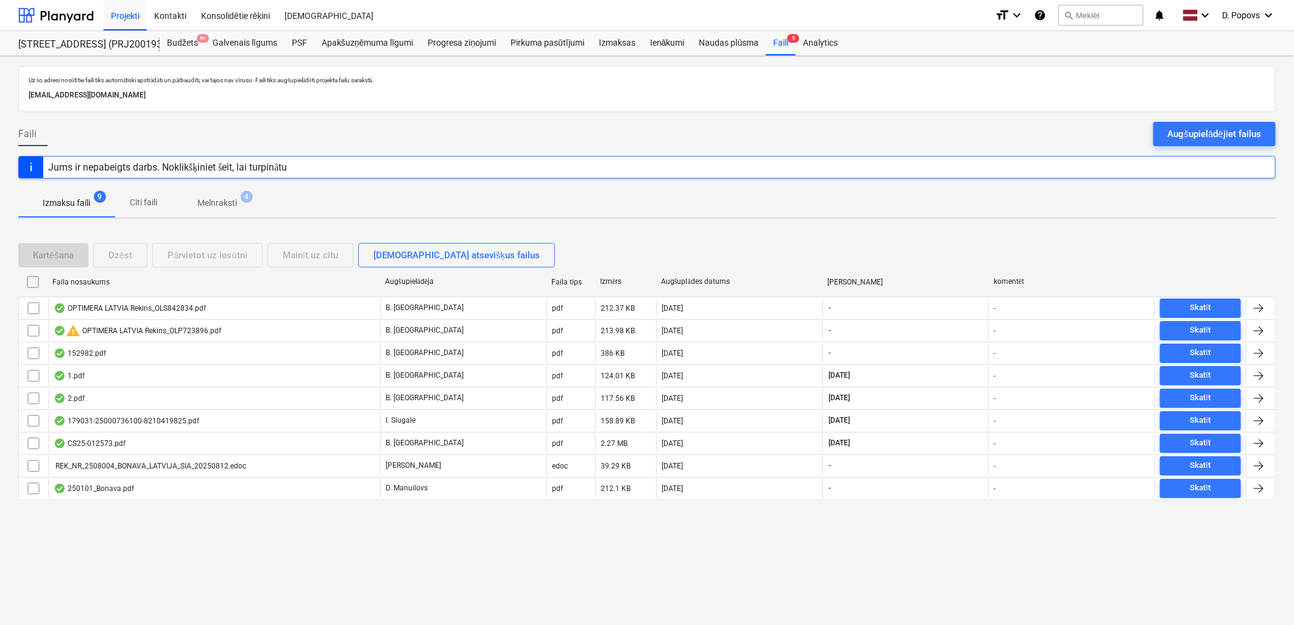
drag, startPoint x: 216, startPoint y: 203, endPoint x: 211, endPoint y: 222, distance: 20.0
click at [216, 203] on p "Melnraksti" at bounding box center [217, 203] width 40 height 13
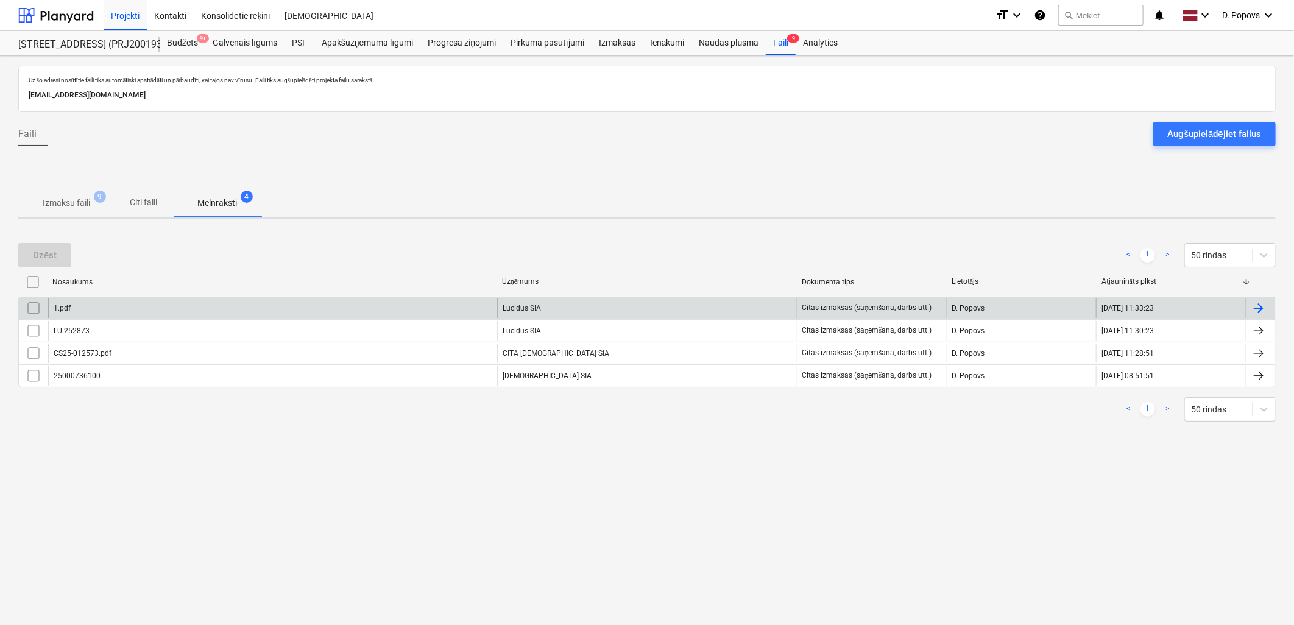
click at [174, 302] on div "1.pdf" at bounding box center [272, 308] width 449 height 19
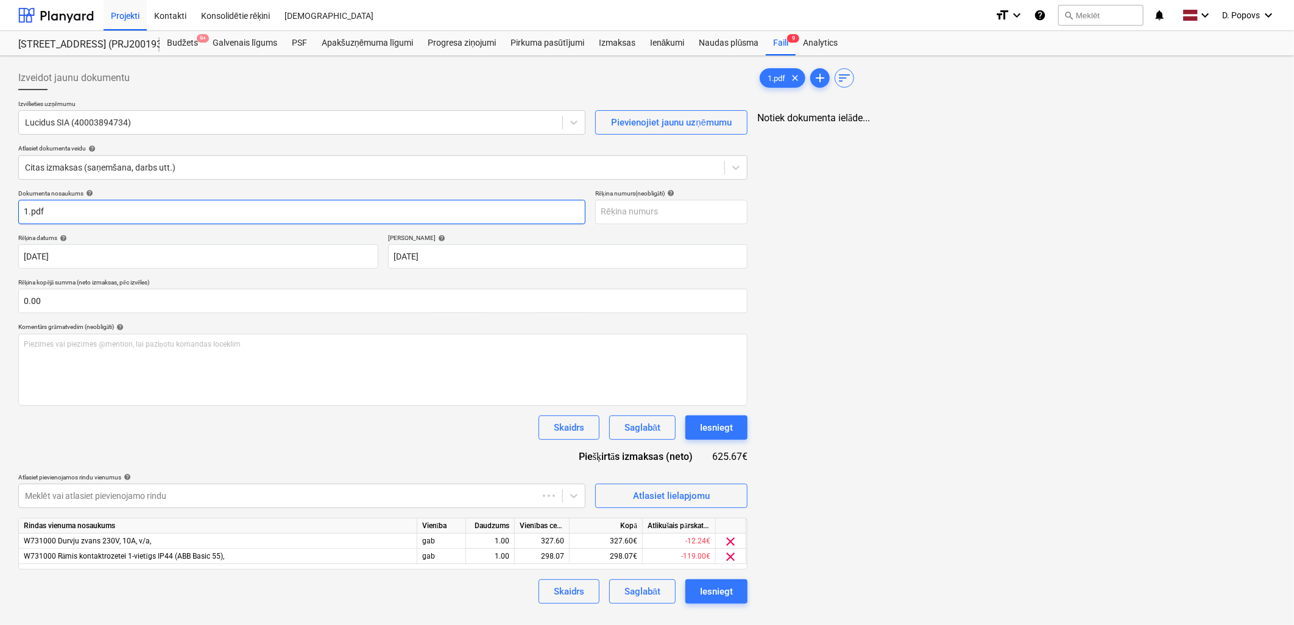
drag, startPoint x: 74, startPoint y: 211, endPoint x: 38, endPoint y: 213, distance: 35.4
click at [38, 213] on input "1.pdf" at bounding box center [301, 212] width 567 height 24
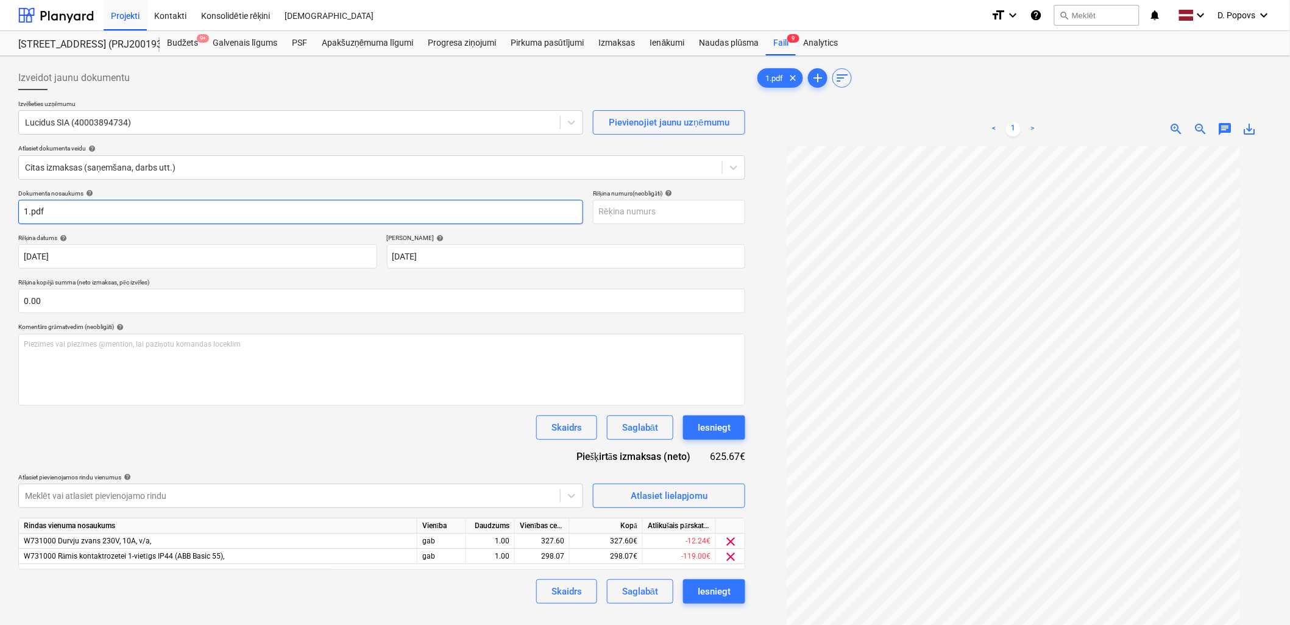
click at [66, 216] on input "1.pdf" at bounding box center [300, 212] width 565 height 24
drag, startPoint x: 66, startPoint y: 216, endPoint x: -3, endPoint y: 239, distance: 72.6
click at [0, 239] on html "Projekti Kontakti Konsolidētie rēķini Iesūtne format_size keyboard_arrow_down h…" at bounding box center [645, 312] width 1290 height 625
drag, startPoint x: 108, startPoint y: 215, endPoint x: 0, endPoint y: 232, distance: 109.2
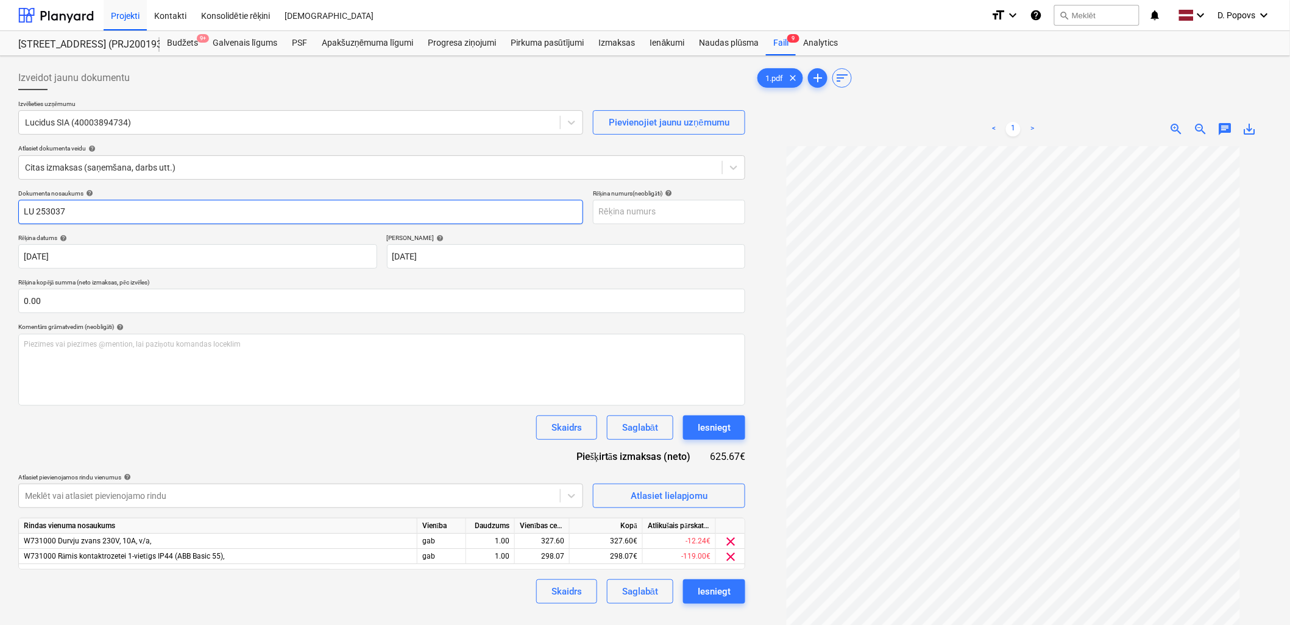
click at [0, 232] on html "Projekti Kontakti Konsolidētie rēķini Iesūtne format_size keyboard_arrow_down h…" at bounding box center [645, 312] width 1290 height 625
type input "LU 253037"
click at [677, 205] on input "text" at bounding box center [669, 212] width 152 height 24
paste input "LU 253037"
type input "LU 253037"
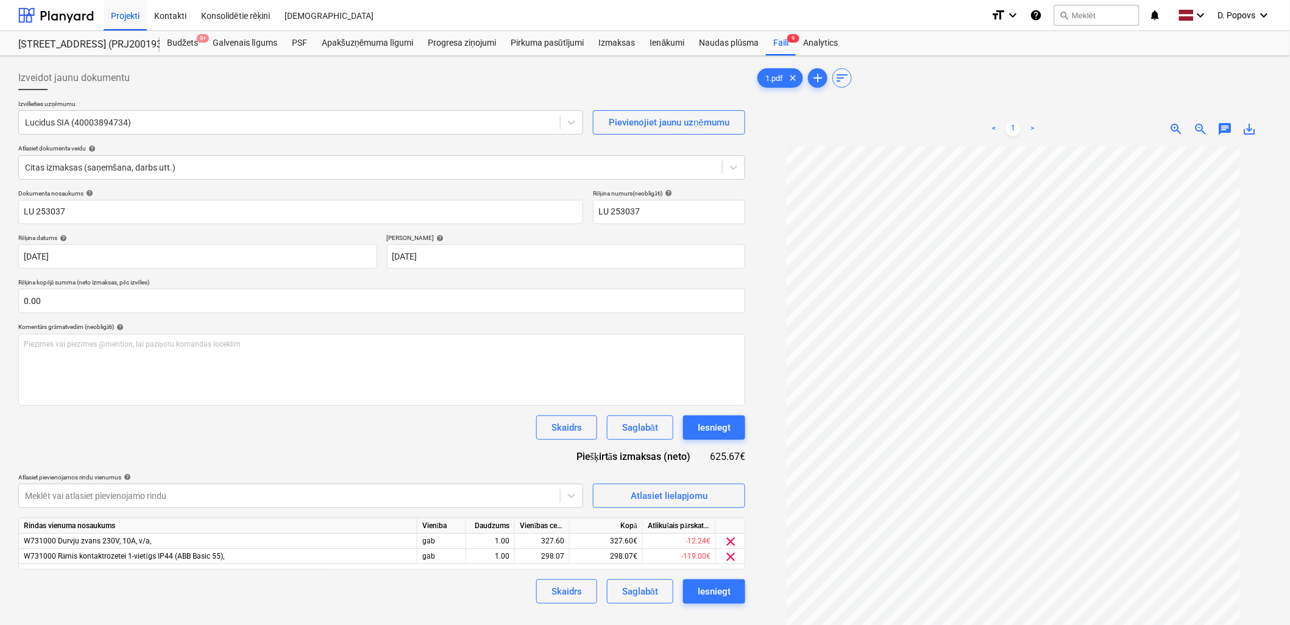
click at [417, 448] on div "Dokumenta nosaukums help LU 253037 Rēķina numurs (neobligāti) help LU 253037 Rē…" at bounding box center [381, 396] width 727 height 414
click at [654, 594] on div "Saglabāt" at bounding box center [640, 592] width 36 height 16
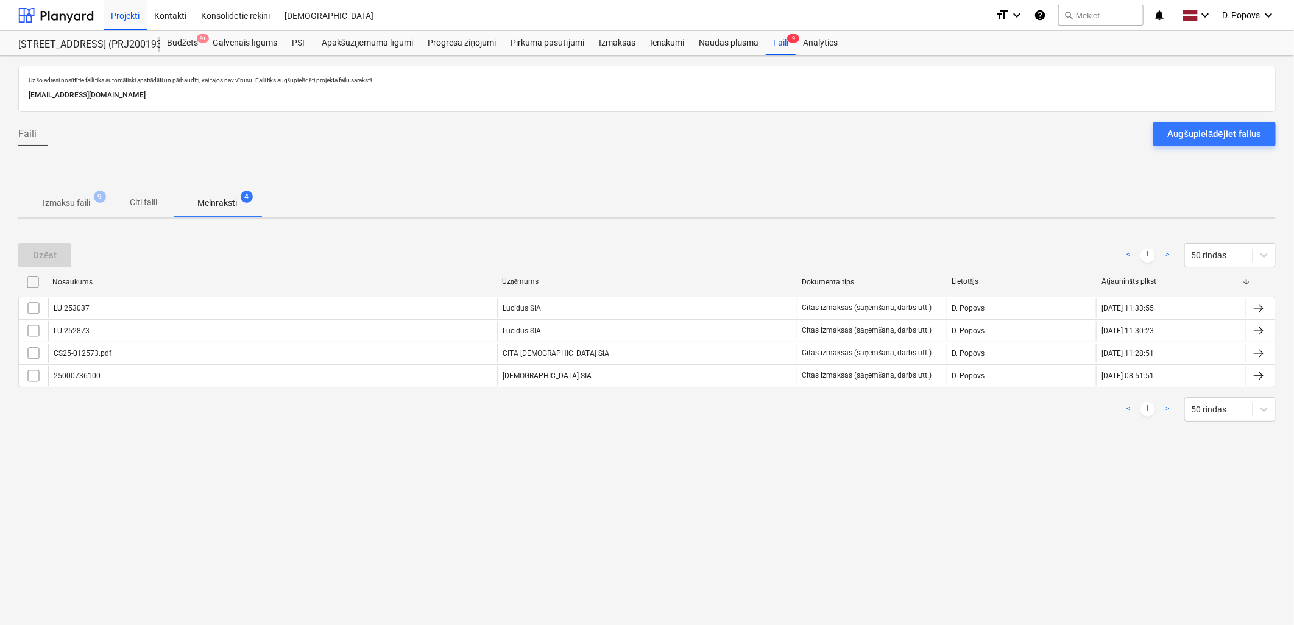
click at [52, 199] on p "Izmaksu faili" at bounding box center [67, 203] width 48 height 13
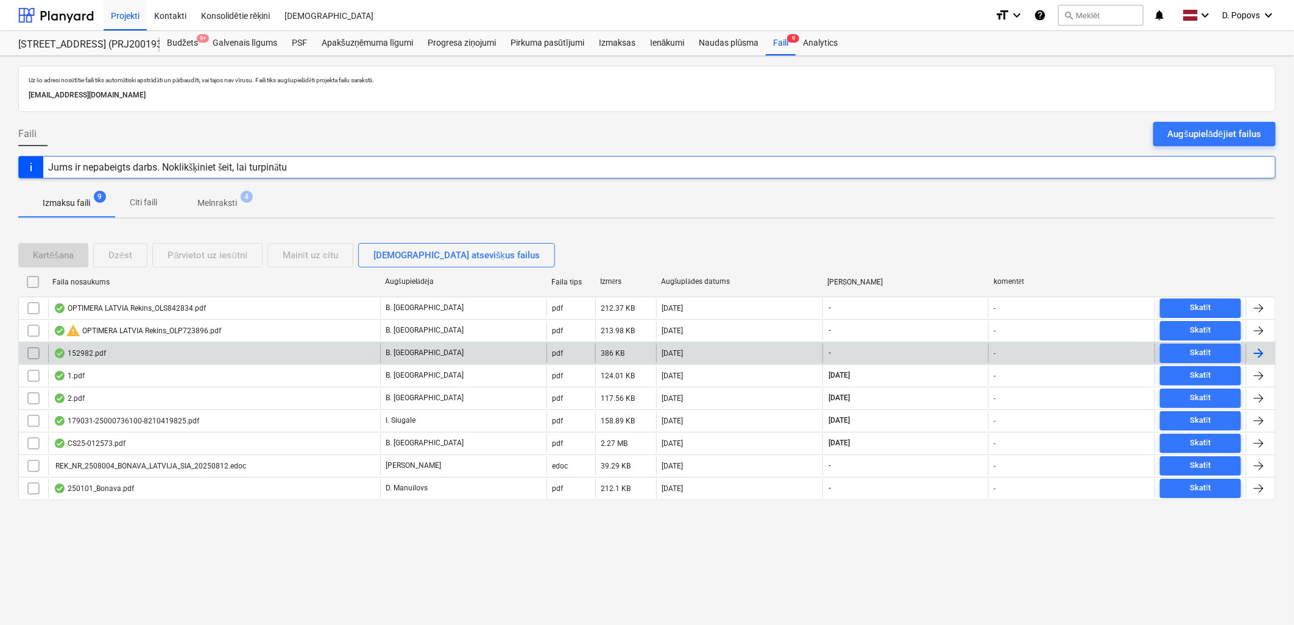
click at [181, 353] on div "152982.pdf" at bounding box center [214, 353] width 332 height 19
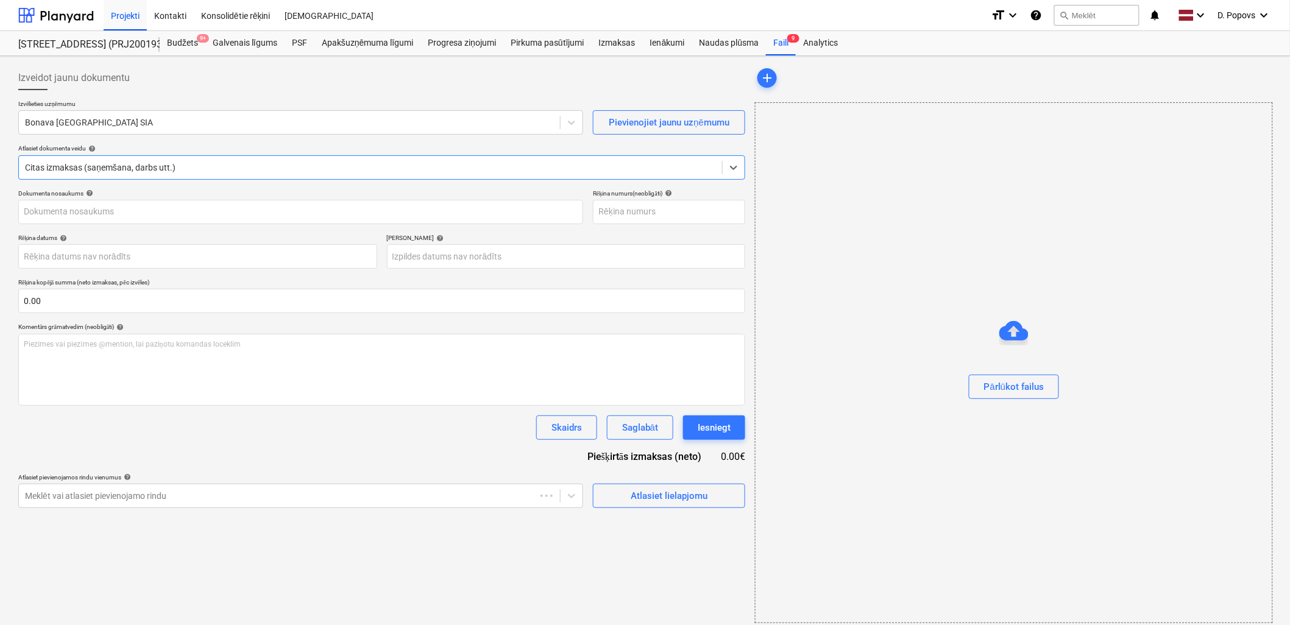
type input "1"
click at [111, 122] on div at bounding box center [289, 122] width 529 height 12
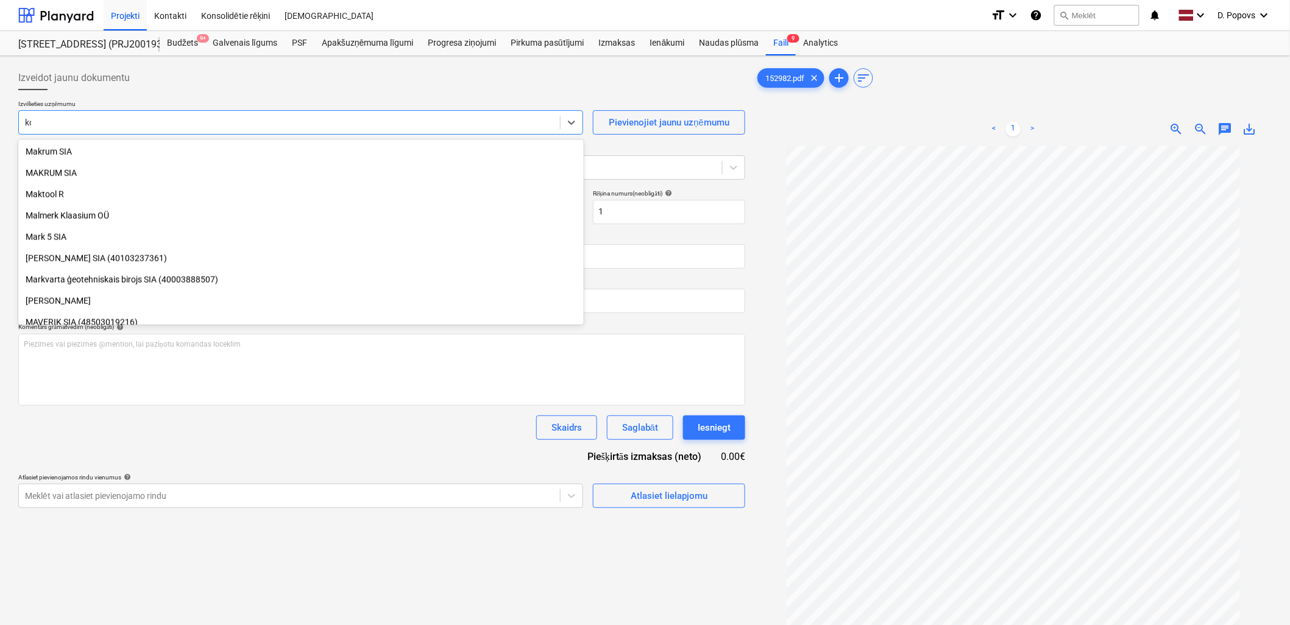
scroll to position [457, 0]
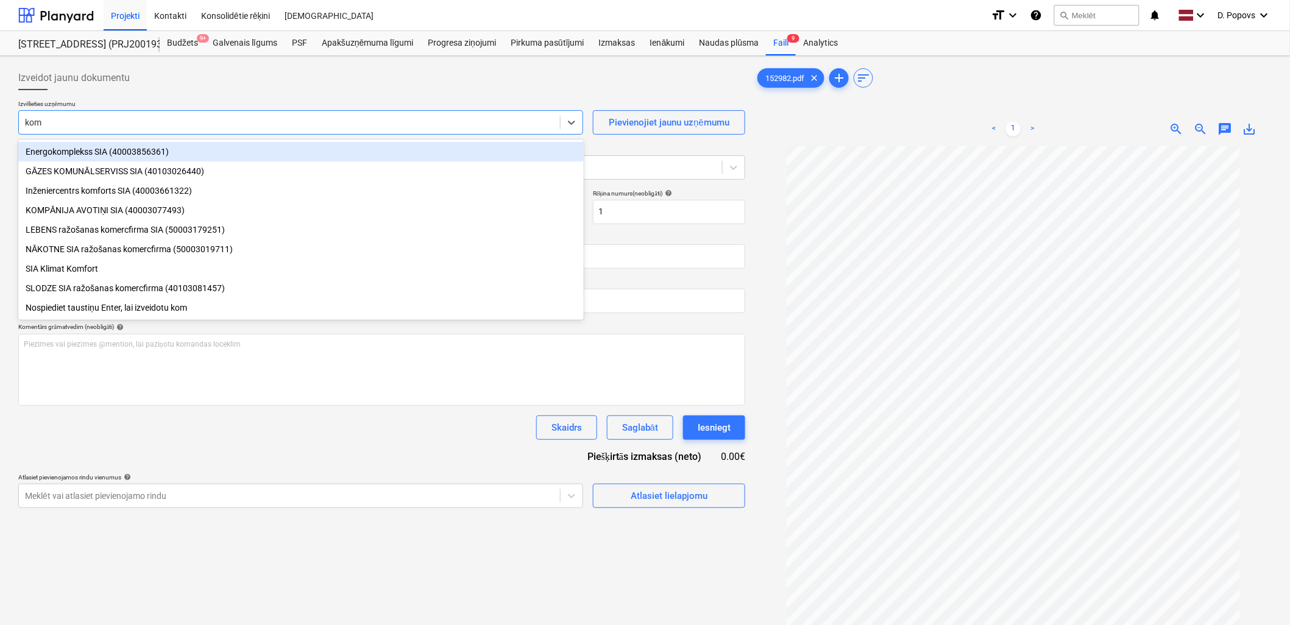
type input "komf"
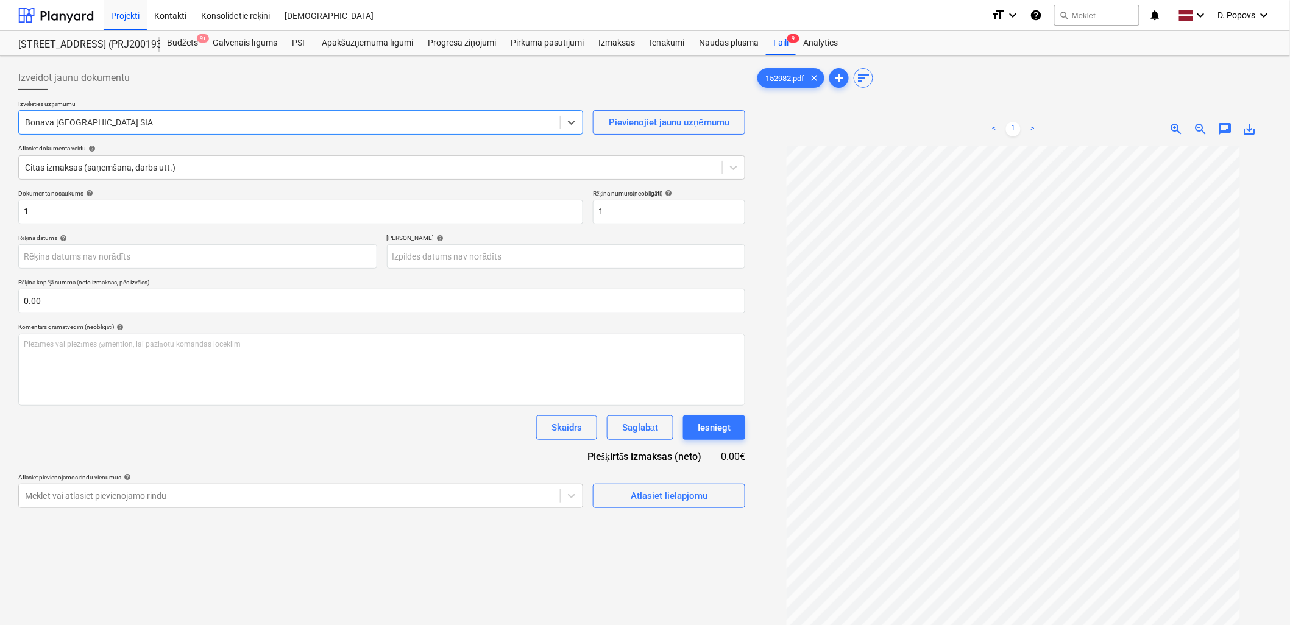
drag, startPoint x: 46, startPoint y: 124, endPoint x: 27, endPoint y: 129, distance: 20.1
click at [27, 129] on div at bounding box center [289, 122] width 529 height 12
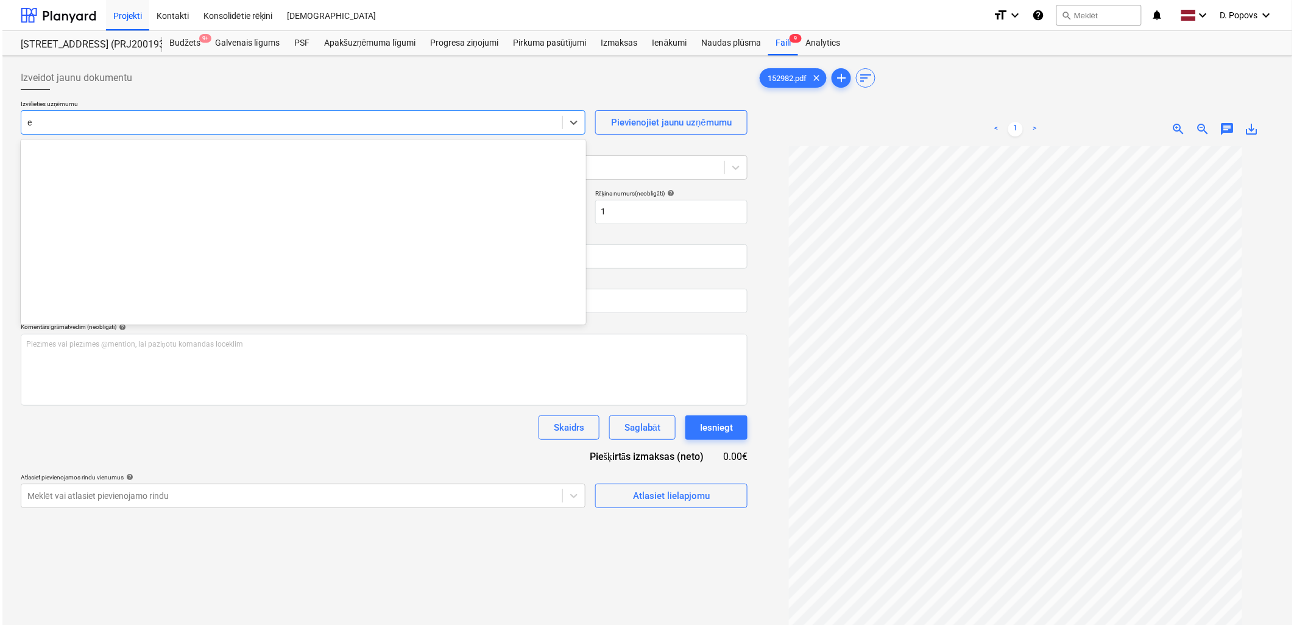
scroll to position [2239, 0]
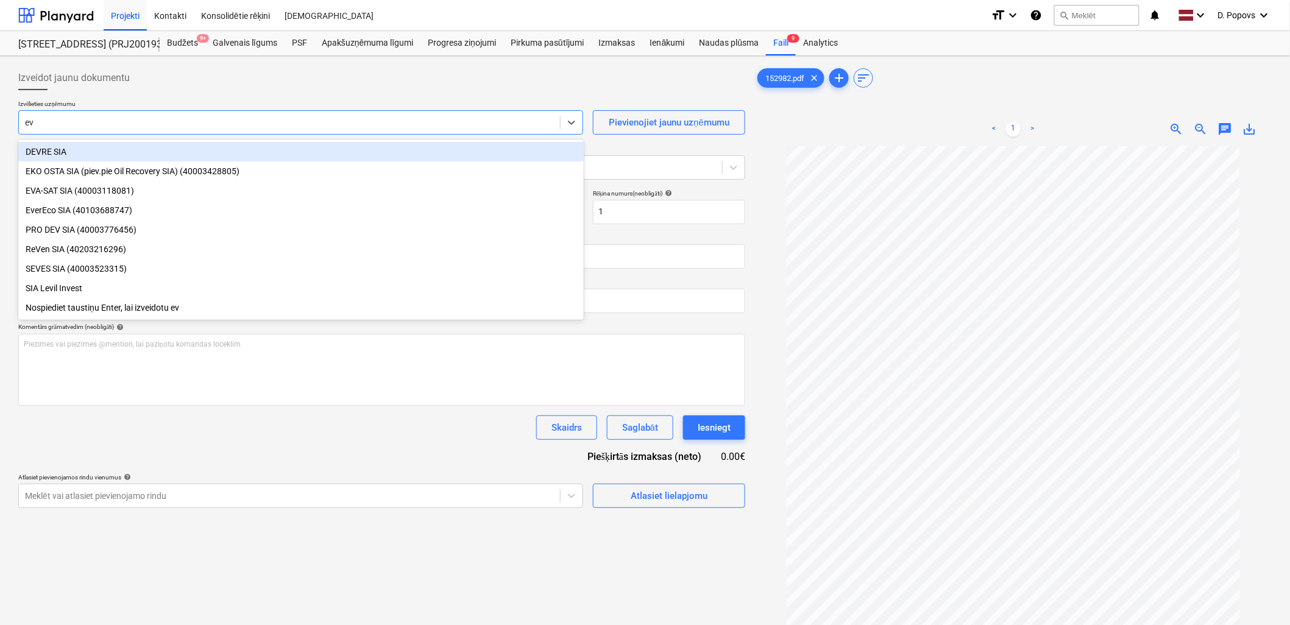
type input "eva"
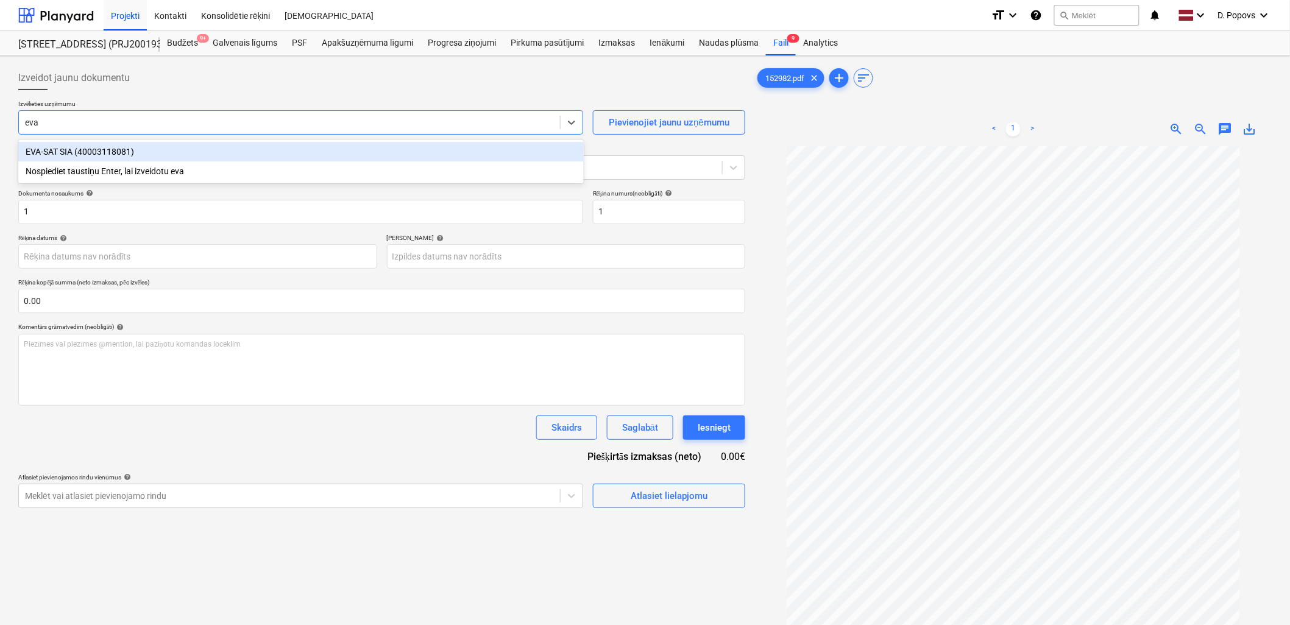
click at [84, 160] on div "EVA-SAT SIA (40003118081)" at bounding box center [300, 151] width 565 height 19
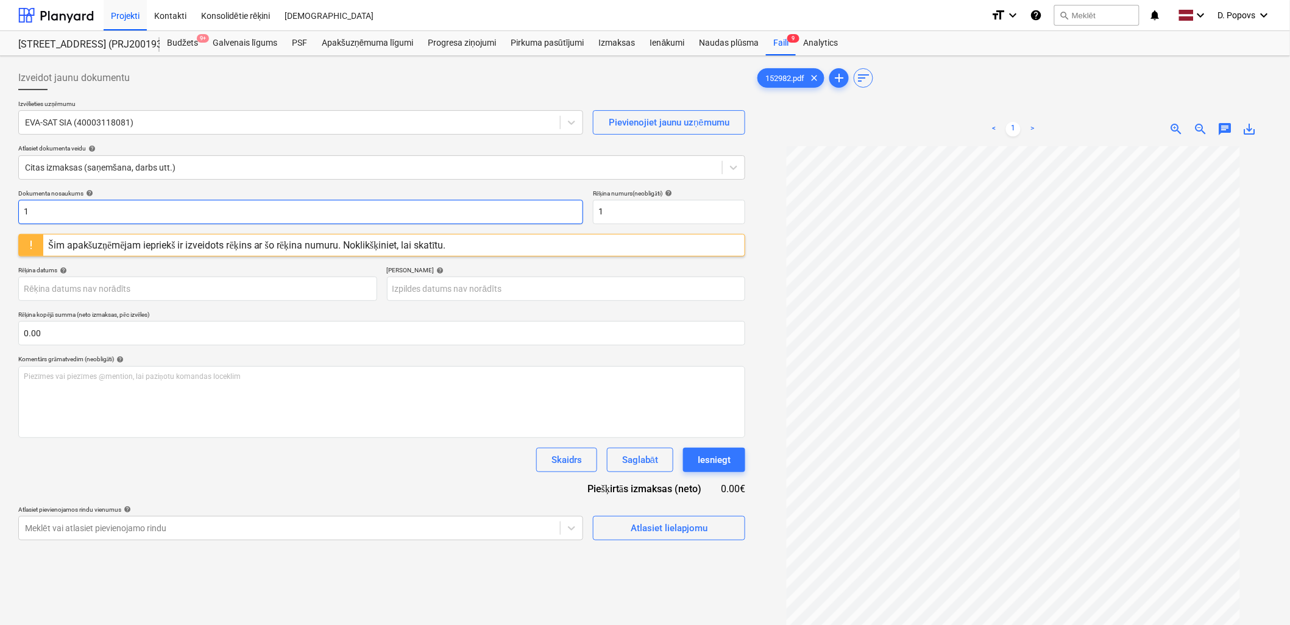
drag, startPoint x: 52, startPoint y: 217, endPoint x: 28, endPoint y: 217, distance: 23.8
click at [28, 217] on input "1" at bounding box center [300, 212] width 565 height 24
drag, startPoint x: 26, startPoint y: 217, endPoint x: 12, endPoint y: 217, distance: 14.0
click at [12, 217] on div "Izveidot jaunu dokumentu Izvēlieties uzņēmumu EVA-SAT SIA (40003118081) Pievien…" at bounding box center [645, 401] width 1290 height 691
drag, startPoint x: 76, startPoint y: 227, endPoint x: -3, endPoint y: 258, distance: 85.1
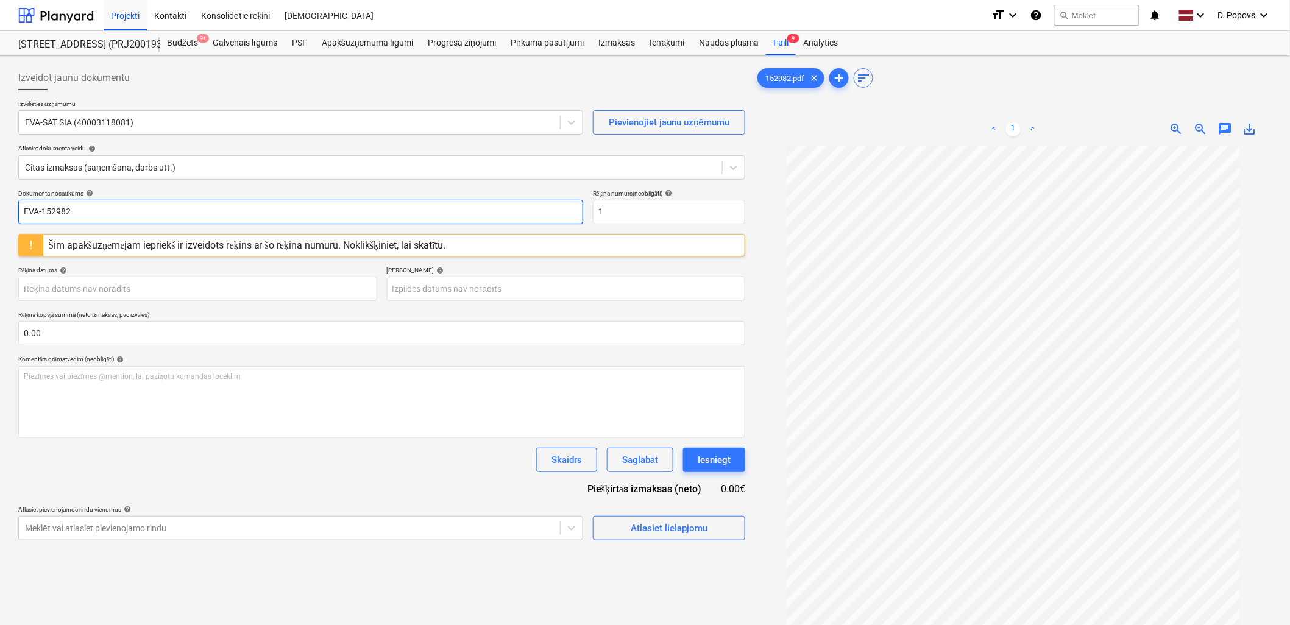
click at [0, 258] on html "Projekti Kontakti Konsolidētie rēķini Iesūtne format_size keyboard_arrow_down h…" at bounding box center [645, 312] width 1290 height 625
type input "EVA-152982"
drag, startPoint x: 606, startPoint y: 212, endPoint x: 594, endPoint y: 214, distance: 11.7
click at [594, 214] on input "1" at bounding box center [669, 212] width 152 height 24
paste input "EVA-152982"
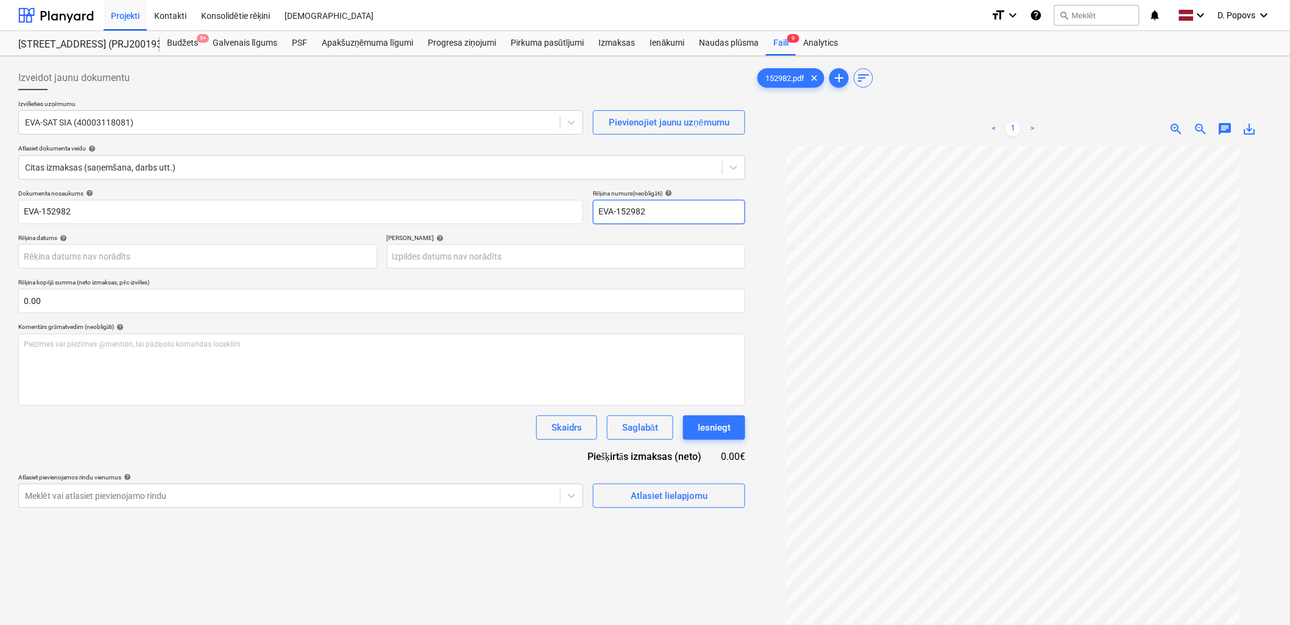
type input "EVA-152982"
click at [355, 461] on div "Dokumenta nosaukums help EVA-152982 Rēķina numurs (neobligāti) help [PERSON_NAM…" at bounding box center [381, 348] width 727 height 319
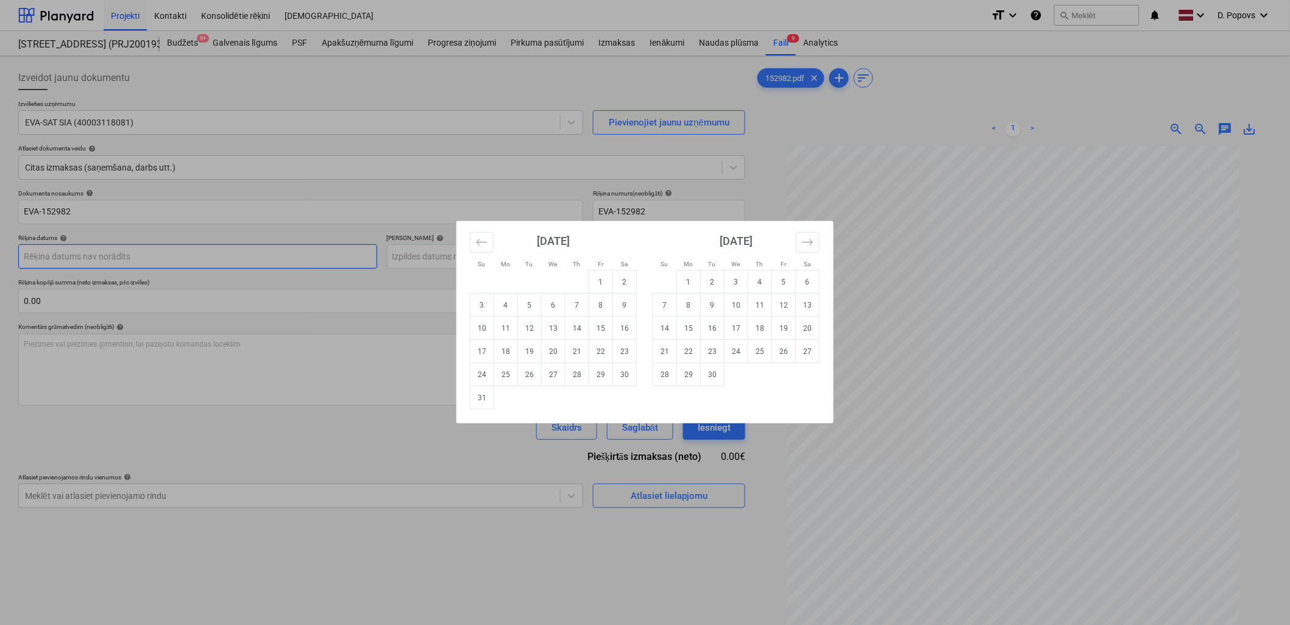
click at [209, 258] on body "Projekti Kontakti Konsolidētie rēķini Iesūtne format_size keyboard_arrow_down h…" at bounding box center [645, 312] width 1290 height 625
click at [474, 244] on button "Move backward to switch to the previous month." at bounding box center [482, 242] width 24 height 21
click at [580, 307] on td "10" at bounding box center [577, 305] width 24 height 23
type input "[DATE]"
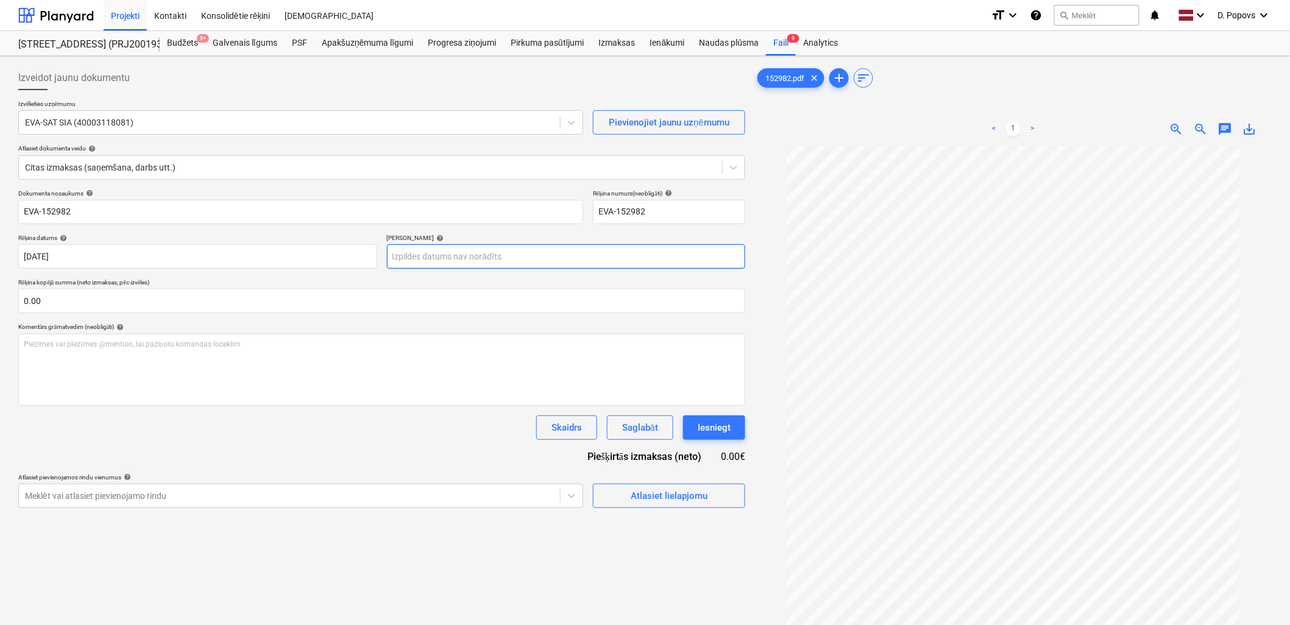
click at [503, 260] on body "Projekti Kontakti Konsolidētie rēķini Iesūtne format_size keyboard_arrow_down h…" at bounding box center [645, 312] width 1290 height 625
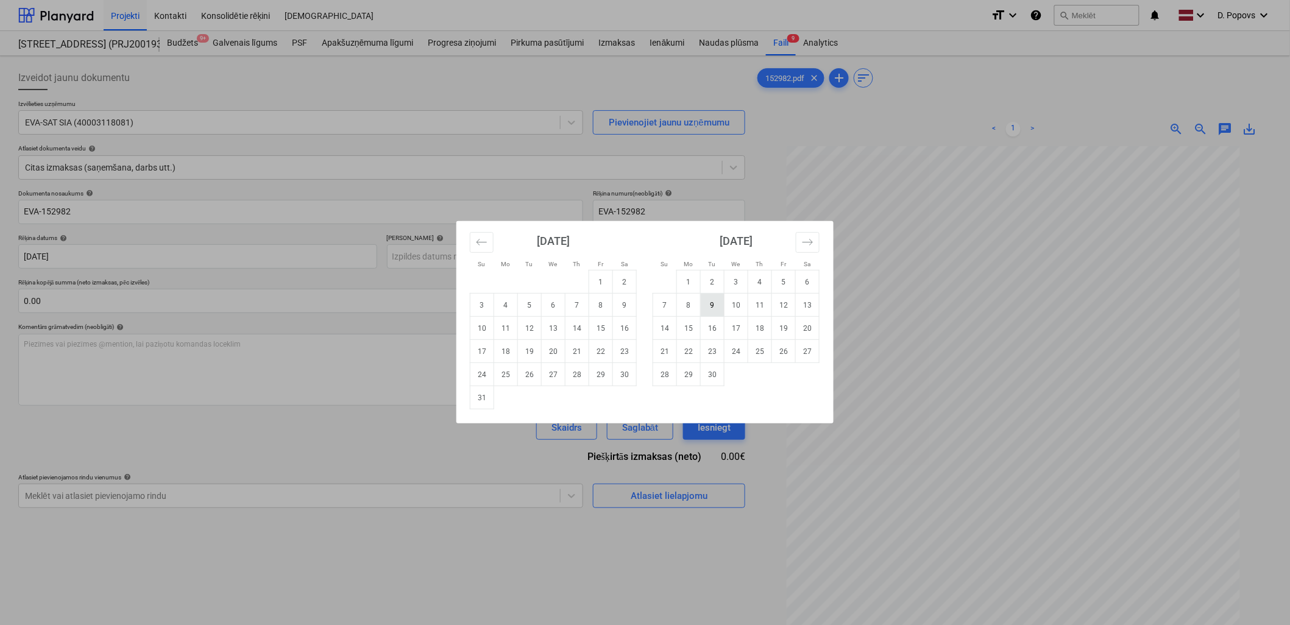
click at [707, 302] on td "9" at bounding box center [713, 305] width 24 height 23
type input "[DATE]"
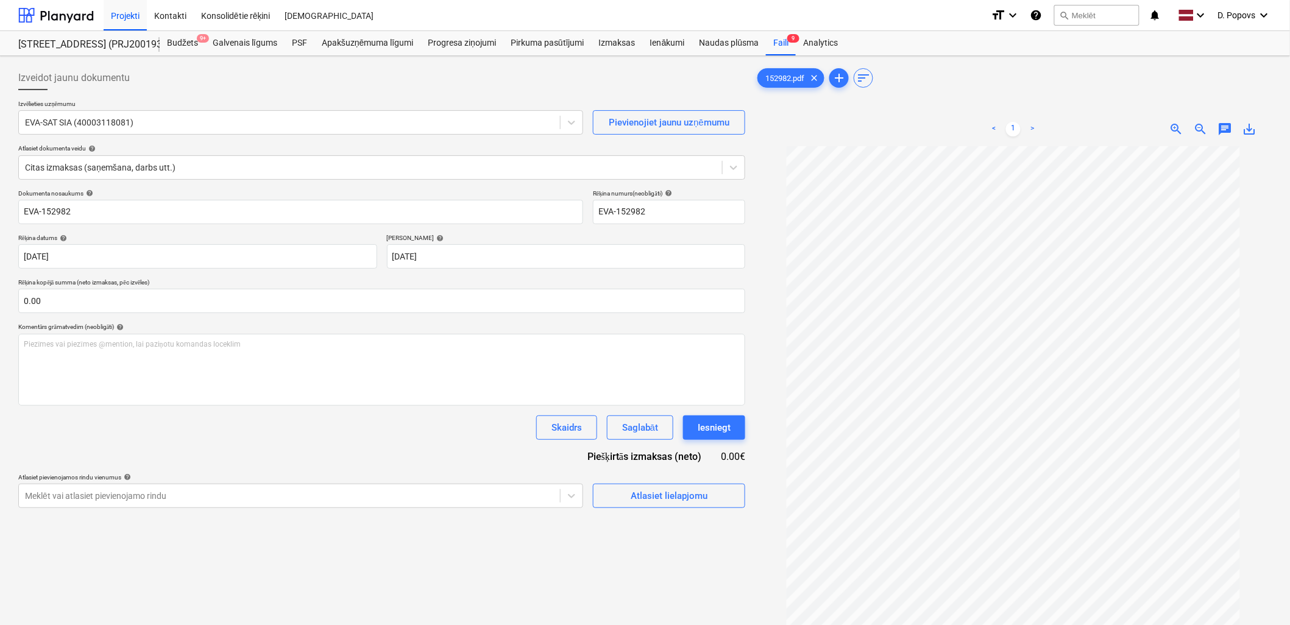
click at [482, 449] on div "Dokumenta nosaukums help EVA-152982 Rēķina numurs (neobligāti) help EVA-152982 …" at bounding box center [381, 348] width 727 height 319
click at [725, 513] on div "Izveidot jaunu dokumentu Izvēlieties uzņēmumu EVA-SAT SIA (40003118081) Pievien…" at bounding box center [381, 401] width 737 height 681
click at [710, 504] on button "Atlasiet lielapjomu" at bounding box center [669, 496] width 152 height 24
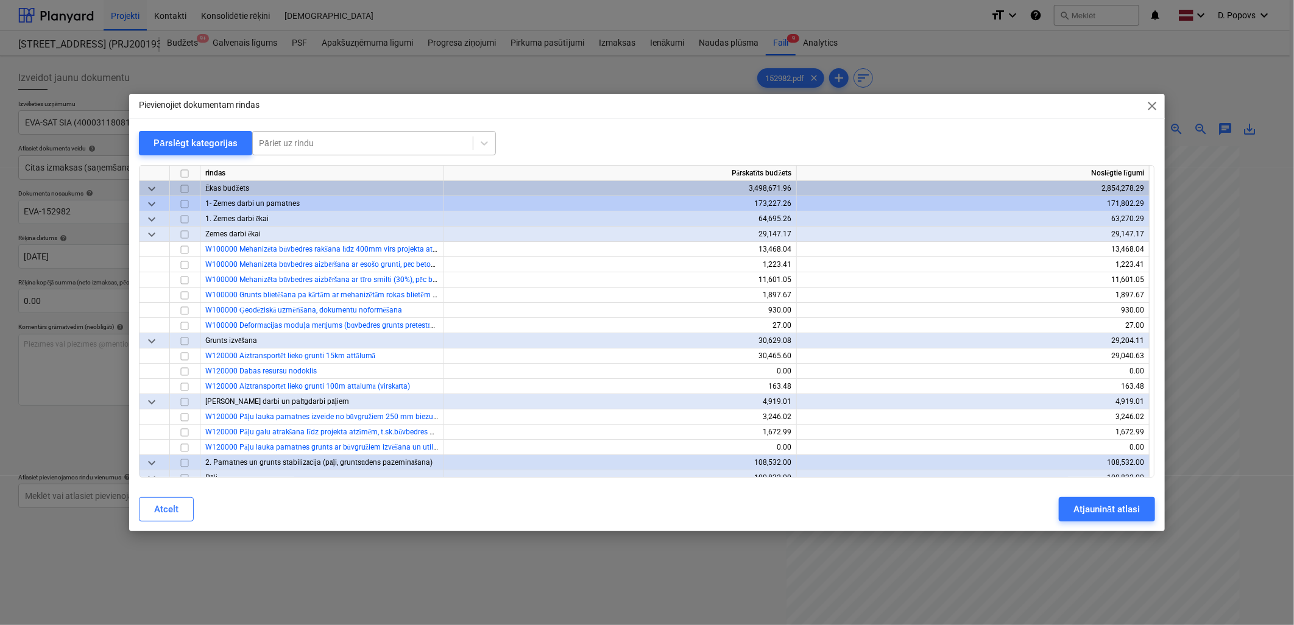
click at [303, 131] on div "Pāriet uz rindu" at bounding box center [374, 143] width 244 height 24
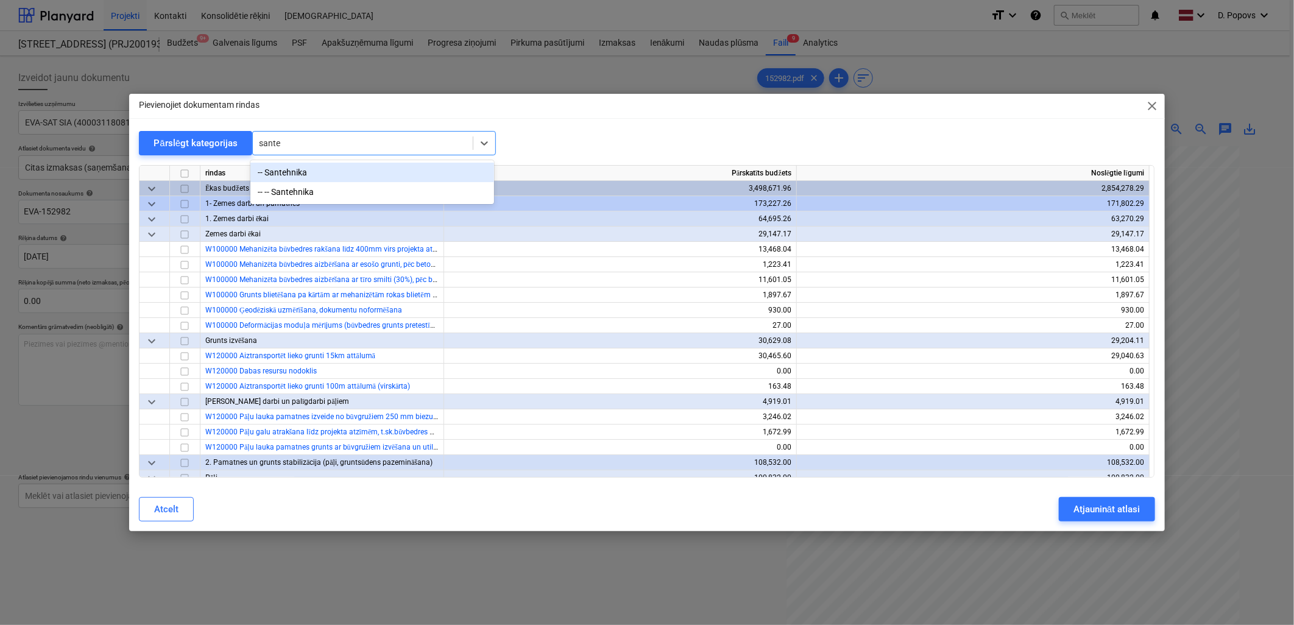
type input "[DEMOGRAPHIC_DATA]"
click at [334, 196] on div "-- -- Santehnika" at bounding box center [372, 191] width 244 height 19
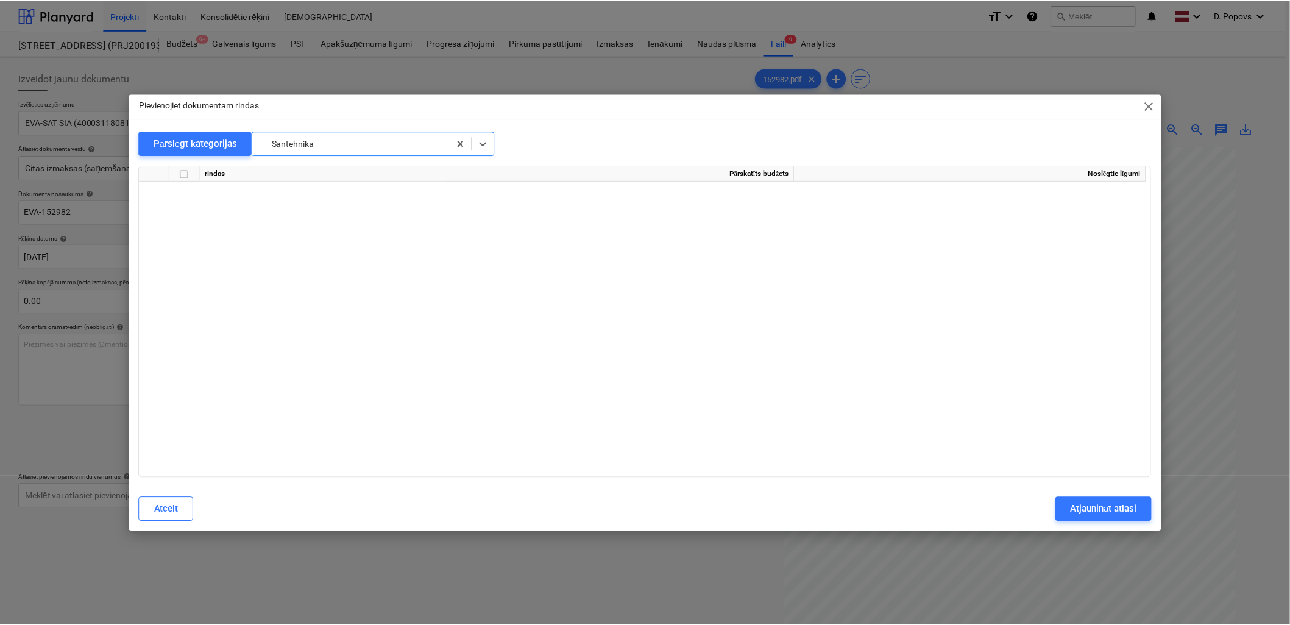
scroll to position [11507, 0]
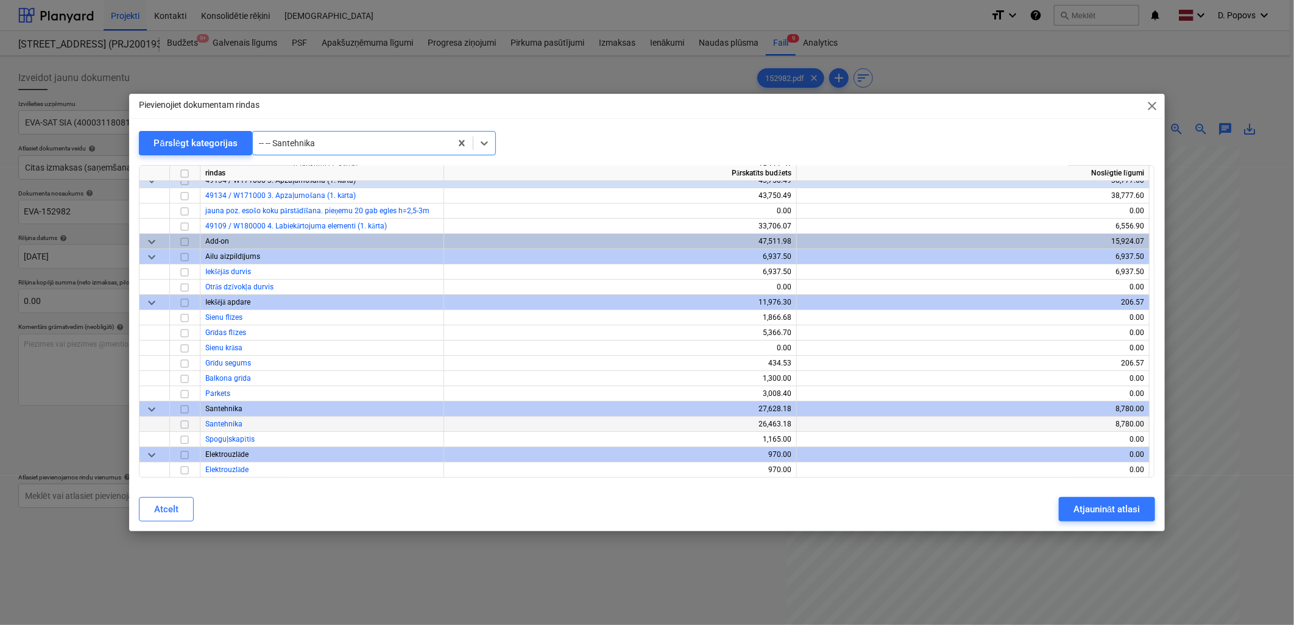
click at [185, 420] on input "checkbox" at bounding box center [184, 424] width 15 height 15
click at [1063, 498] on button "Atjaunināt atlasi" at bounding box center [1107, 509] width 96 height 24
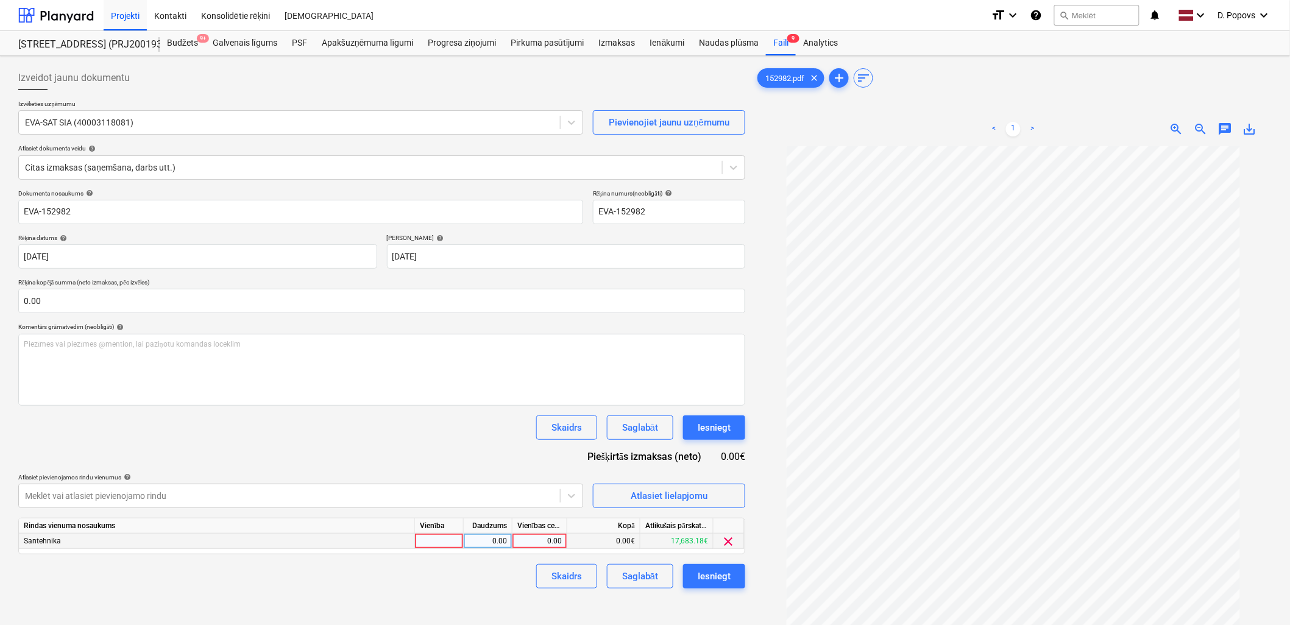
click at [541, 543] on div "0.00" at bounding box center [539, 541] width 44 height 15
type input "7420.08"
click at [445, 564] on div "Dokumenta nosaukums help EVA-152982 Rēķina numurs (neobligāti) help EVA-152982 …" at bounding box center [381, 388] width 727 height 399
click at [627, 571] on div "Saglabāt" at bounding box center [640, 576] width 36 height 16
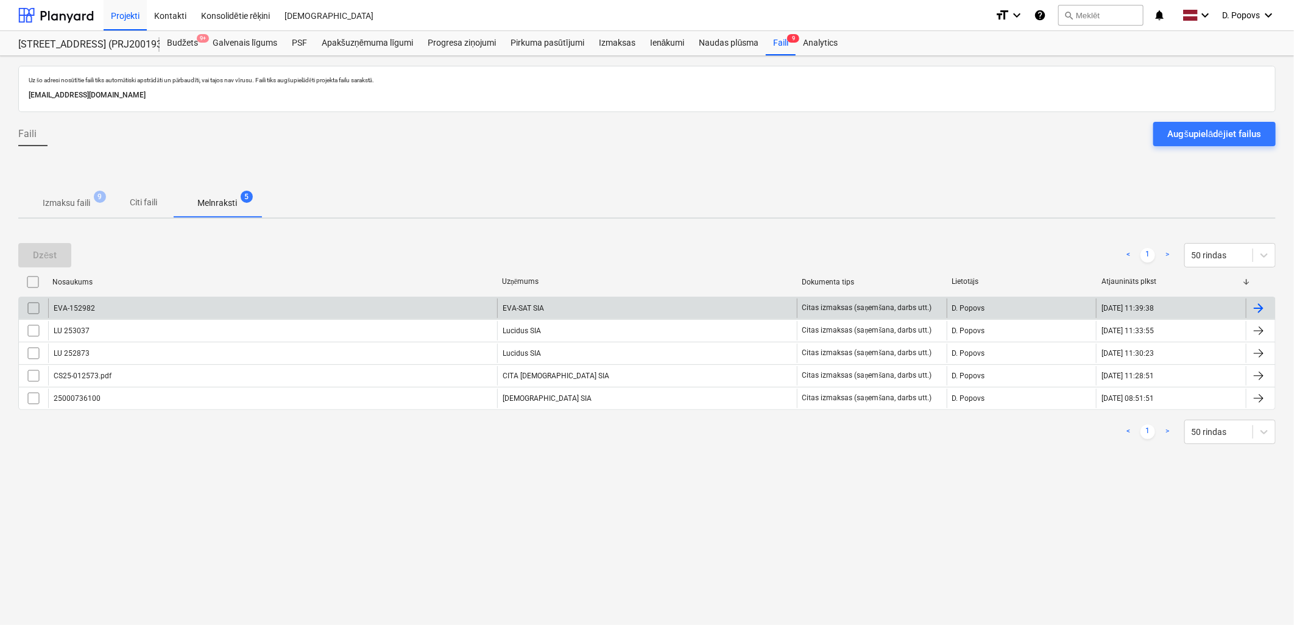
click at [105, 313] on div "EVA-152982" at bounding box center [272, 308] width 449 height 19
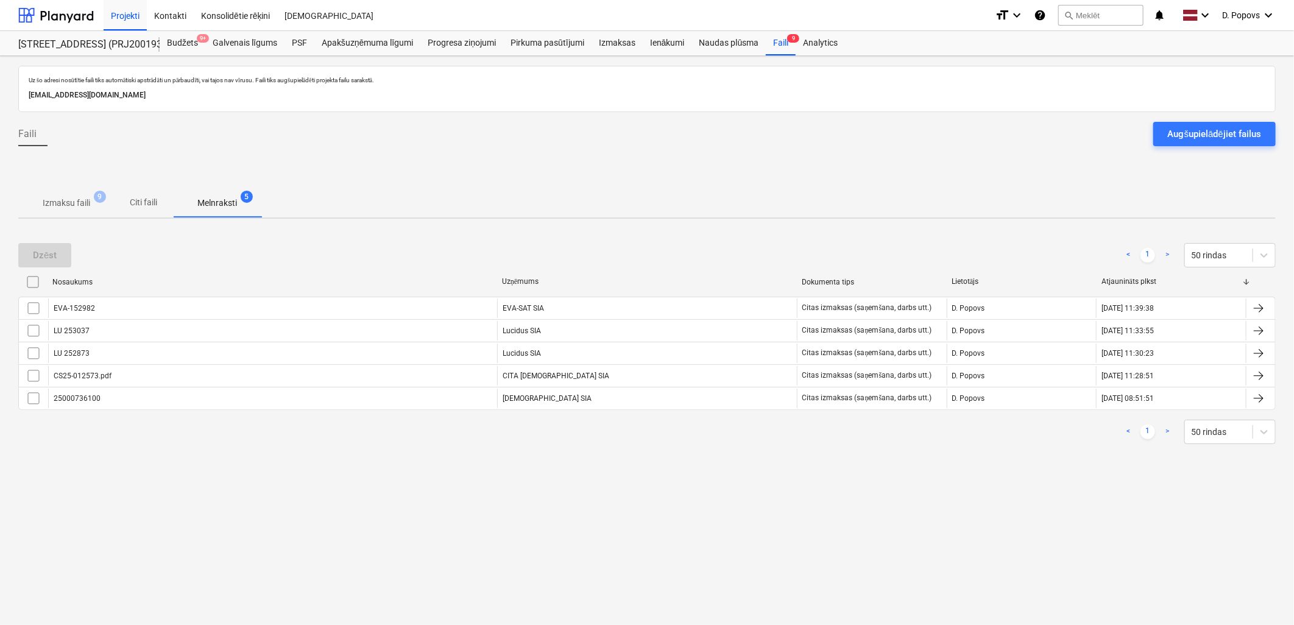
click at [77, 205] on p "Izmaksu faili" at bounding box center [67, 203] width 48 height 13
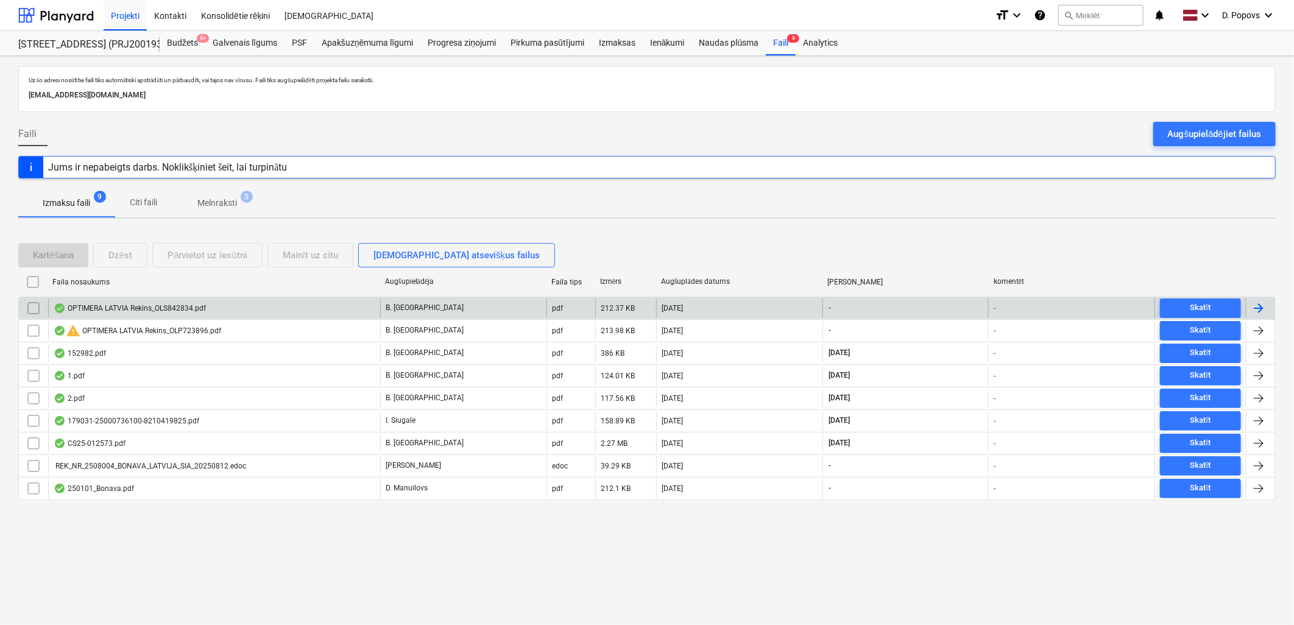
click at [129, 316] on div "OPTIMERA LATVIA Rekins_OLS842834.pdf" at bounding box center [214, 308] width 332 height 19
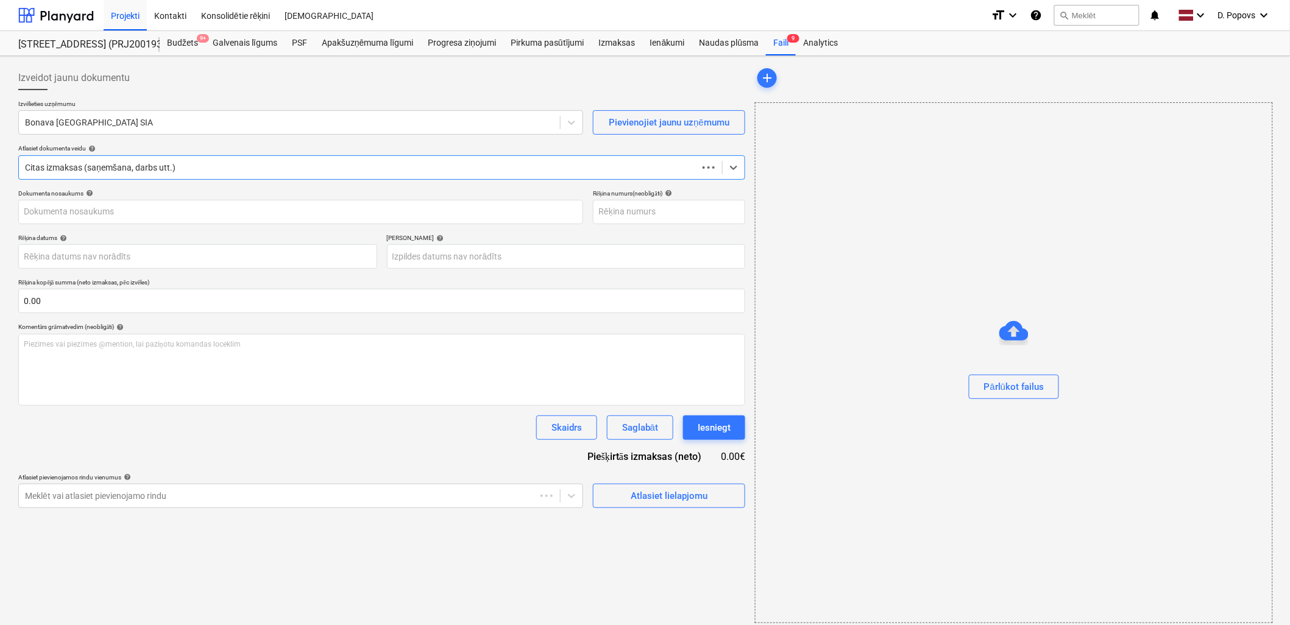
type input "OLS842834"
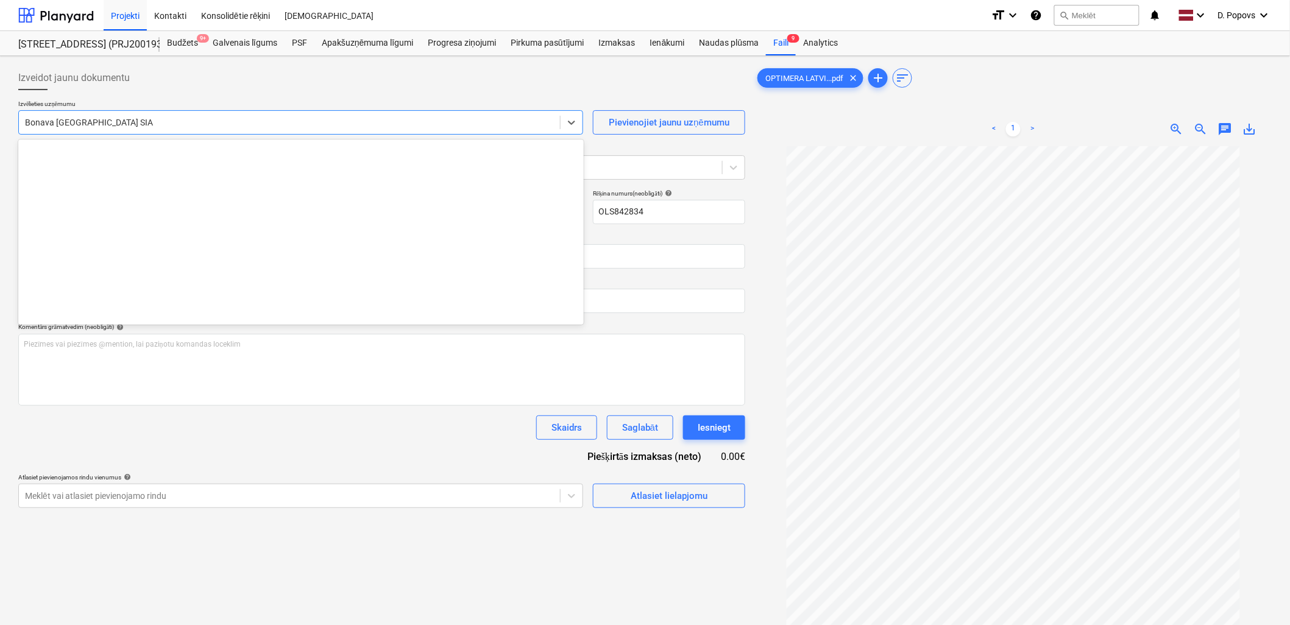
click at [246, 128] on div at bounding box center [289, 122] width 529 height 12
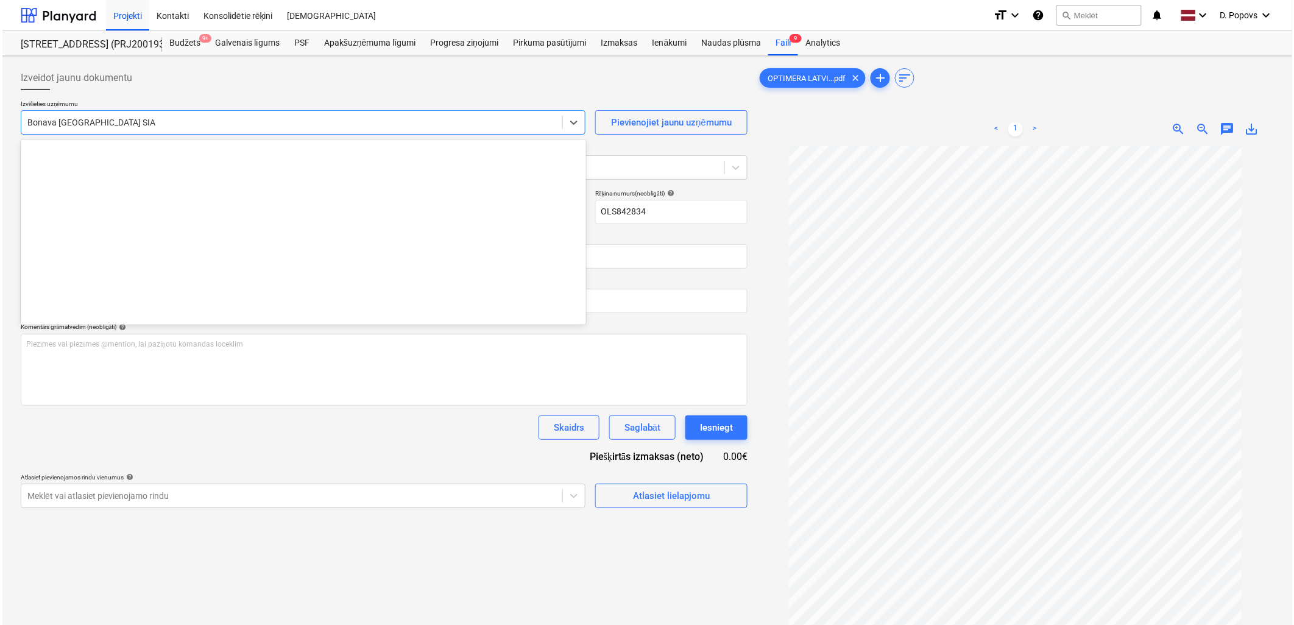
scroll to position [2239, 0]
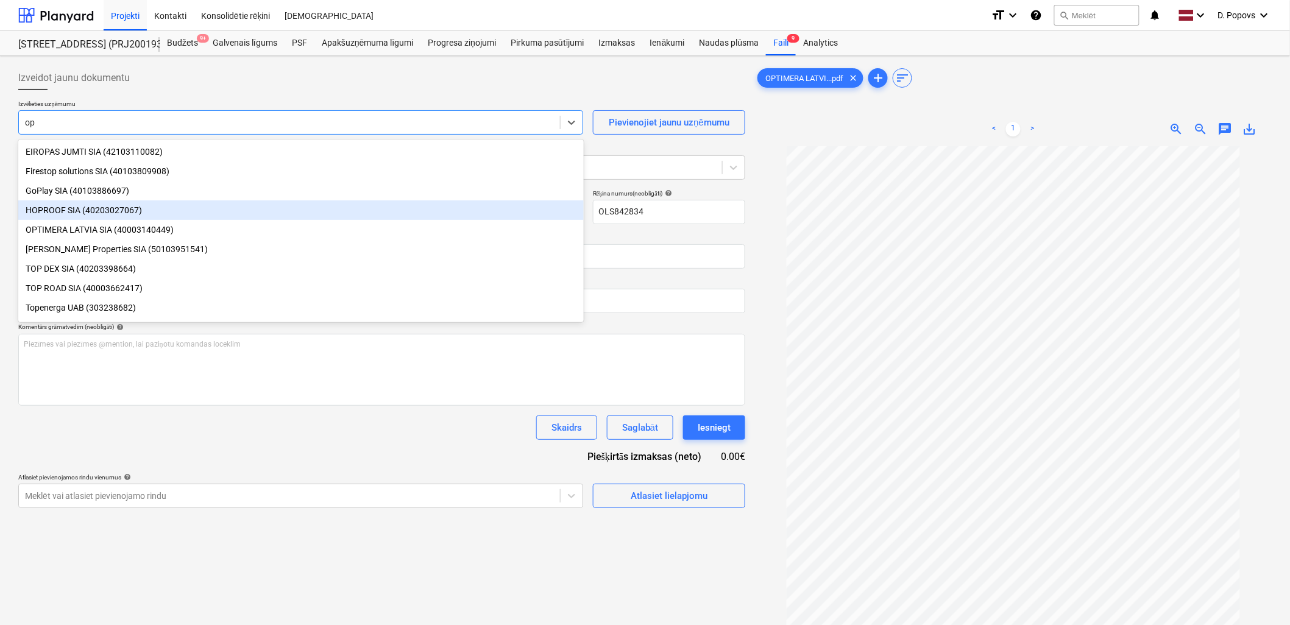
type input "opt"
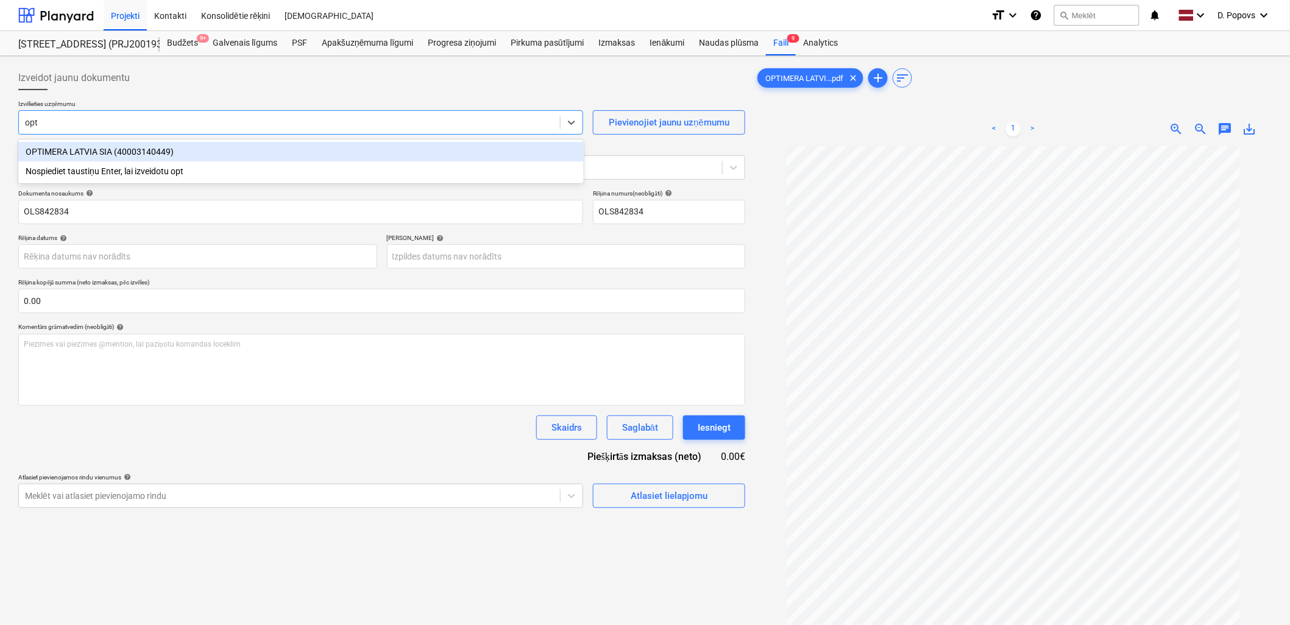
click at [246, 148] on div "OPTIMERA LATVIA SIA (40003140449)" at bounding box center [300, 151] width 565 height 19
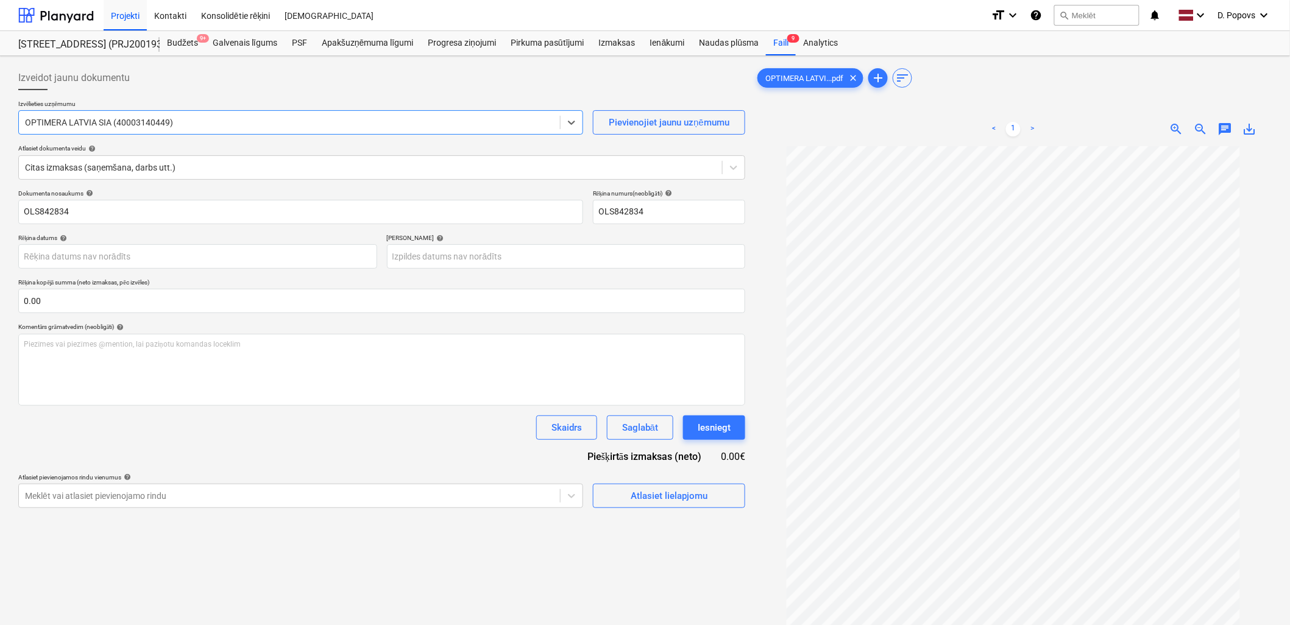
click at [183, 431] on div "Skaidrs Saglabāt Iesniegt" at bounding box center [381, 427] width 727 height 24
click at [454, 250] on body "Projekti Kontakti Konsolidētie rēķini Iesūtne format_size keyboard_arrow_down h…" at bounding box center [645, 312] width 1290 height 625
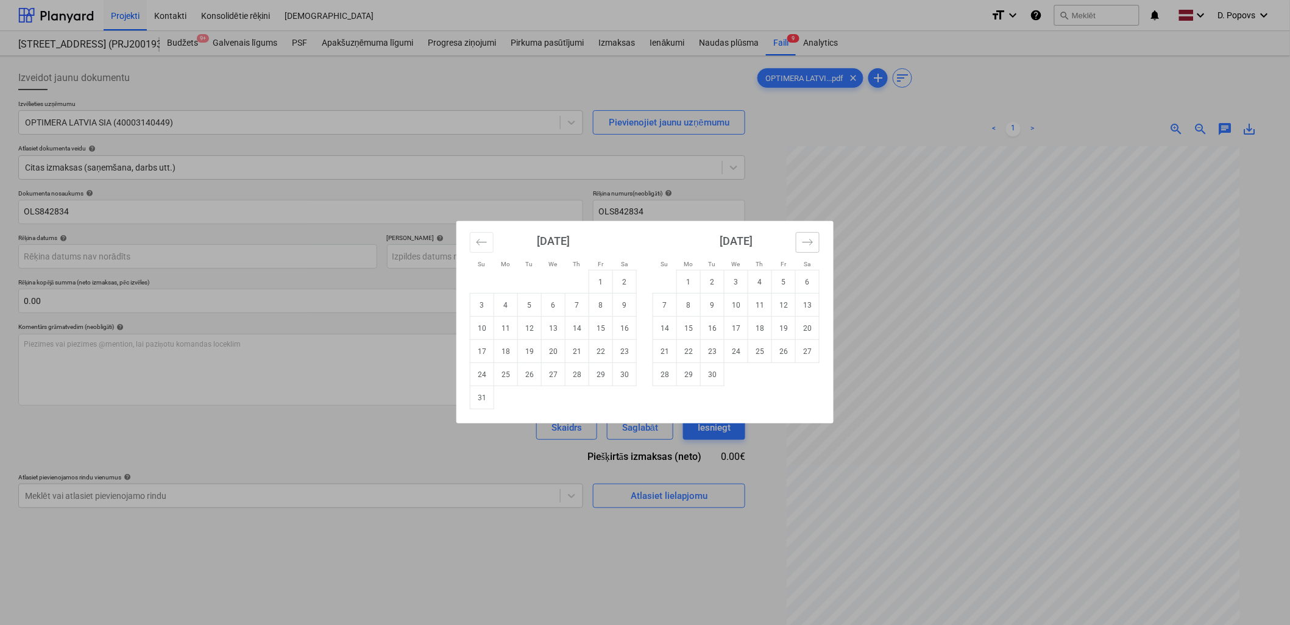
click at [807, 241] on icon "Move forward to switch to the next month." at bounding box center [808, 242] width 12 height 12
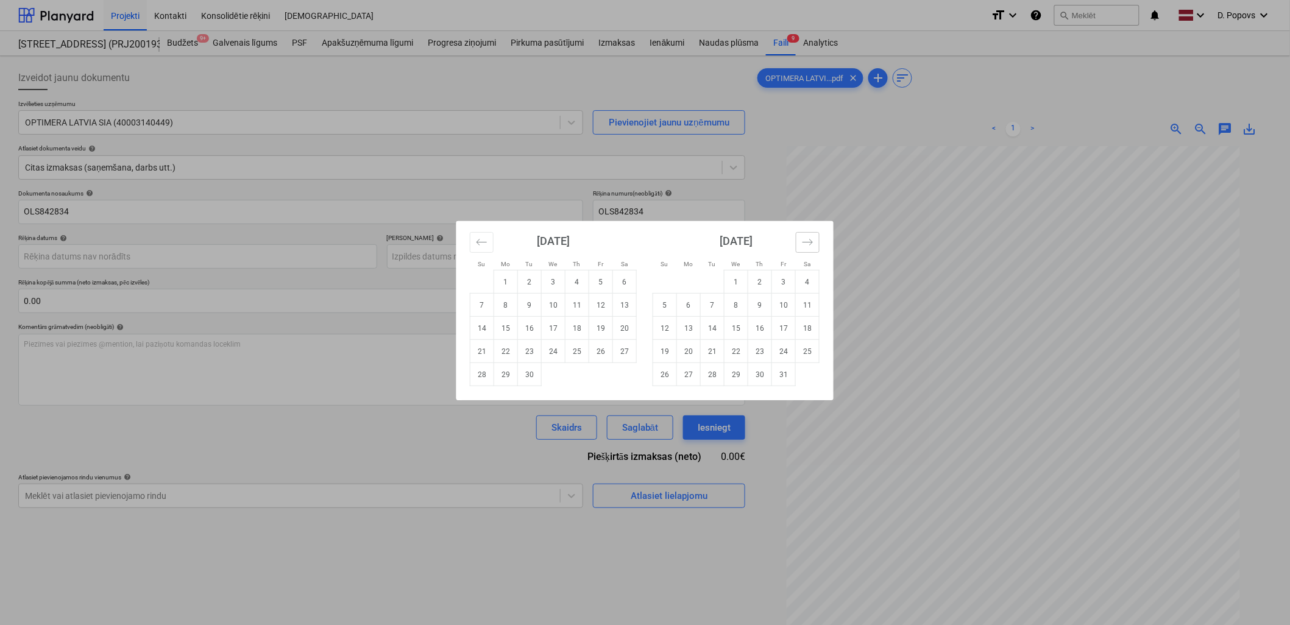
click at [807, 241] on icon "Move forward to switch to the next month." at bounding box center [808, 242] width 12 height 12
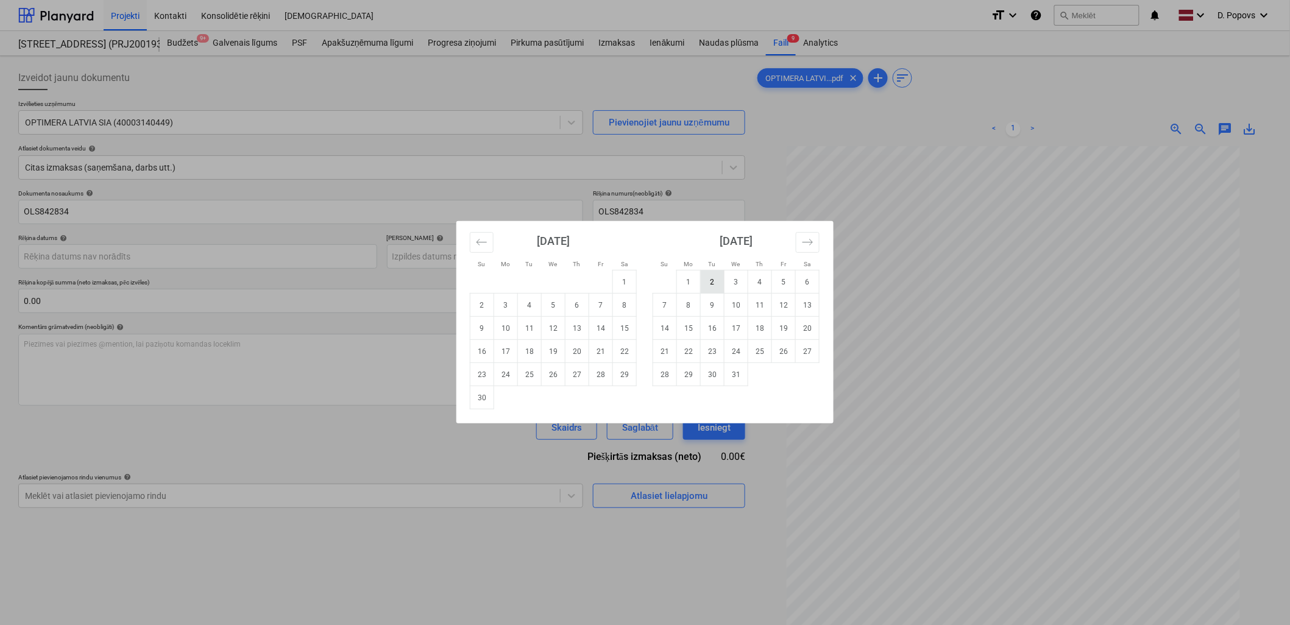
click at [712, 285] on td "2" at bounding box center [713, 281] width 24 height 23
type input "[DATE]"
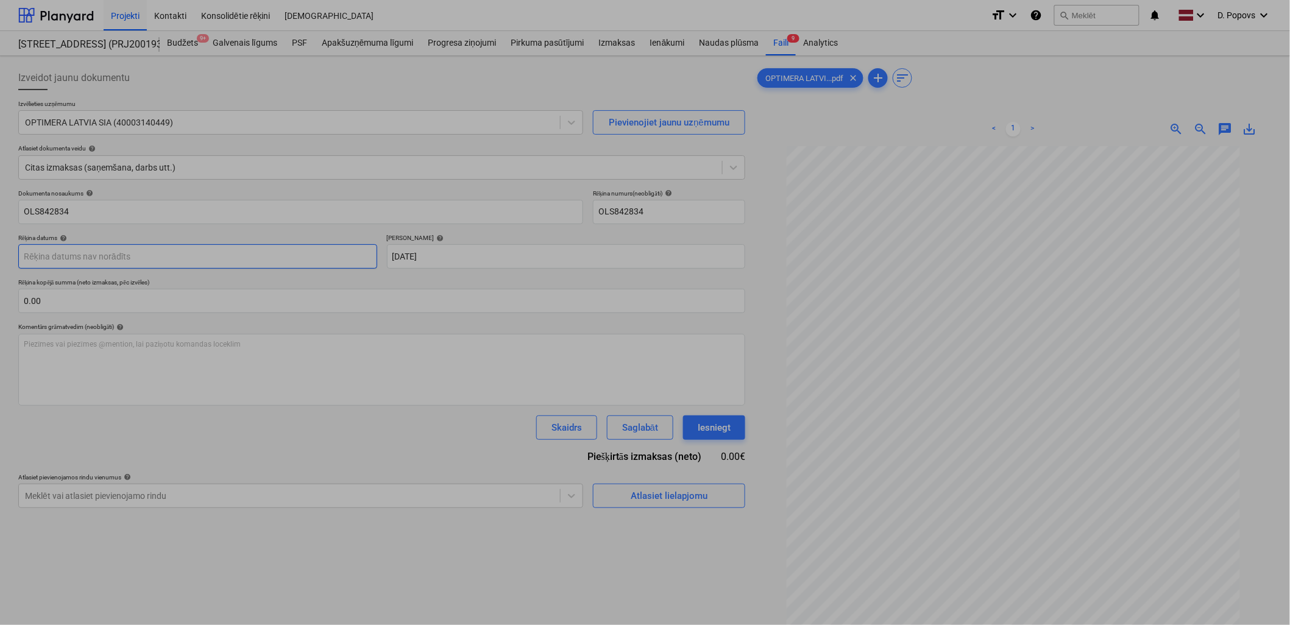
click at [97, 267] on body "Projekti Kontakti Konsolidētie rēķini Iesūtne format_size keyboard_arrow_down h…" at bounding box center [645, 312] width 1290 height 625
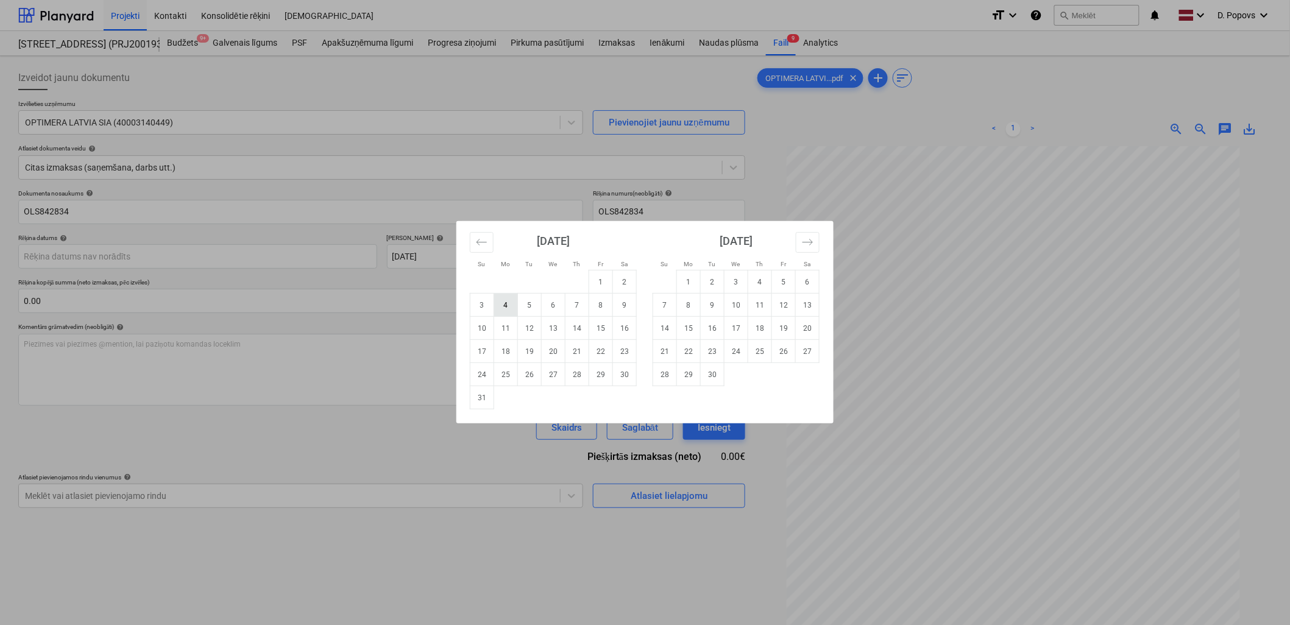
click at [508, 301] on td "4" at bounding box center [506, 305] width 24 height 23
type input "[DATE]"
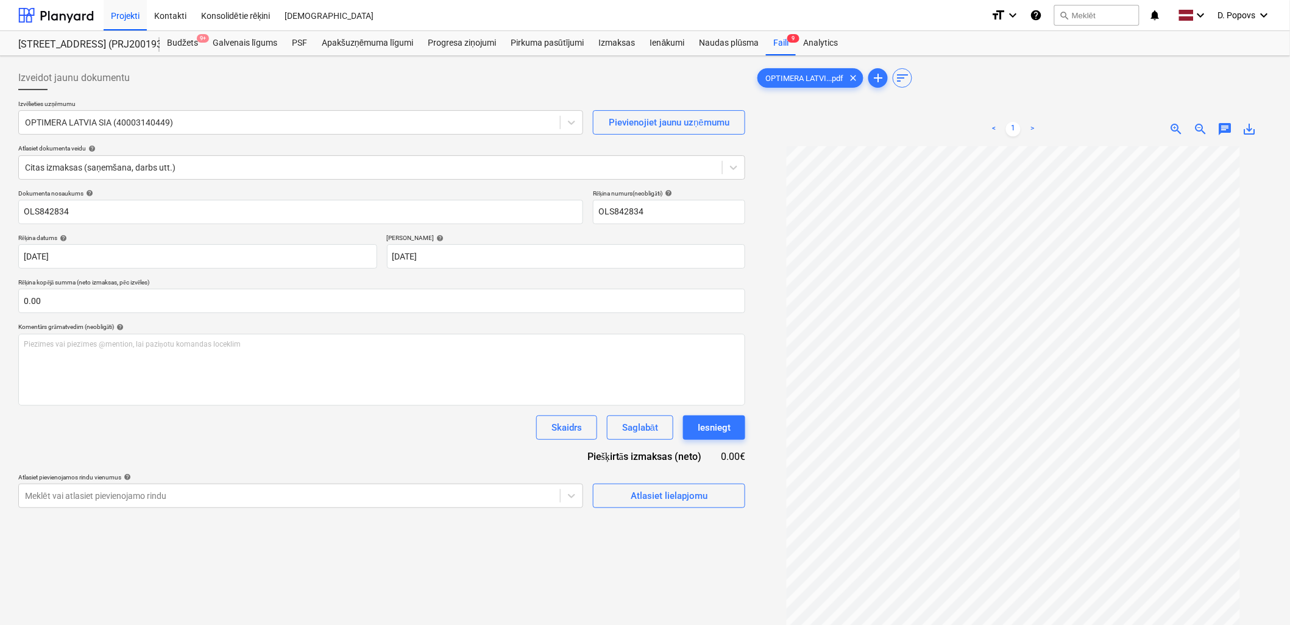
click at [408, 414] on div "Dokumenta nosaukums help OLS842834 Rēķina numurs (neobligāti) help OLS842834 Rē…" at bounding box center [381, 348] width 727 height 319
click at [696, 512] on div "Izveidot jaunu dokumentu Izvēlieties uzņēmumu OPTIMERA LATVIA SIA (40003140449)…" at bounding box center [381, 401] width 737 height 681
click at [691, 501] on div "Atlasiet lielapjomu" at bounding box center [669, 496] width 77 height 16
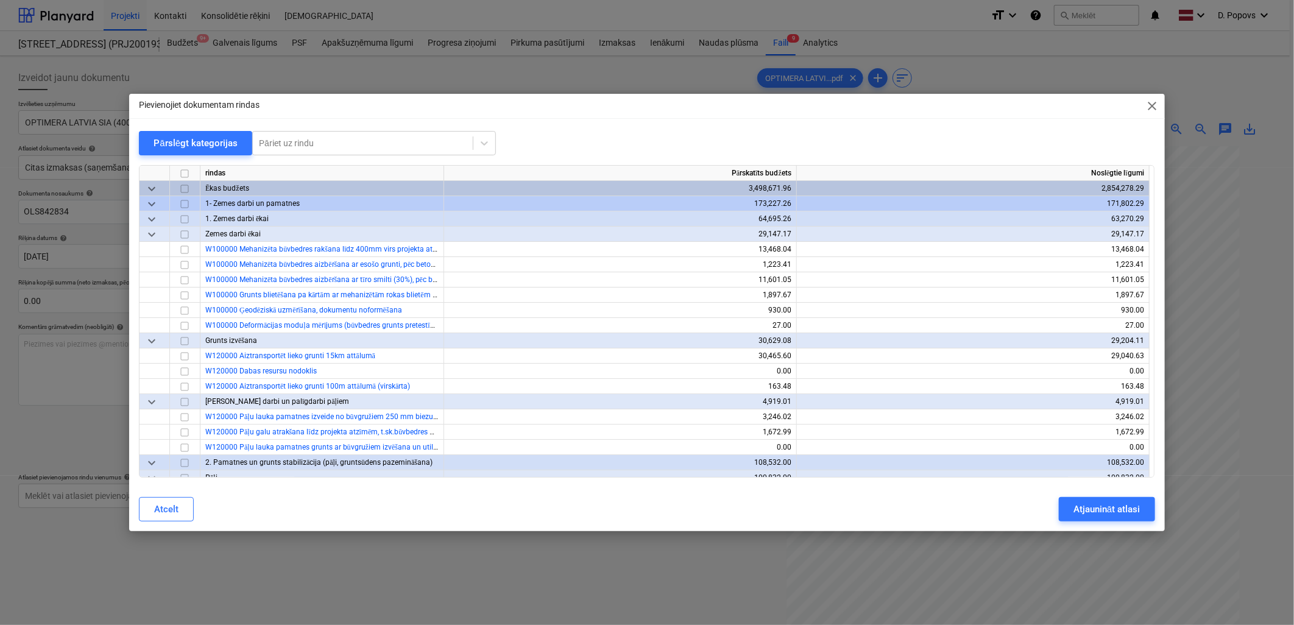
click at [388, 155] on div at bounding box center [647, 160] width 1016 height 10
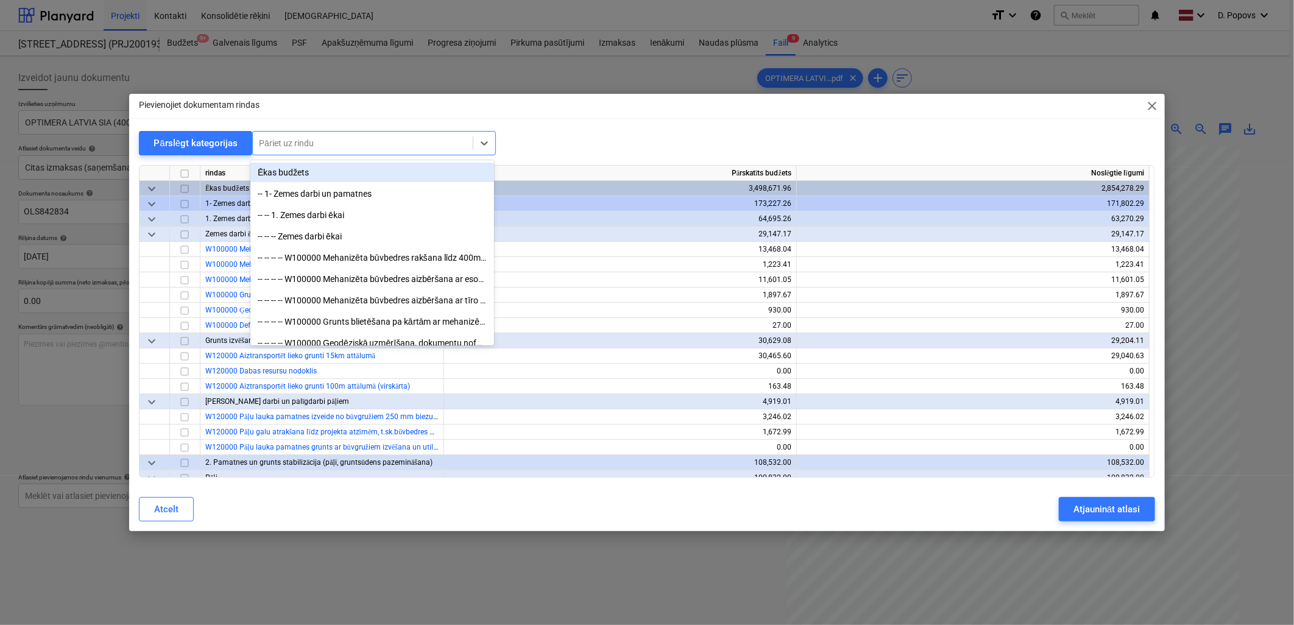
click at [388, 149] on div "Pāriet uz rindu" at bounding box center [363, 143] width 220 height 17
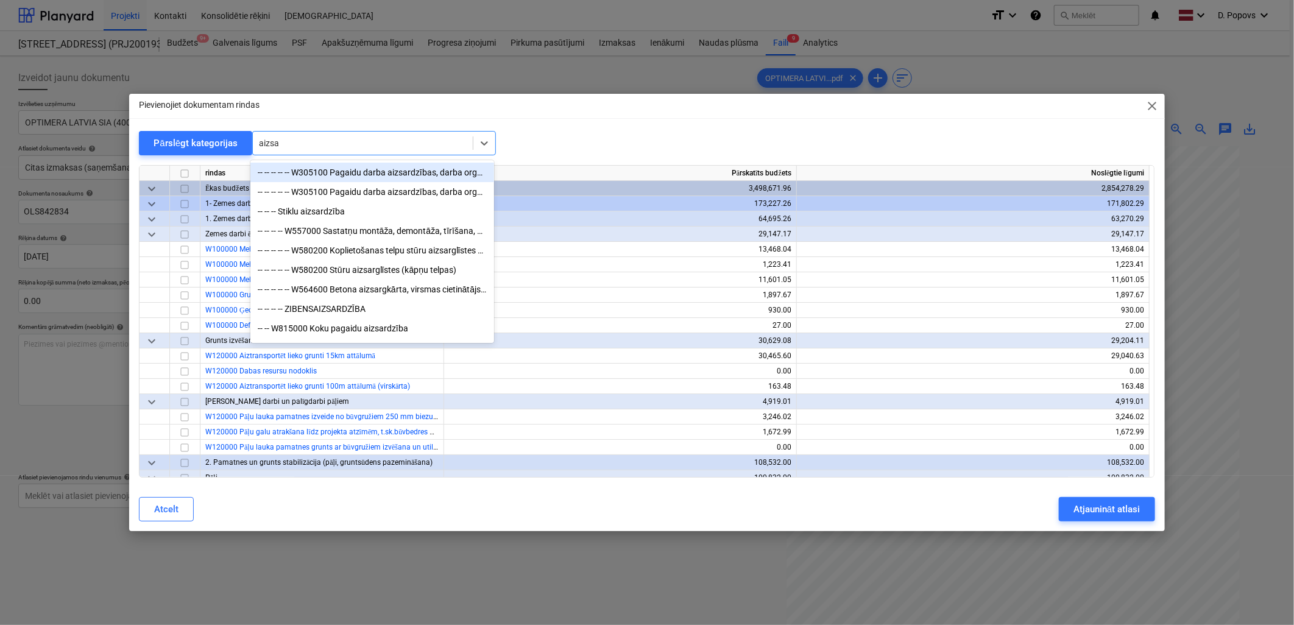
type input "aizsar"
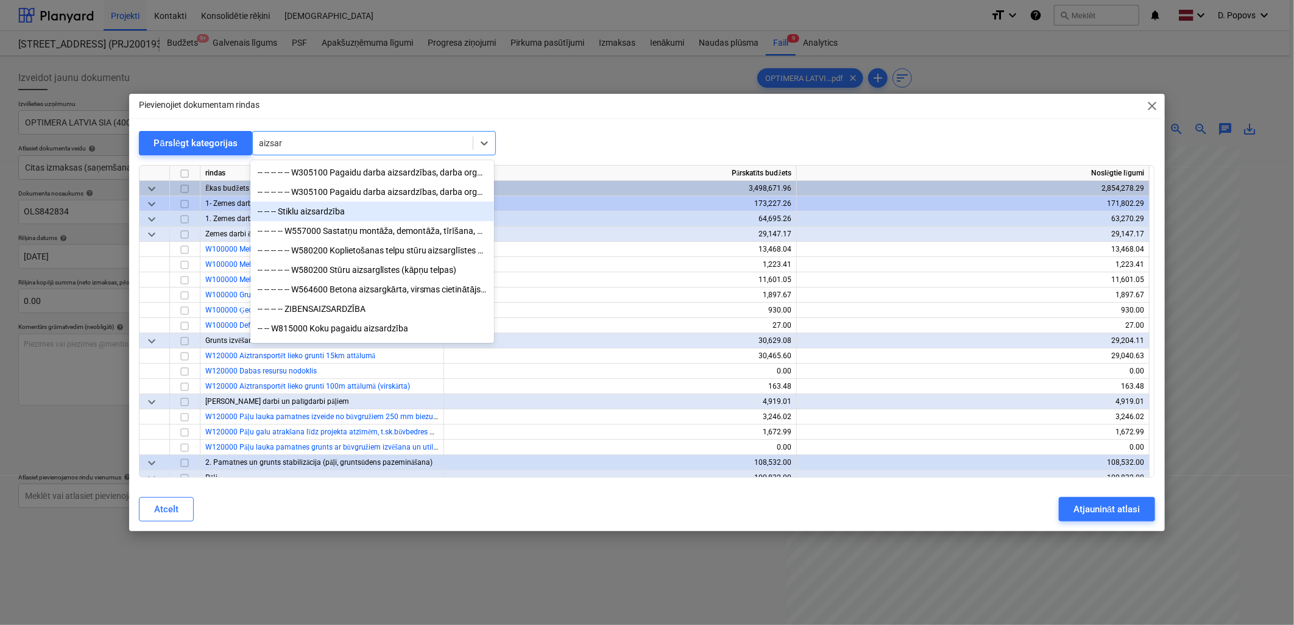
click at [399, 214] on div "-- -- -- Stiklu aizsardzība" at bounding box center [372, 211] width 244 height 19
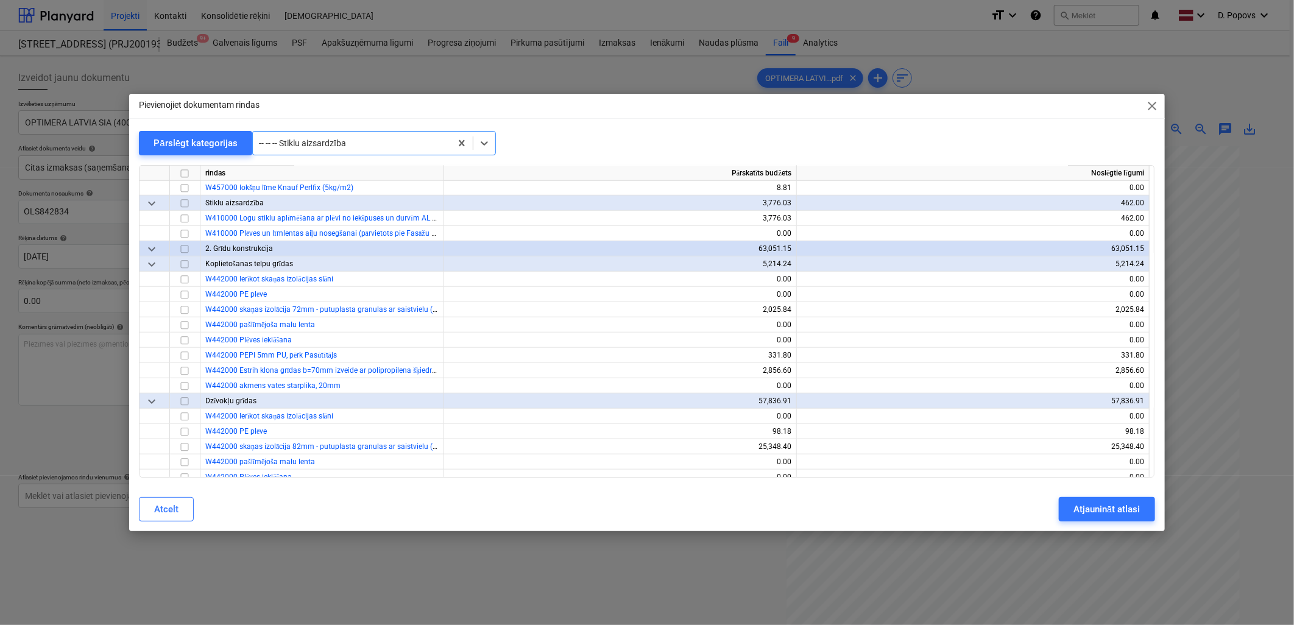
scroll to position [3488, 0]
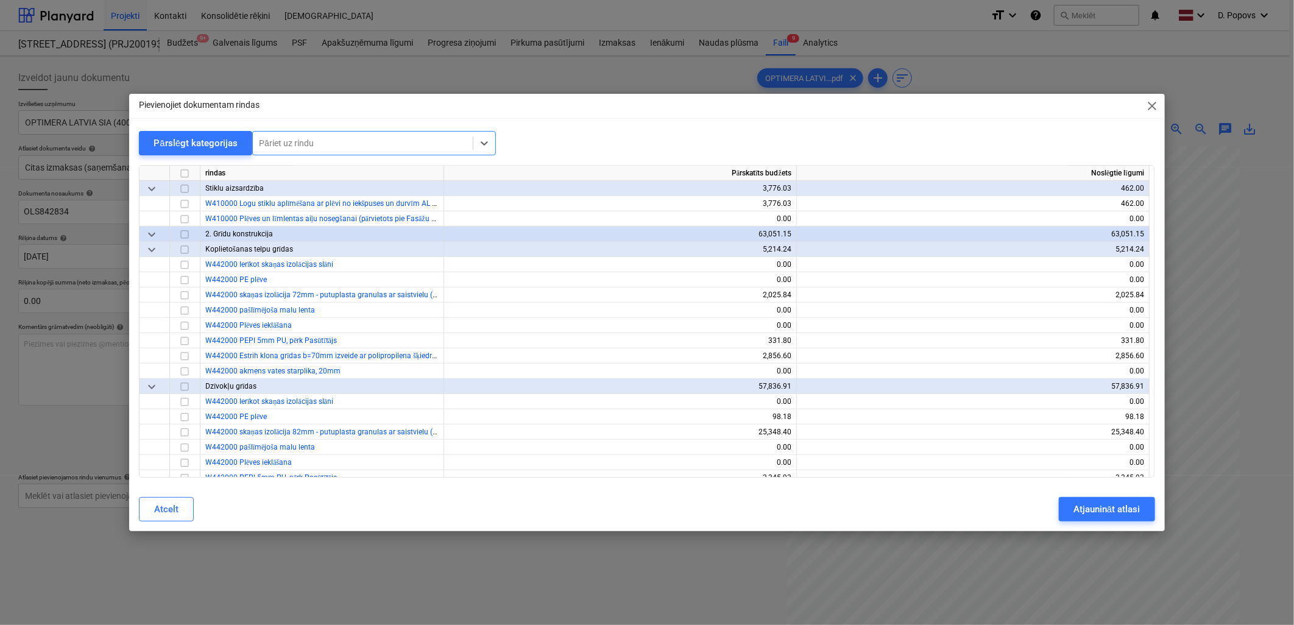
click at [370, 153] on div "Pāriet uz rindu" at bounding box center [374, 143] width 244 height 24
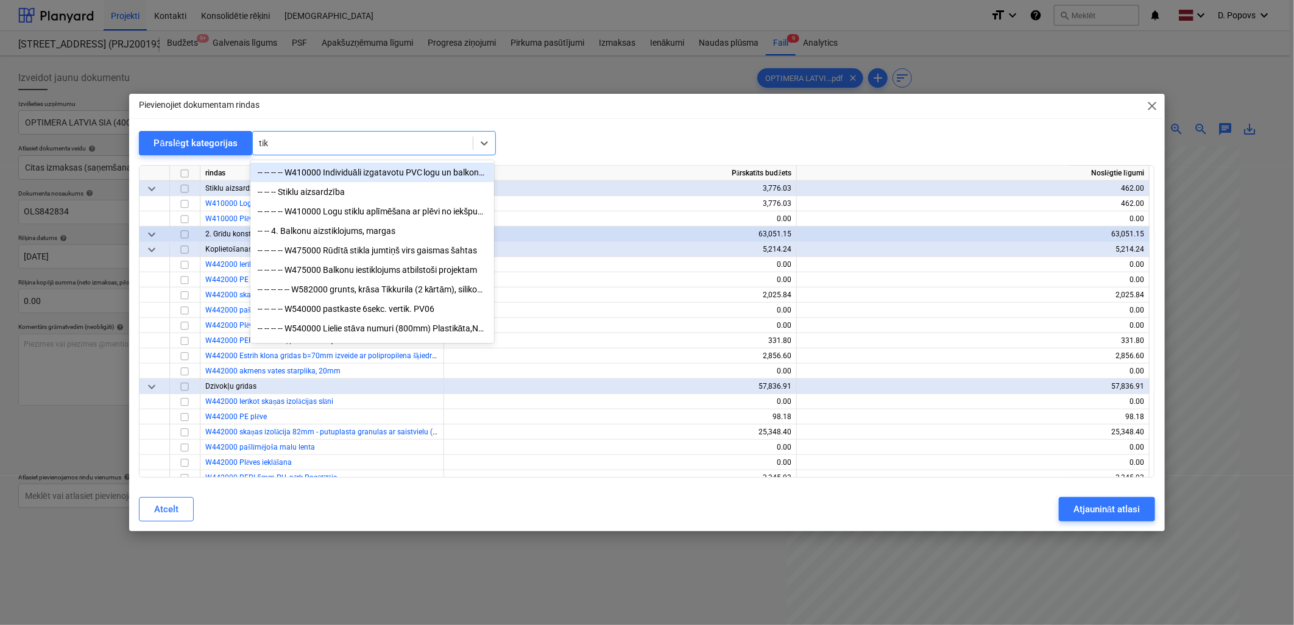
type input "tikk"
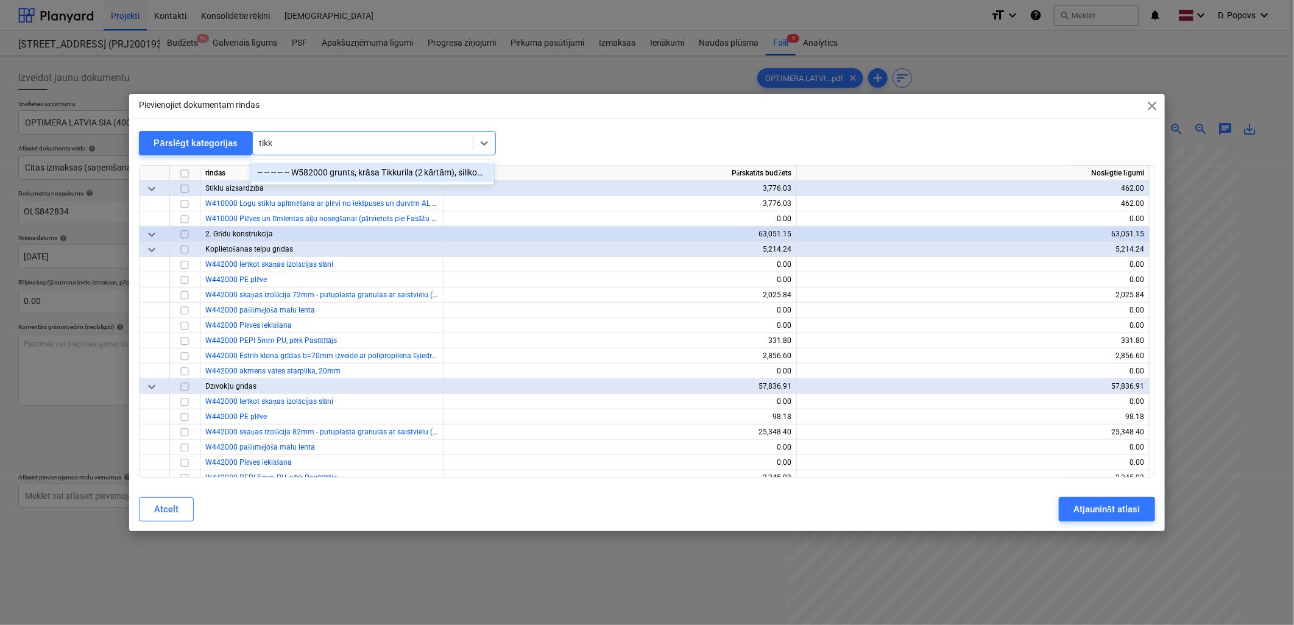
drag, startPoint x: 376, startPoint y: 163, endPoint x: 382, endPoint y: 168, distance: 7.8
click at [378, 163] on div "-- -- -- -- -- W582000 grunts, krāsa Tikkurila (2 kārtām), silikons, stūru prof…" at bounding box center [372, 172] width 244 height 19
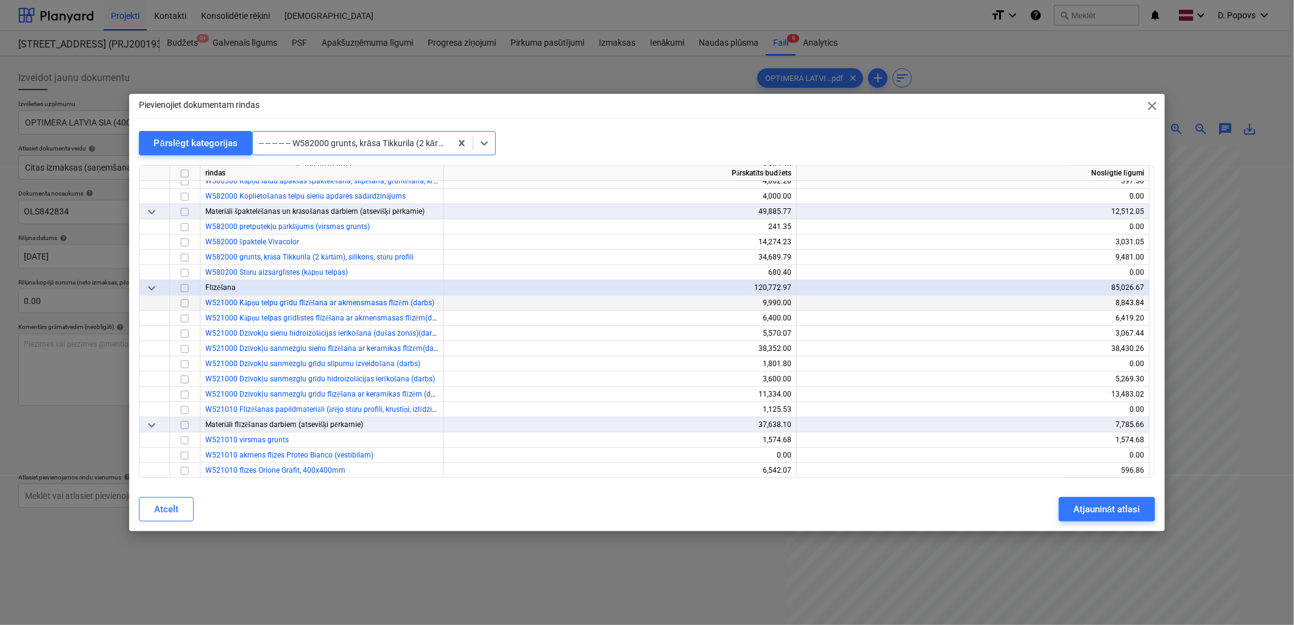
scroll to position [6003, 0]
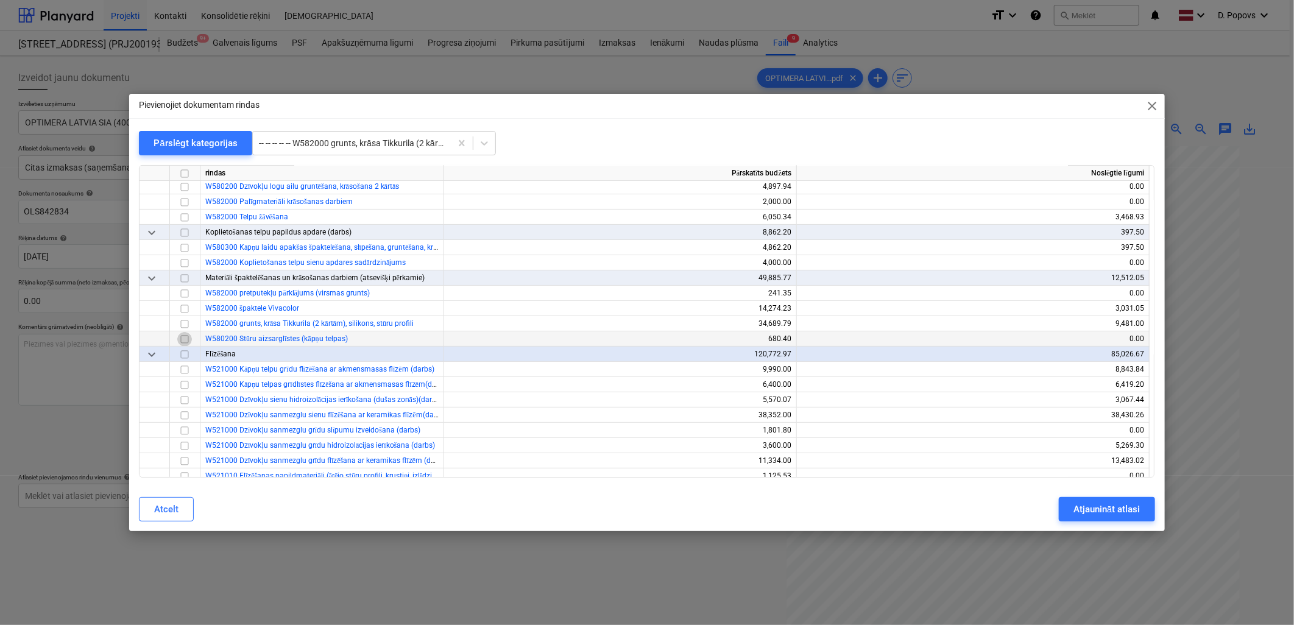
click at [189, 335] on input "checkbox" at bounding box center [184, 339] width 15 height 15
click at [1135, 507] on div "Atjaunināt atlasi" at bounding box center [1106, 509] width 66 height 16
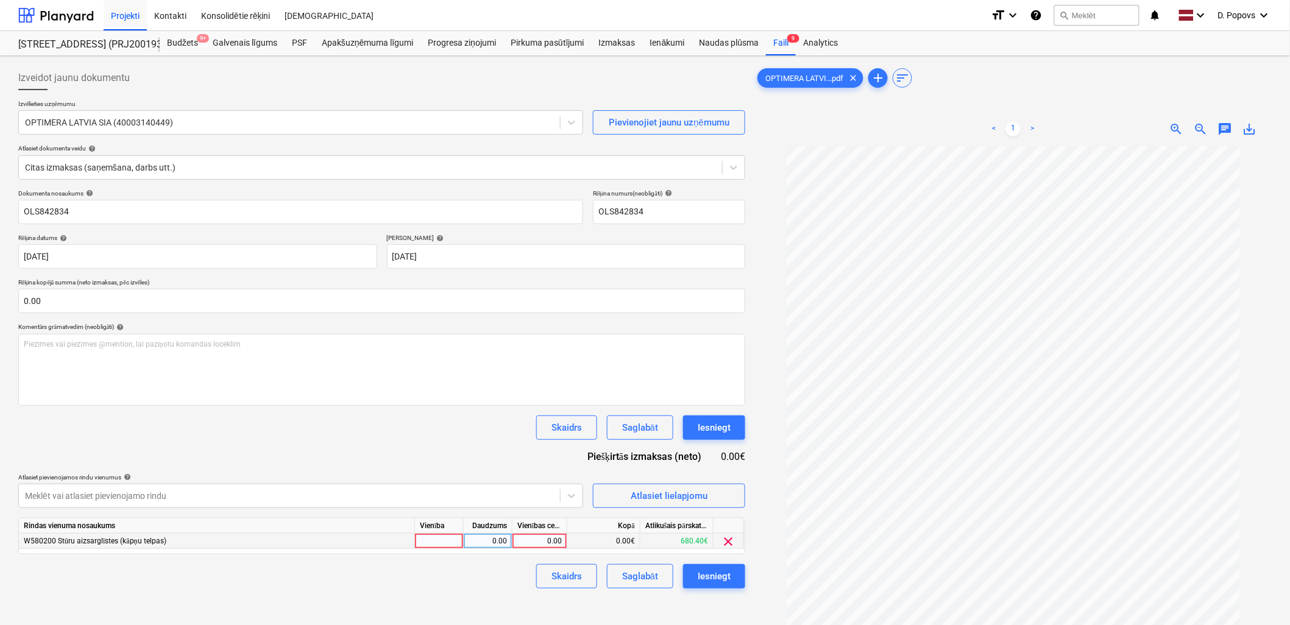
click at [545, 546] on div "0.00" at bounding box center [539, 541] width 44 height 15
type input "85.42"
click at [366, 612] on div "Izveidot jaunu dokumentu Izvēlieties uzņēmumu OPTIMERA LATVIA SIA (40003140449)…" at bounding box center [381, 401] width 737 height 681
click at [657, 577] on div "Saglabāt" at bounding box center [640, 576] width 36 height 16
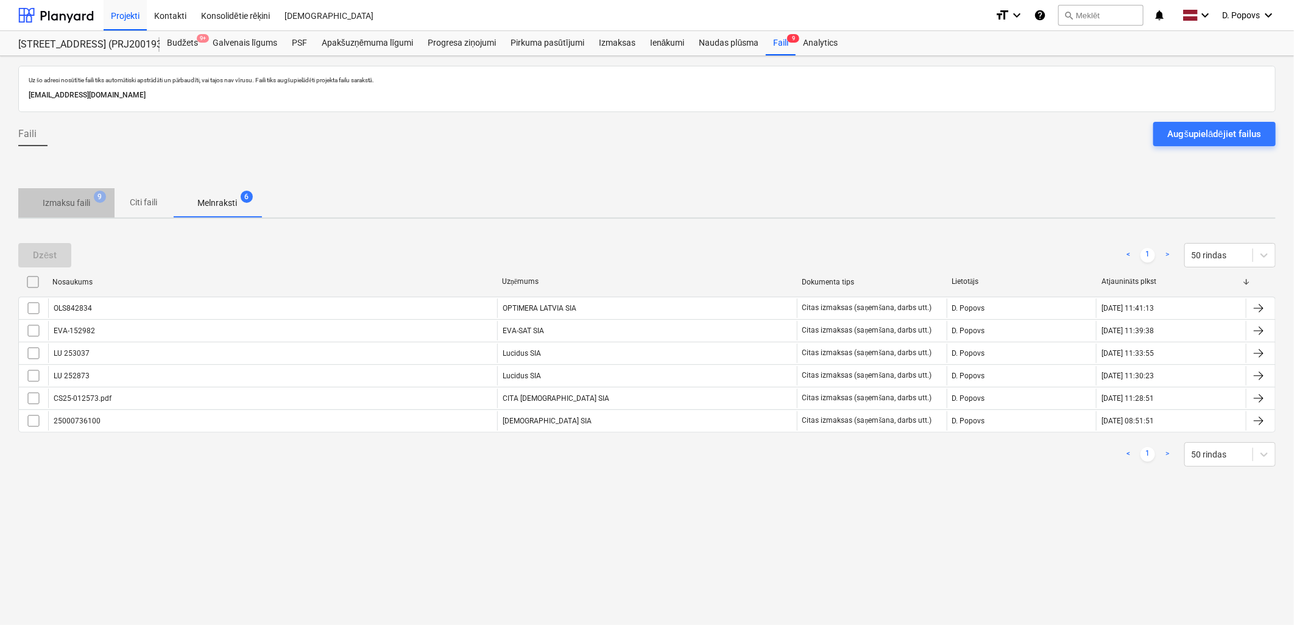
click at [68, 203] on p "Izmaksu faili" at bounding box center [67, 203] width 48 height 13
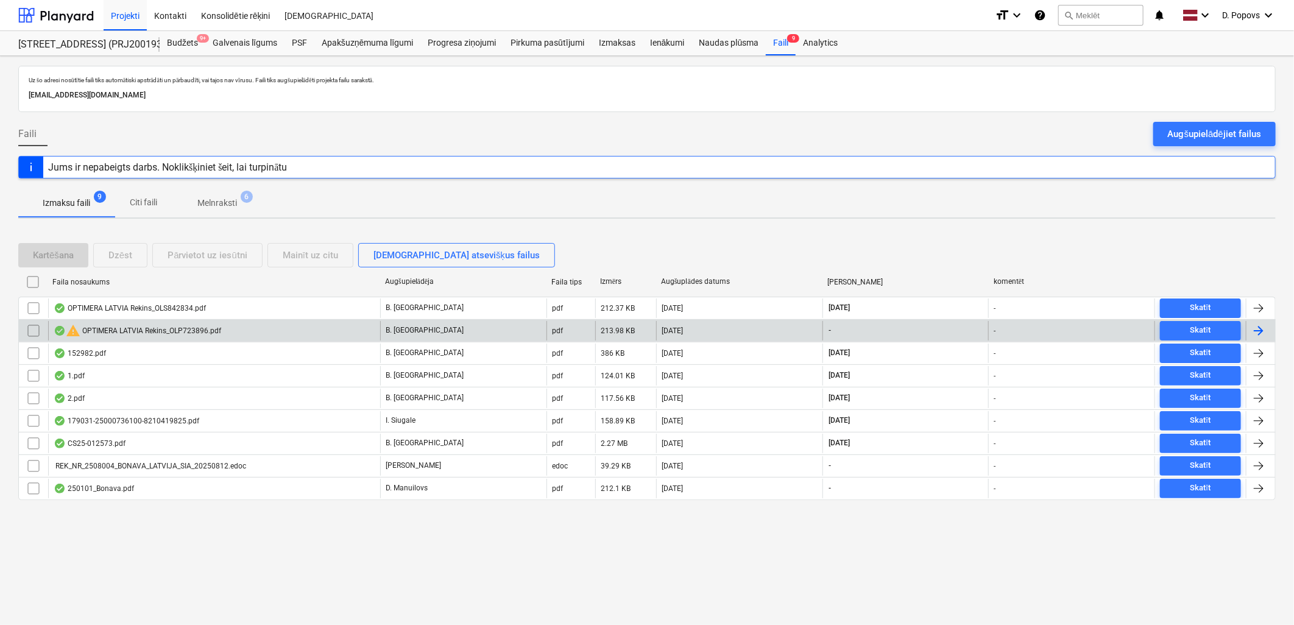
click at [224, 331] on div "warning OPTIMERA LATVIA Rekins_OLP723896.pdf" at bounding box center [214, 330] width 332 height 19
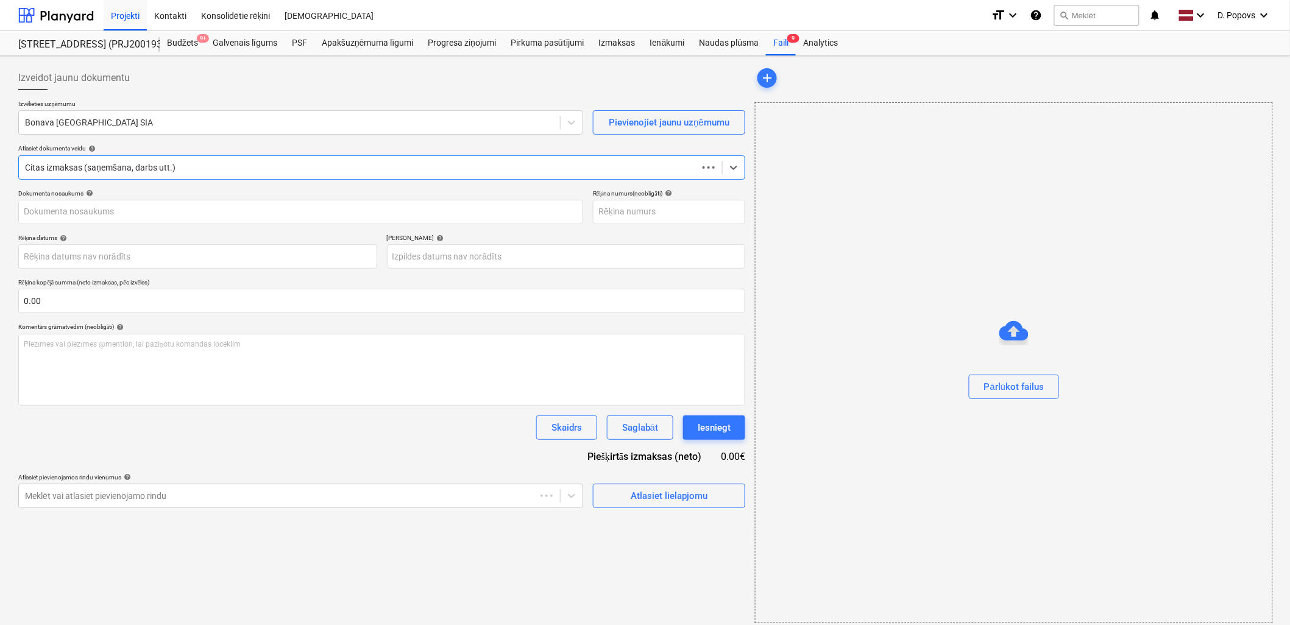
type input "OLP723896"
